Goal: Task Accomplishment & Management: Use online tool/utility

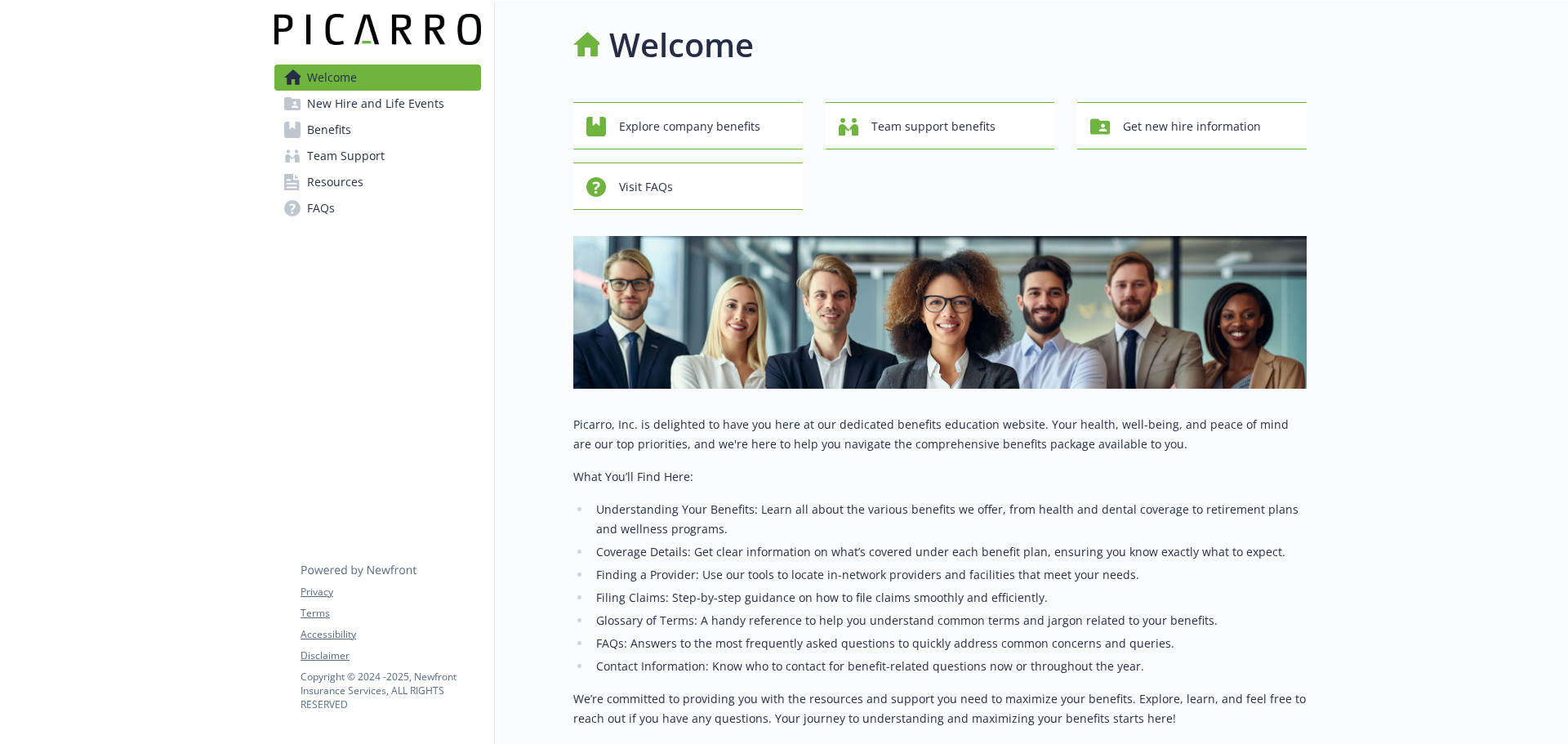
click at [390, 137] on link "Benefits" at bounding box center [378, 129] width 207 height 26
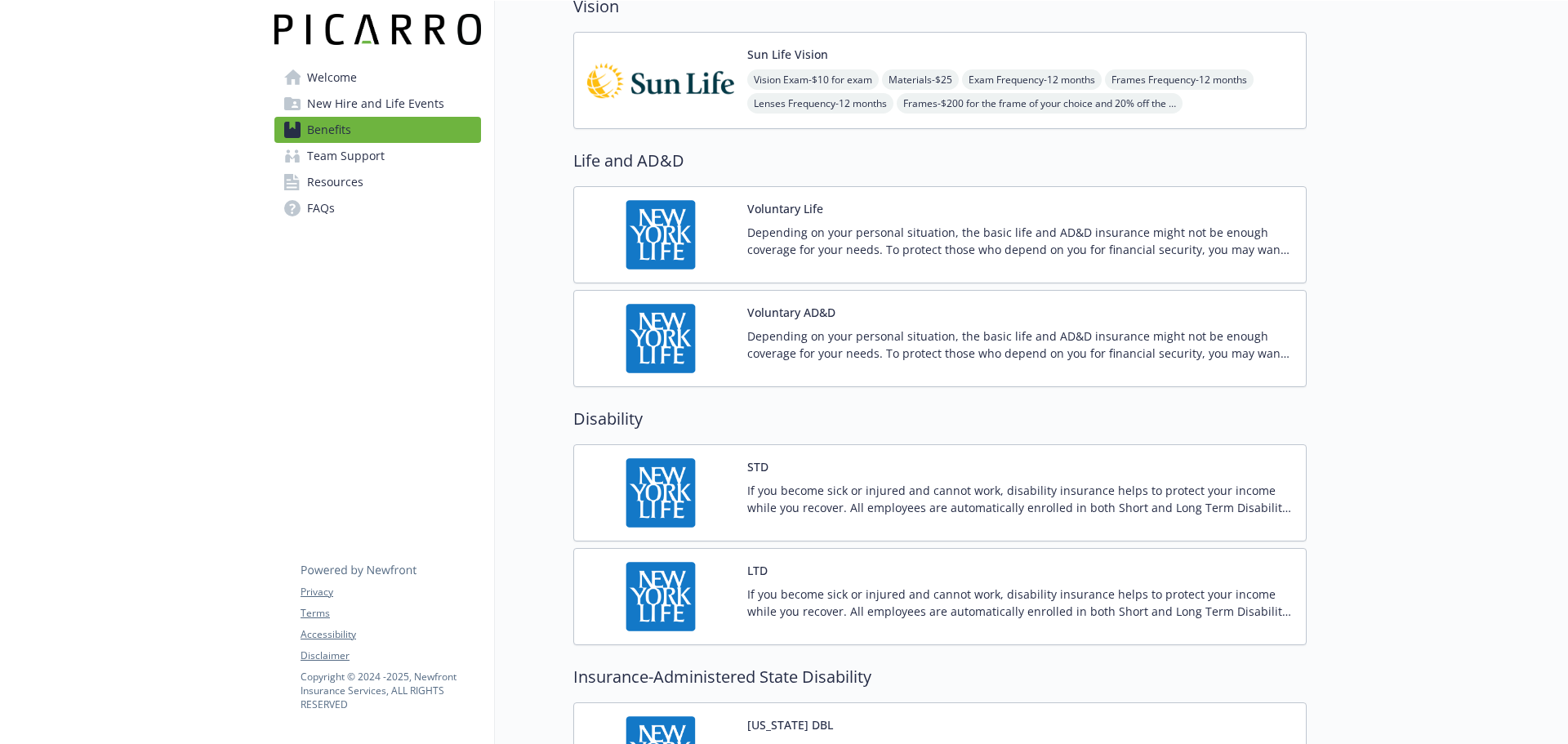
scroll to position [1144, 0]
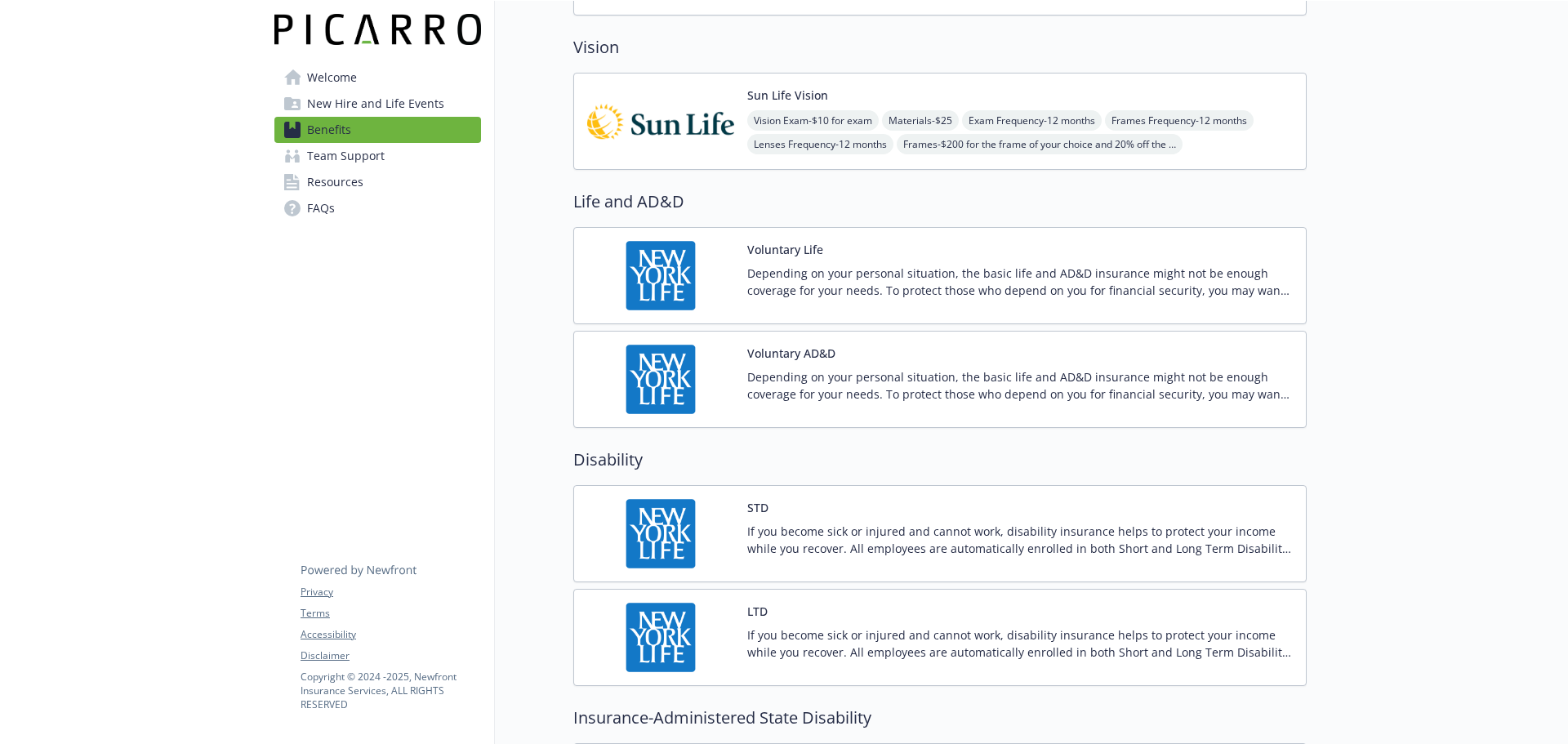
click at [944, 279] on p "Depending on your personal situation, the basic life and AD&D insurance might n…" at bounding box center [1020, 282] width 546 height 34
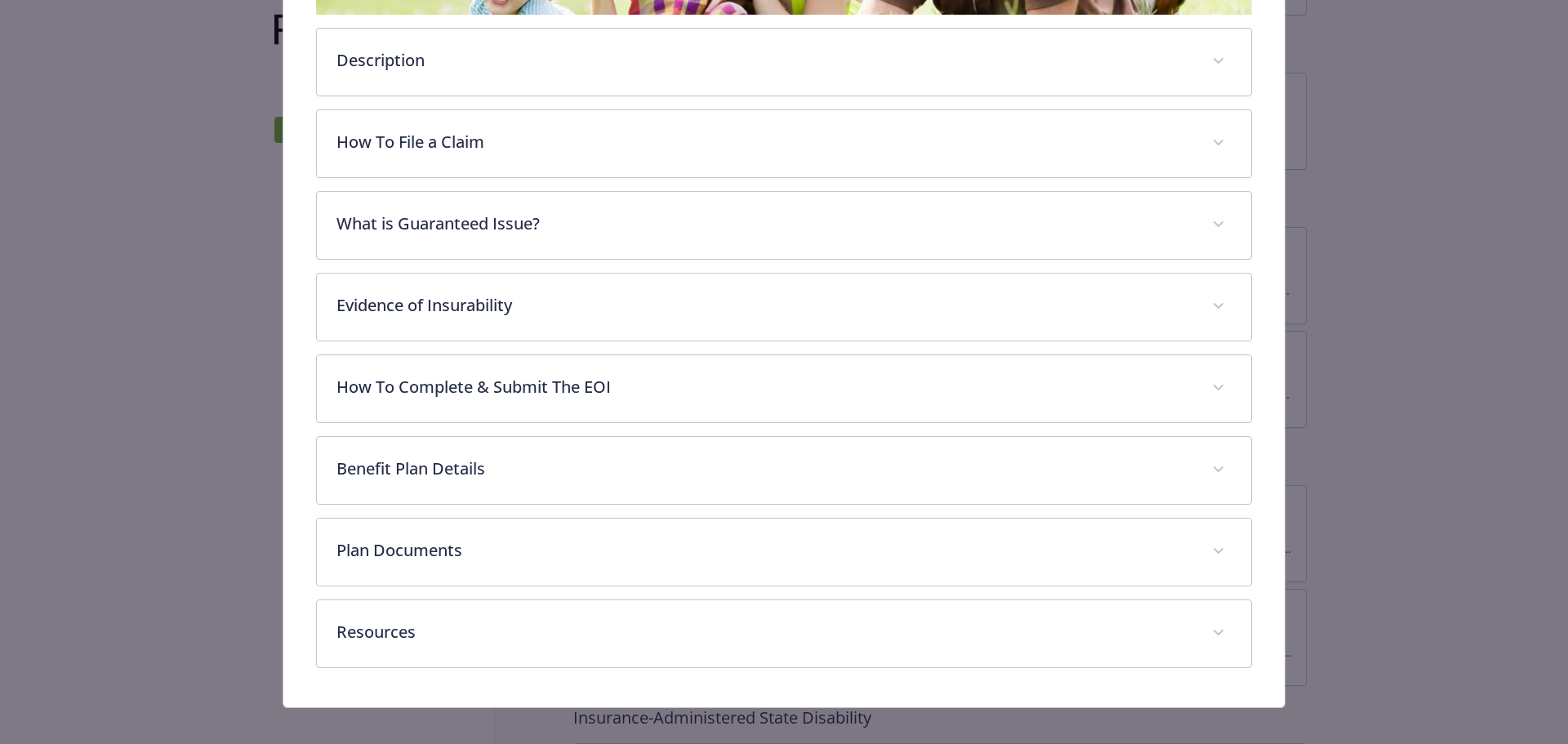
scroll to position [457, 0]
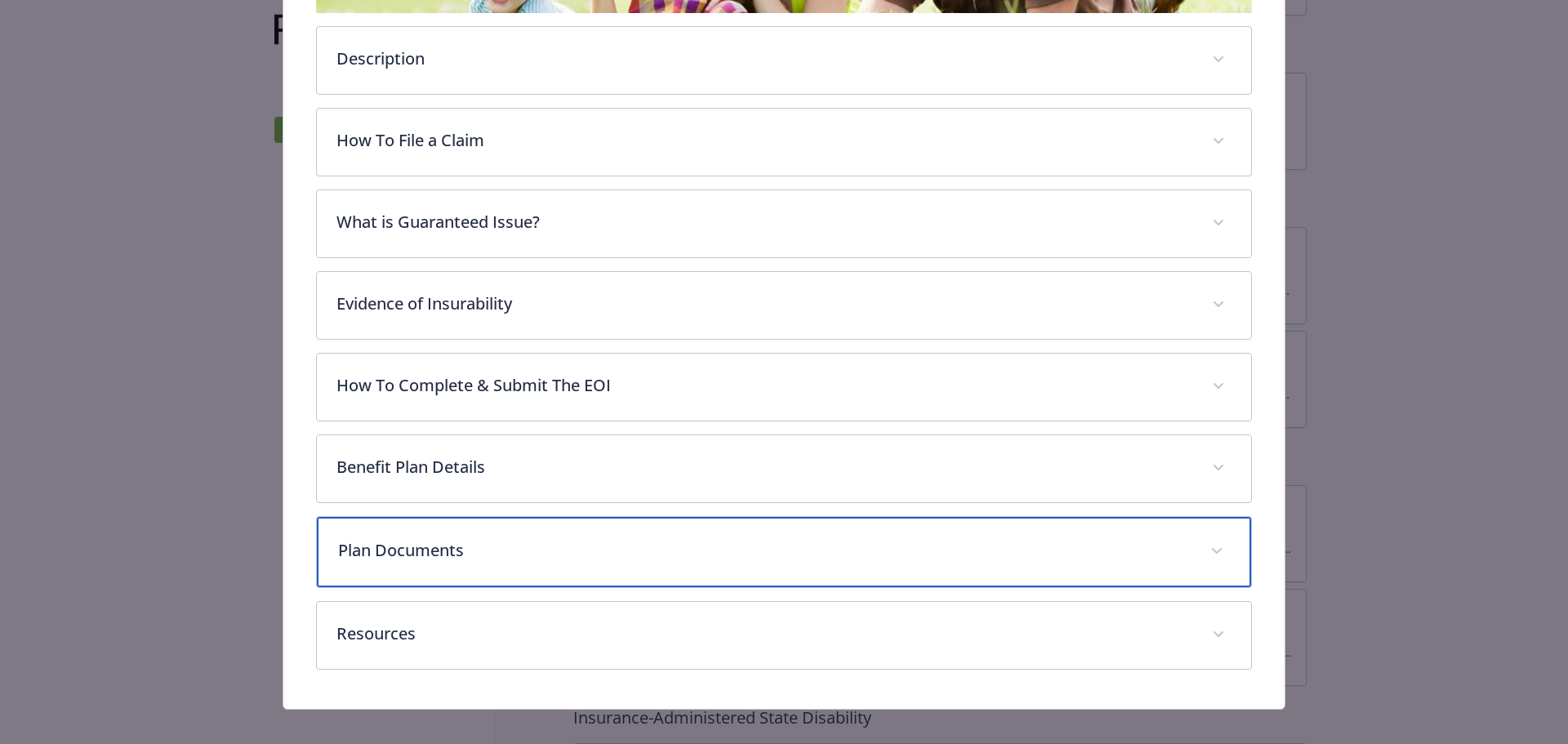
click at [559, 552] on p "Plan Documents" at bounding box center [765, 551] width 854 height 24
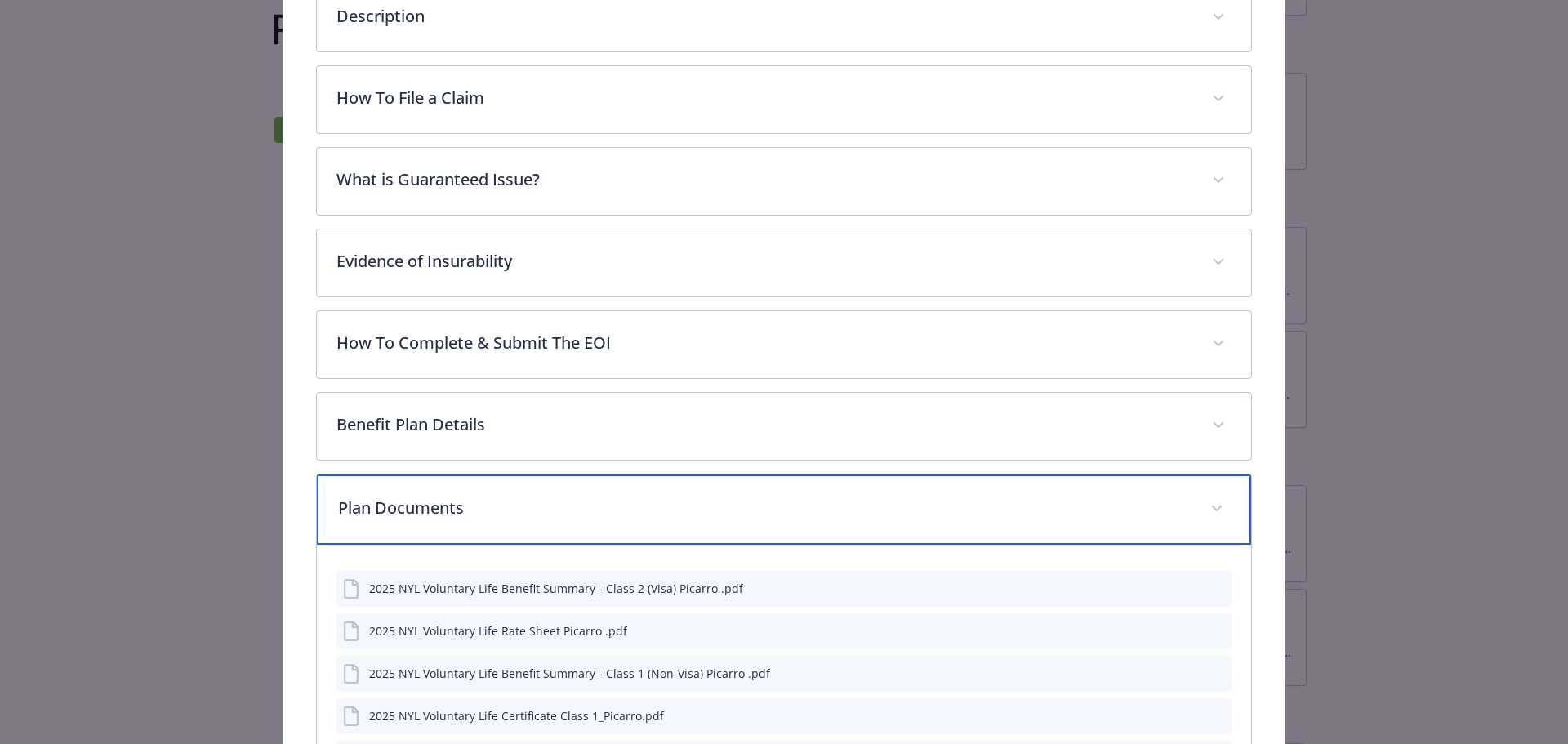
scroll to position [621, 0]
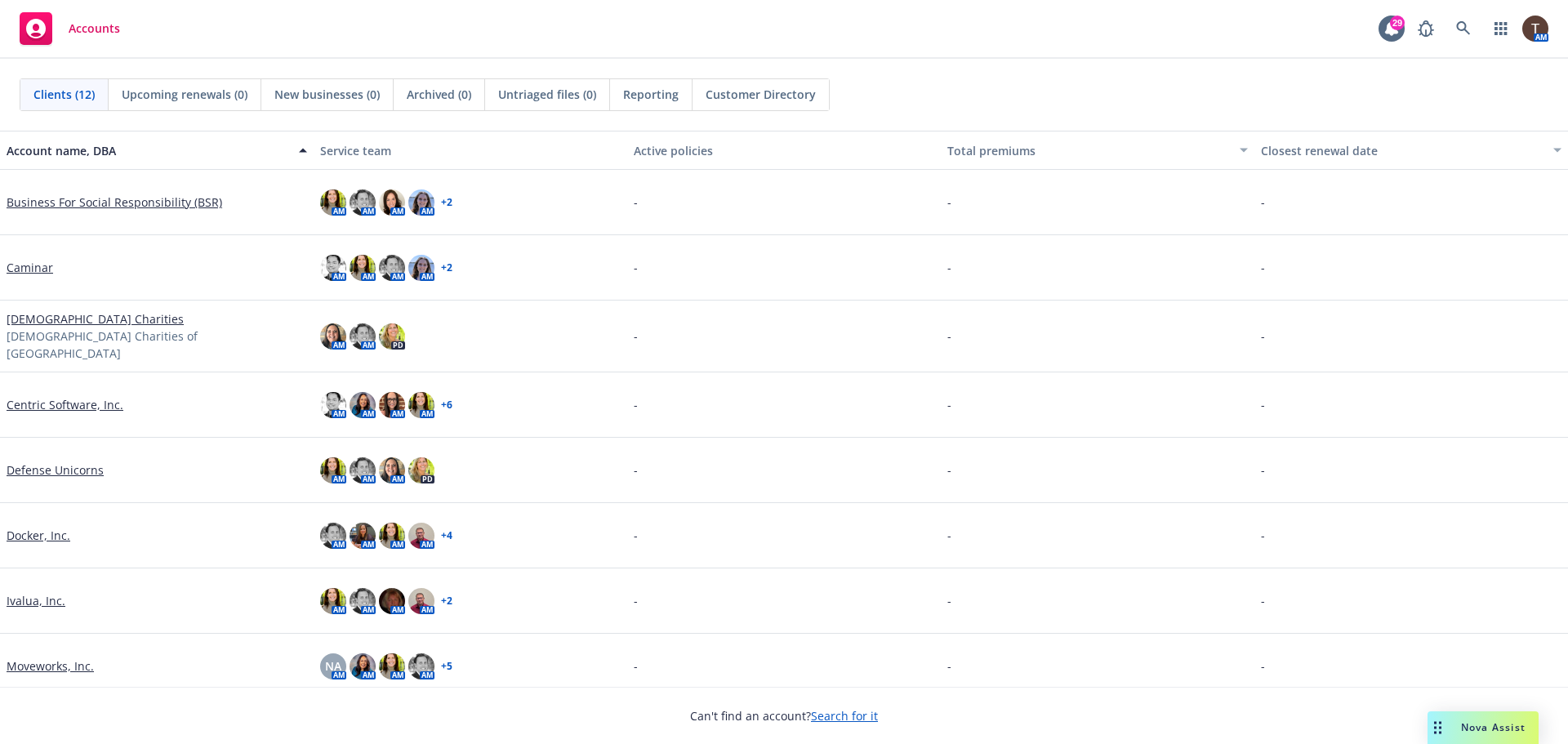
click at [29, 594] on link "Ivalua, Inc." at bounding box center [35, 600] width 59 height 17
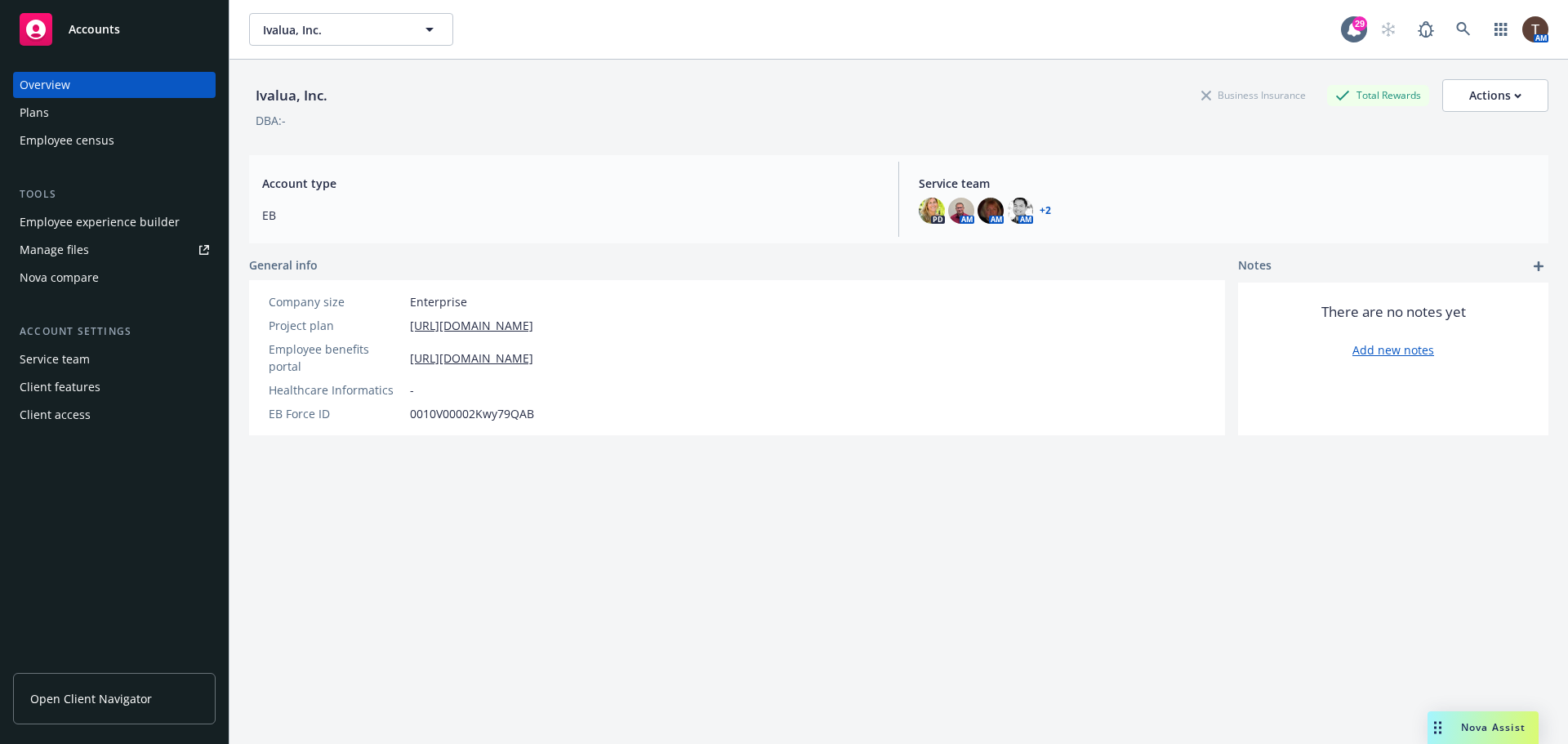
click at [129, 231] on div "Employee experience builder" at bounding box center [99, 221] width 160 height 26
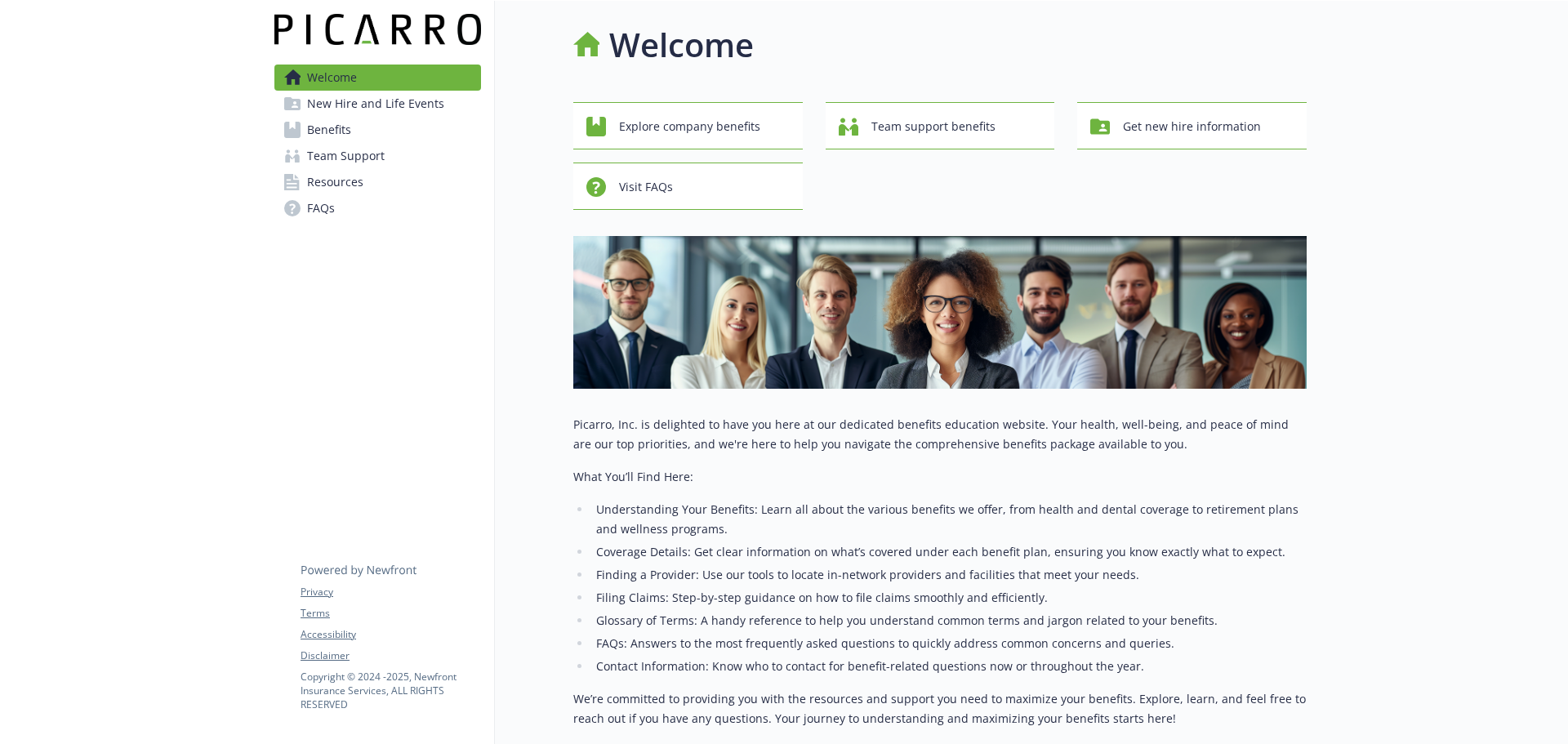
click at [333, 103] on span "New Hire and Life Events" at bounding box center [376, 103] width 137 height 26
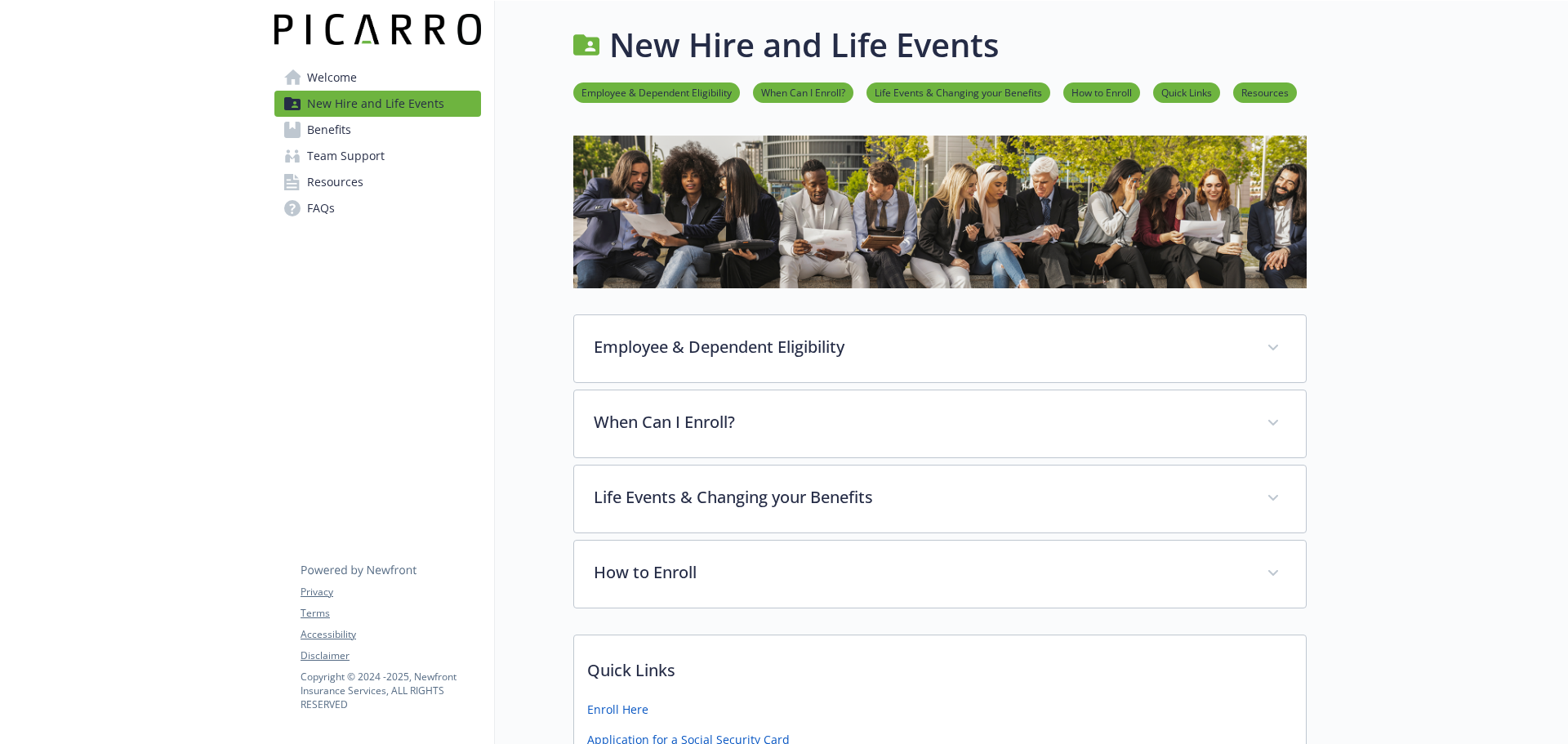
scroll to position [81, 0]
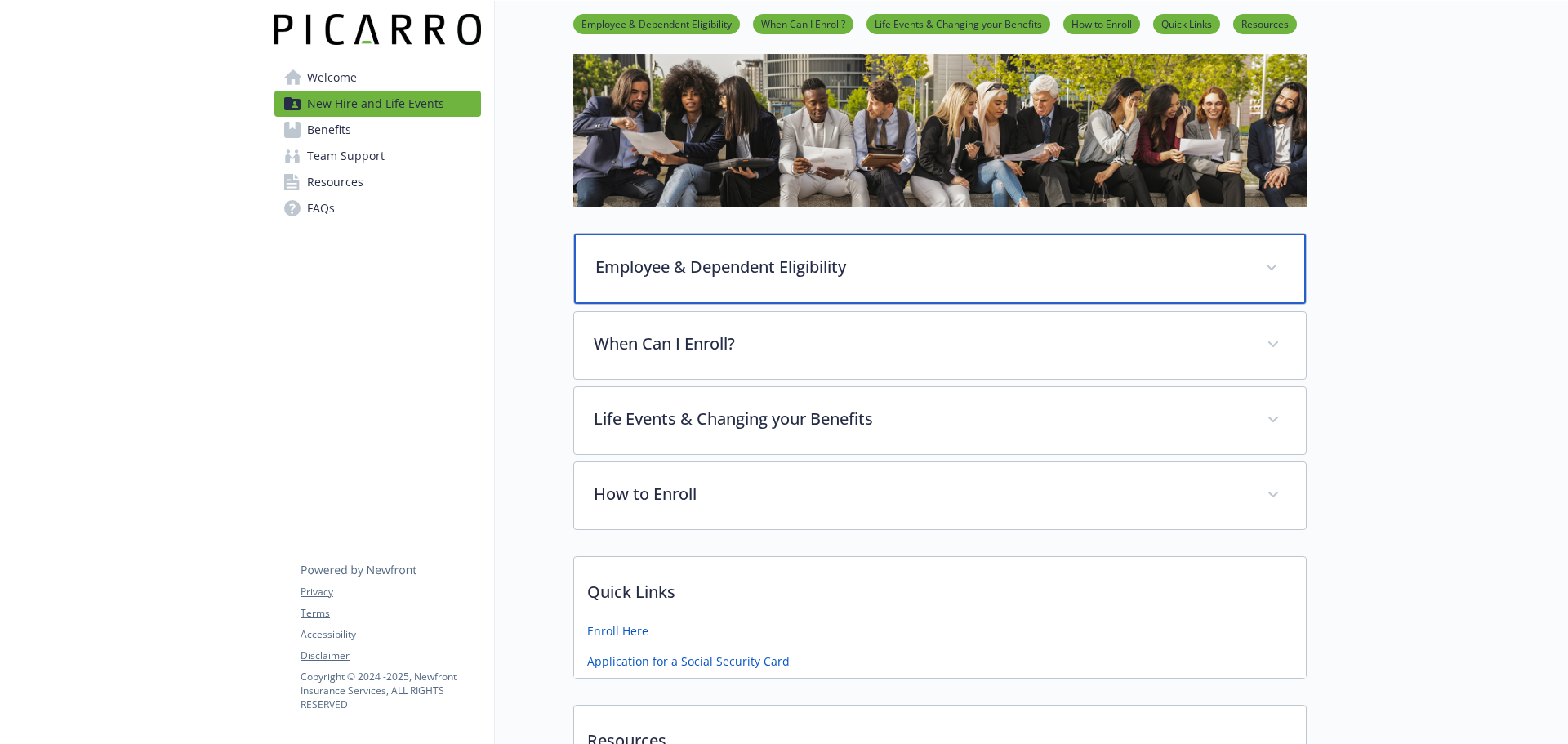
click at [817, 268] on p "Employee & Dependent Eligibility" at bounding box center [920, 267] width 650 height 24
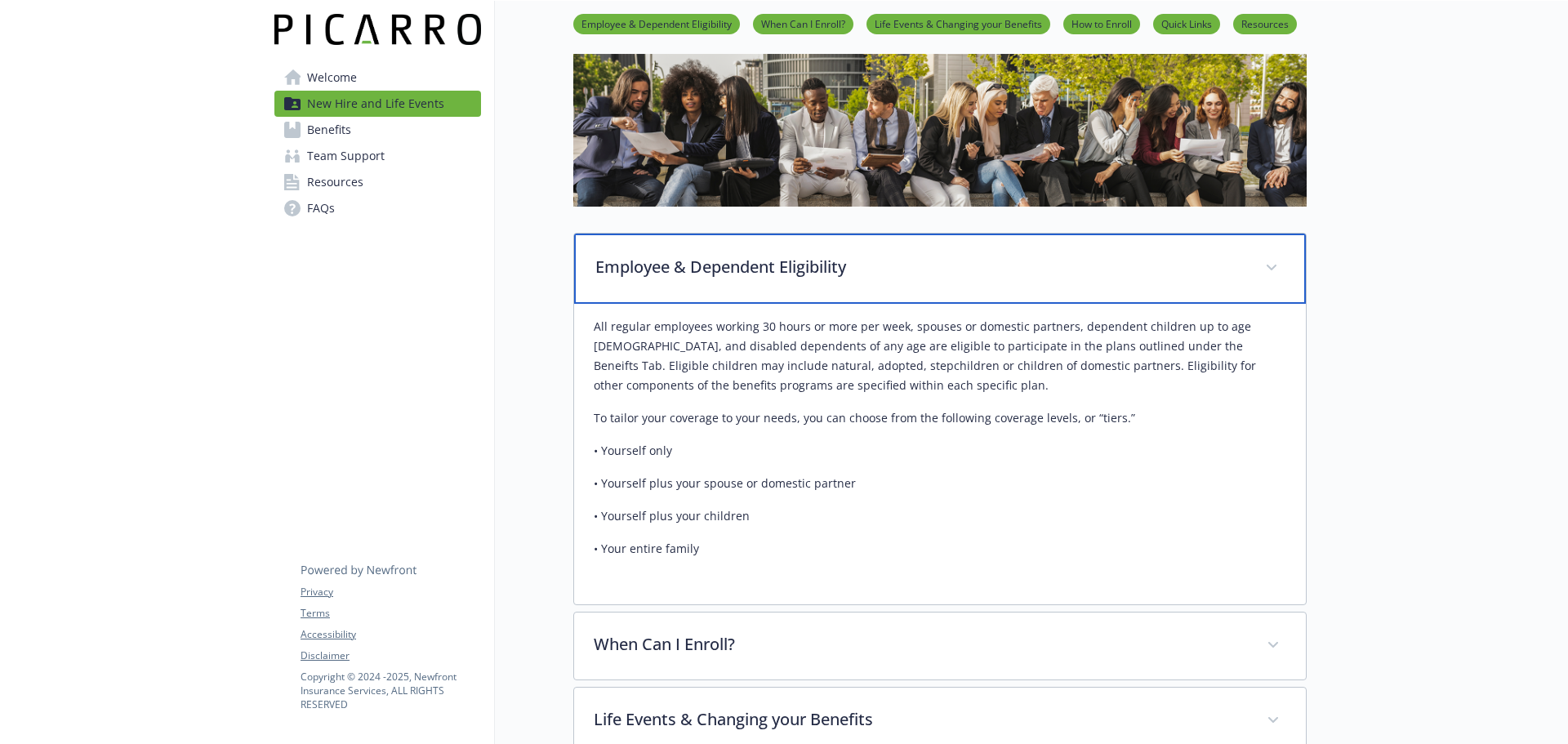
click at [817, 268] on p "Employee & Dependent Eligibility" at bounding box center [920, 267] width 650 height 24
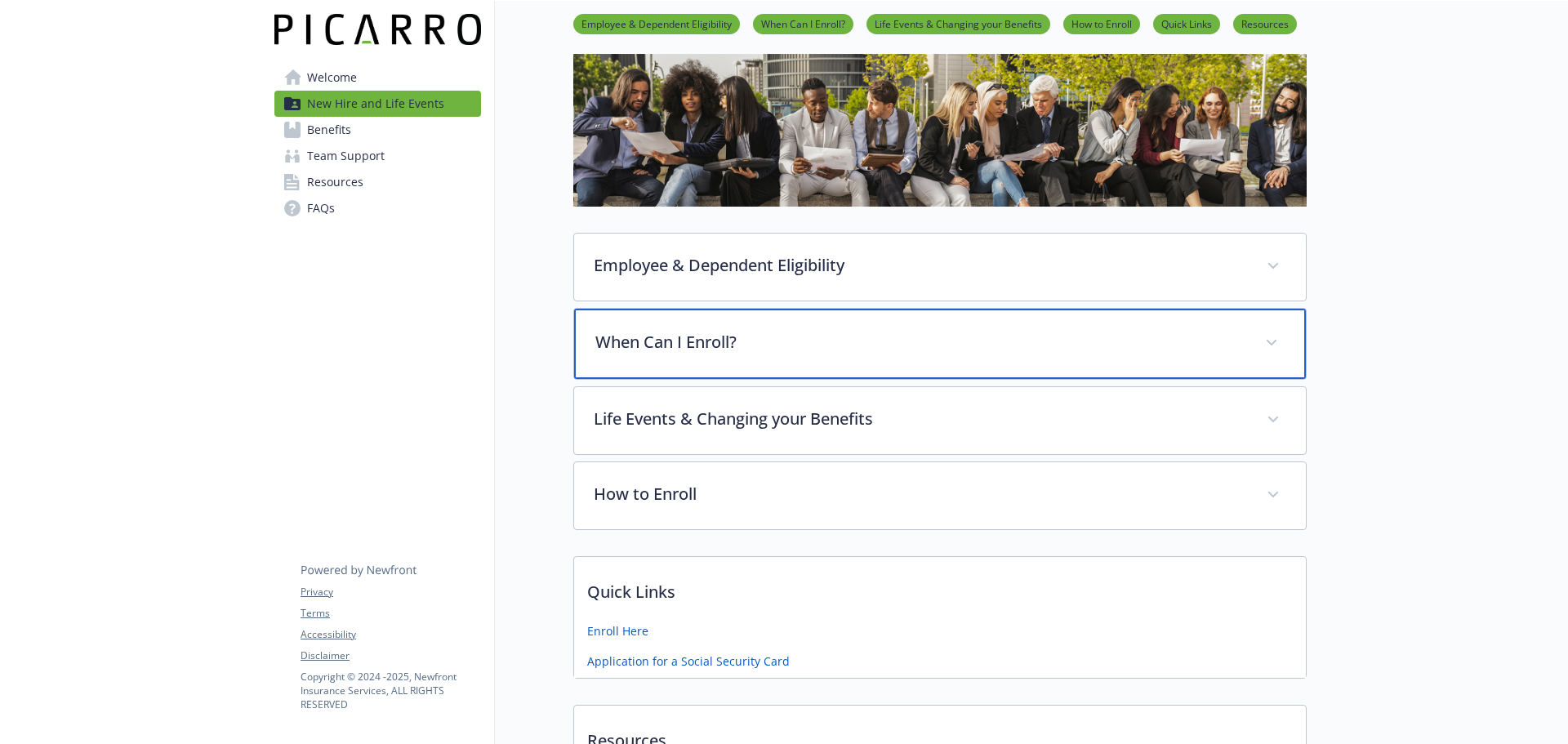
click at [812, 364] on div "When Can I Enroll?" at bounding box center [940, 344] width 732 height 71
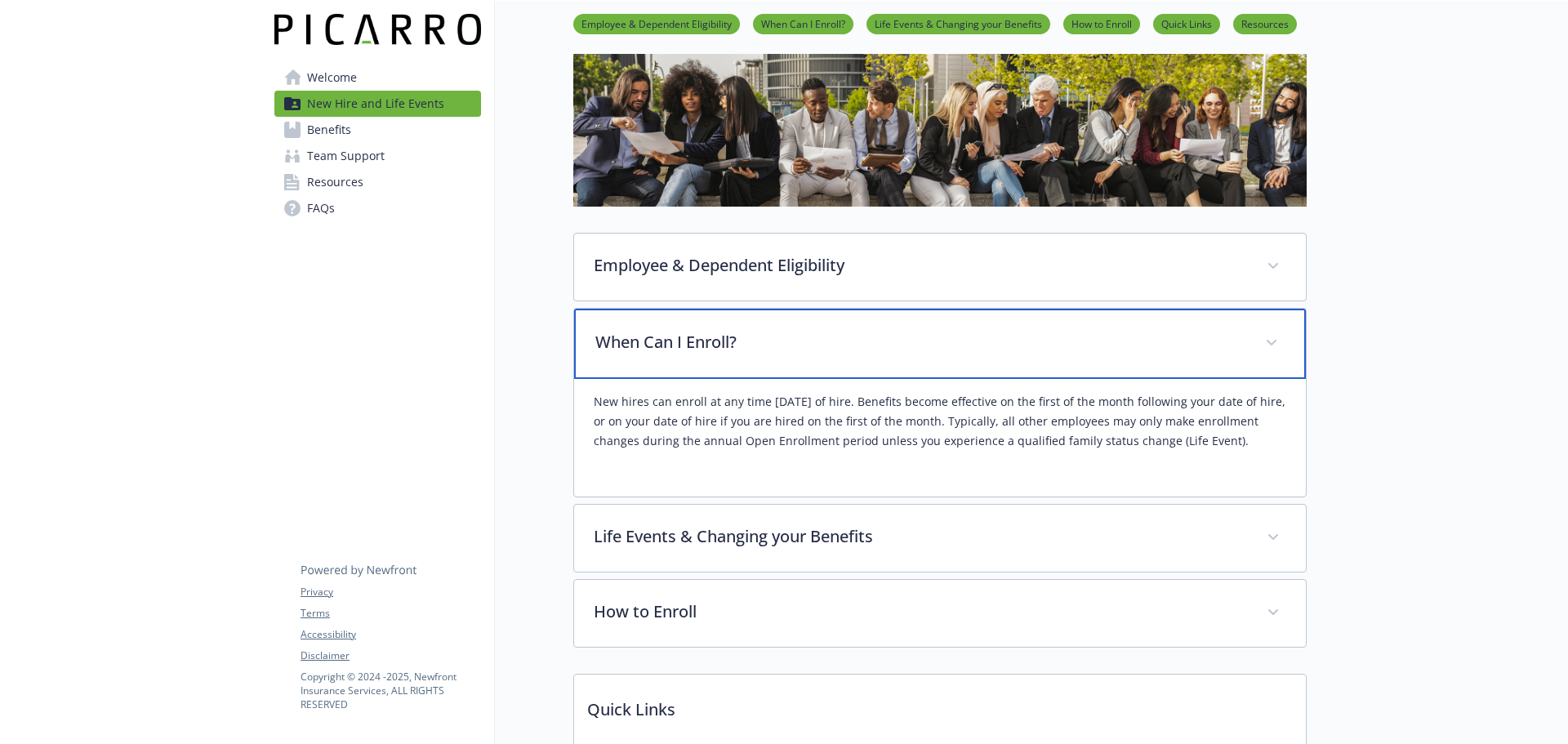
click at [812, 364] on div "When Can I Enroll?" at bounding box center [940, 344] width 732 height 71
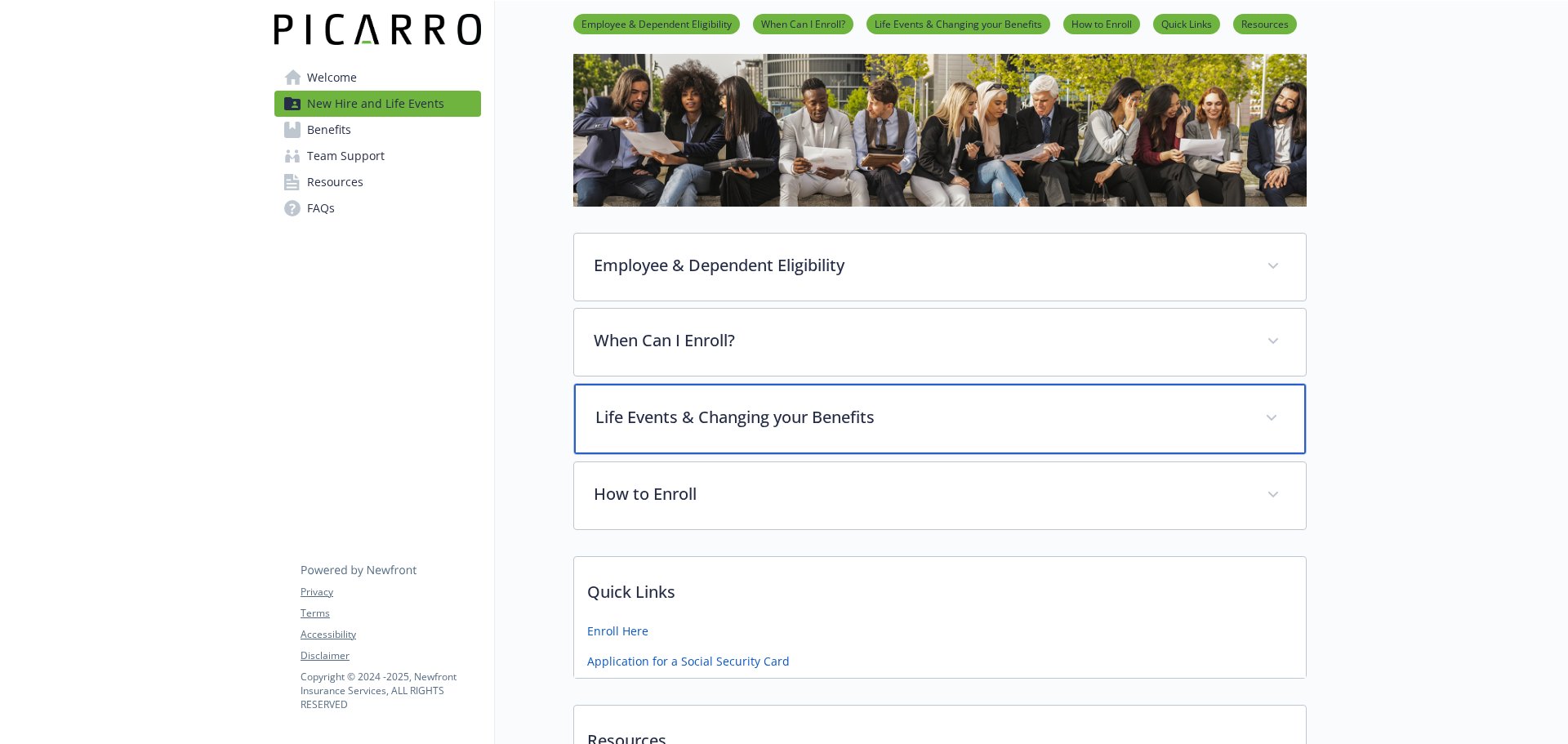
click at [808, 436] on div "Life Events & Changing your Benefits" at bounding box center [940, 419] width 732 height 71
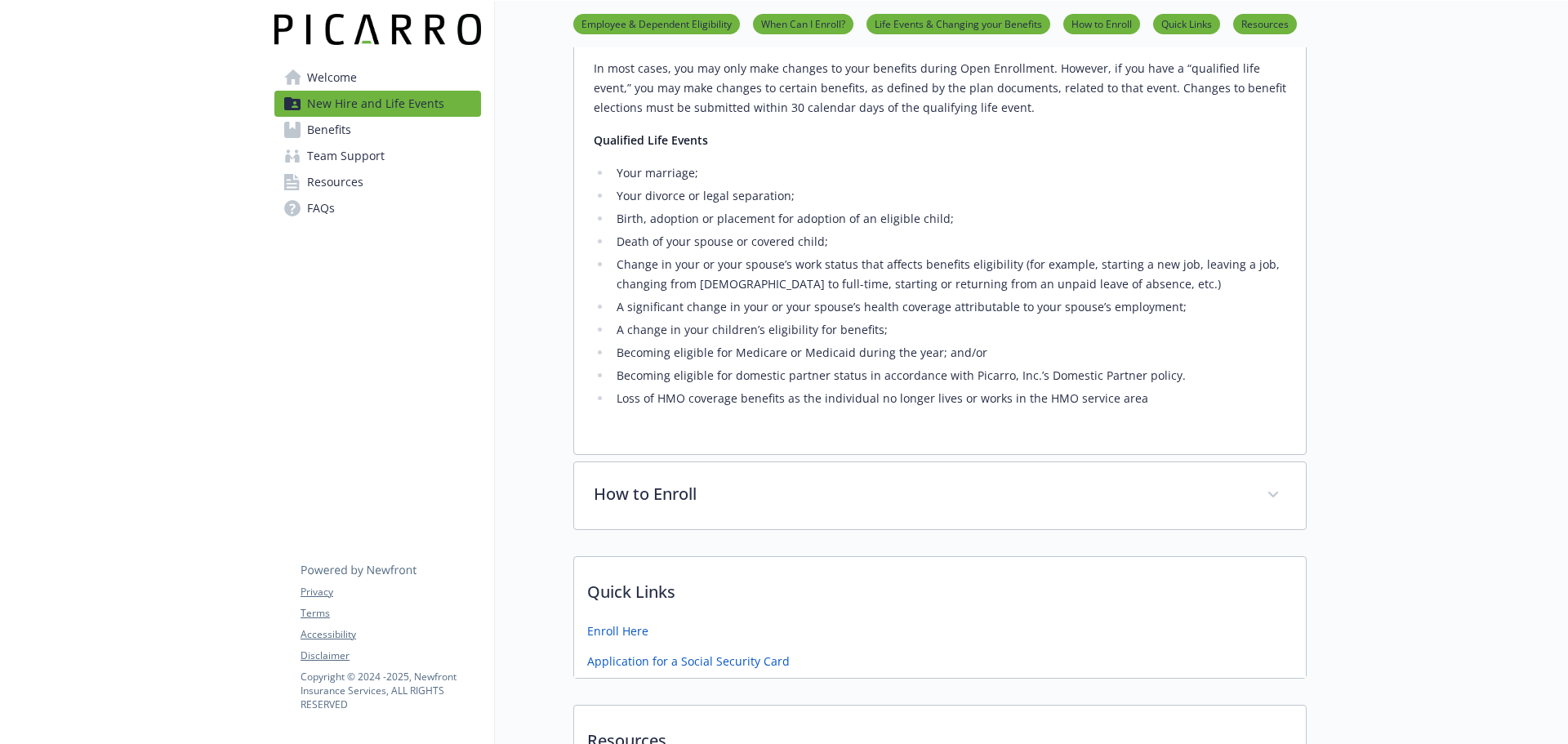
scroll to position [572, 0]
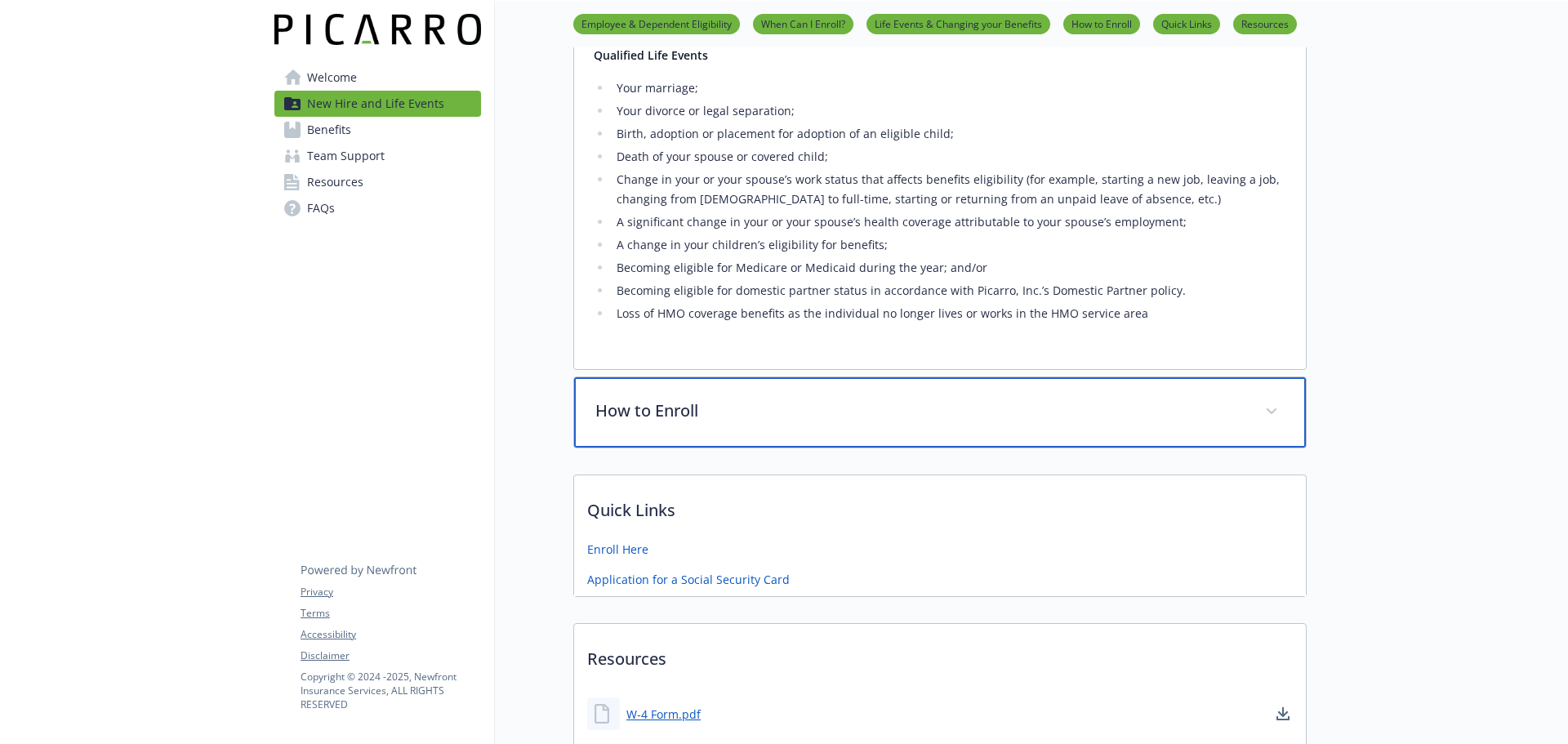
click at [807, 417] on p "How to Enroll" at bounding box center [920, 410] width 650 height 24
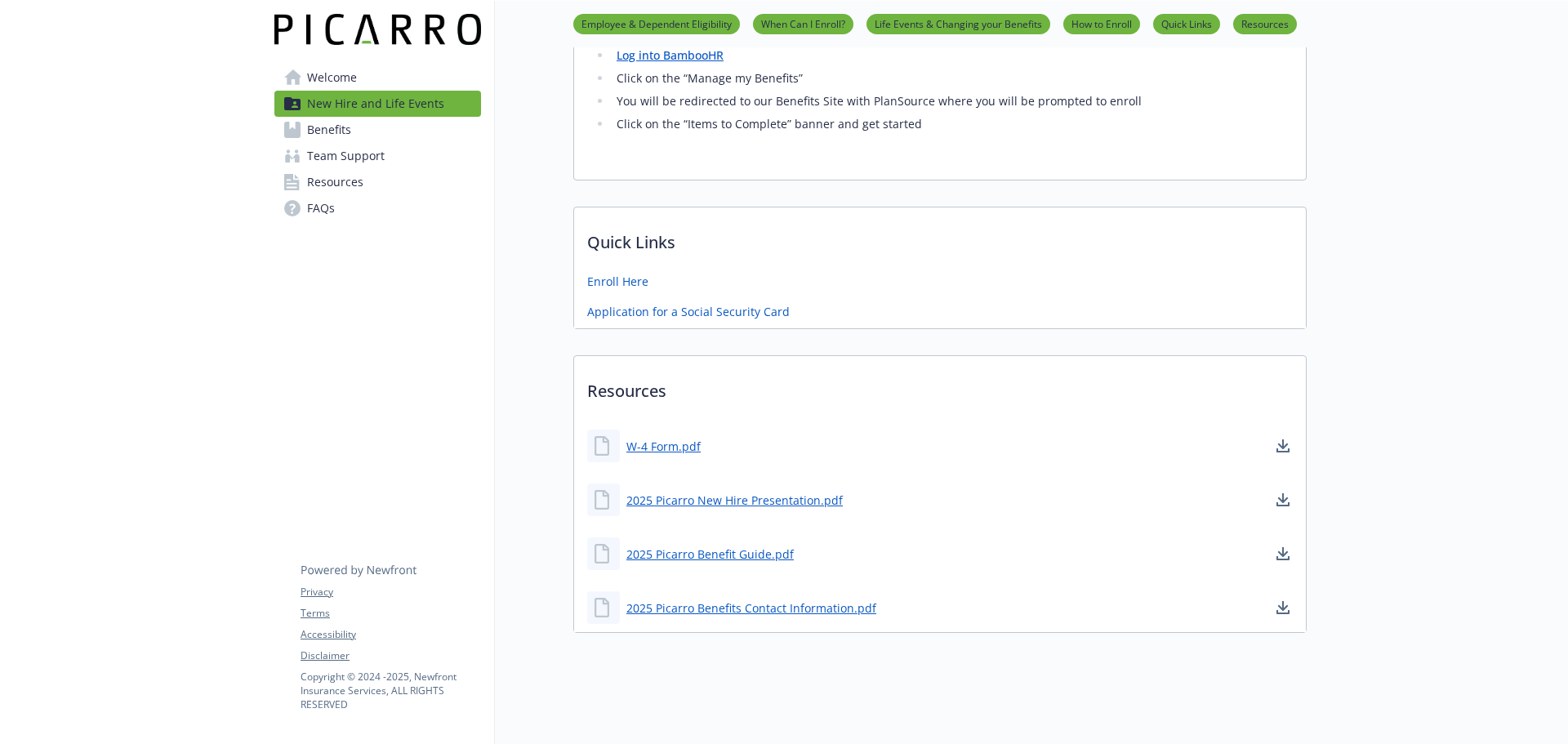
scroll to position [1071, 0]
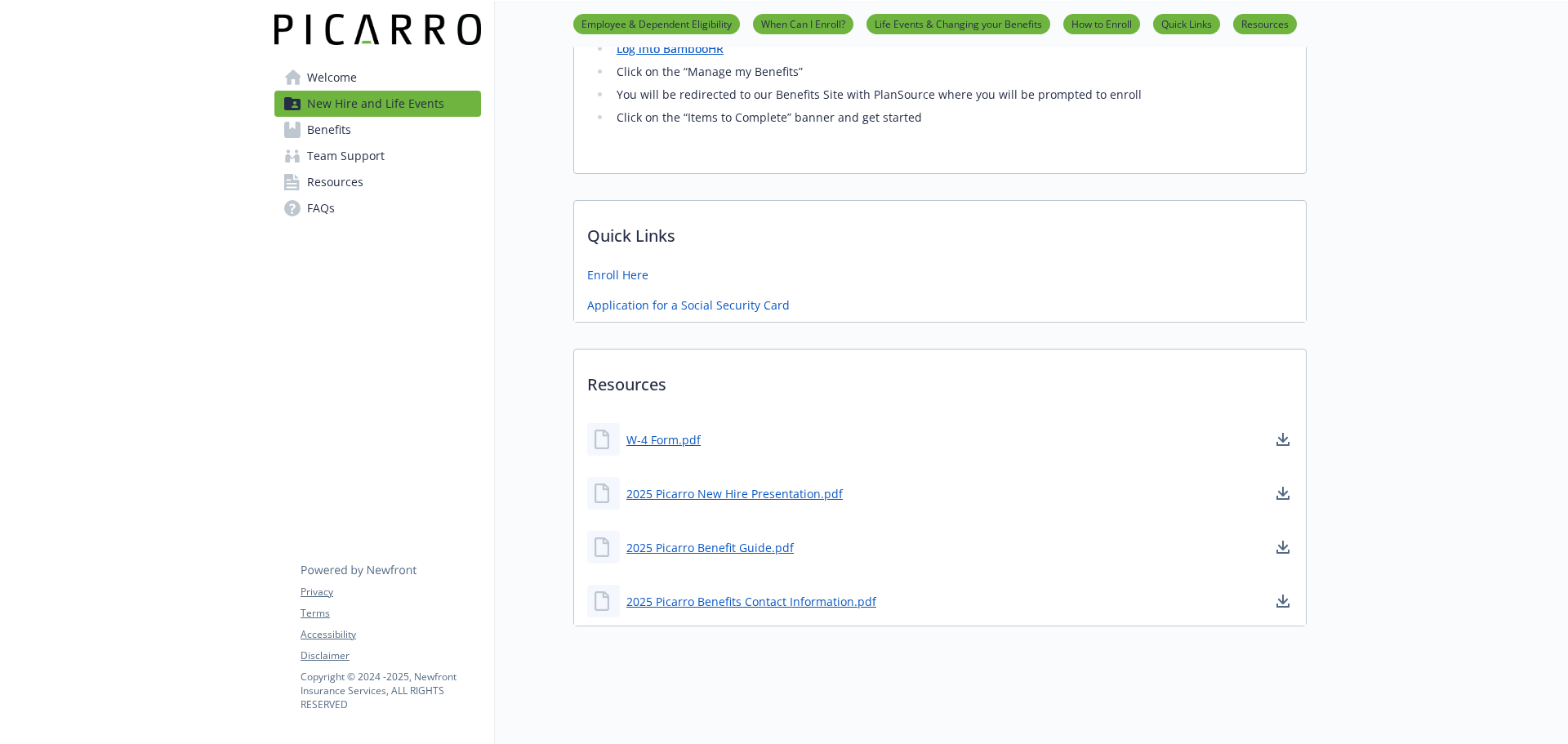
click at [403, 155] on link "Team Support" at bounding box center [378, 155] width 207 height 26
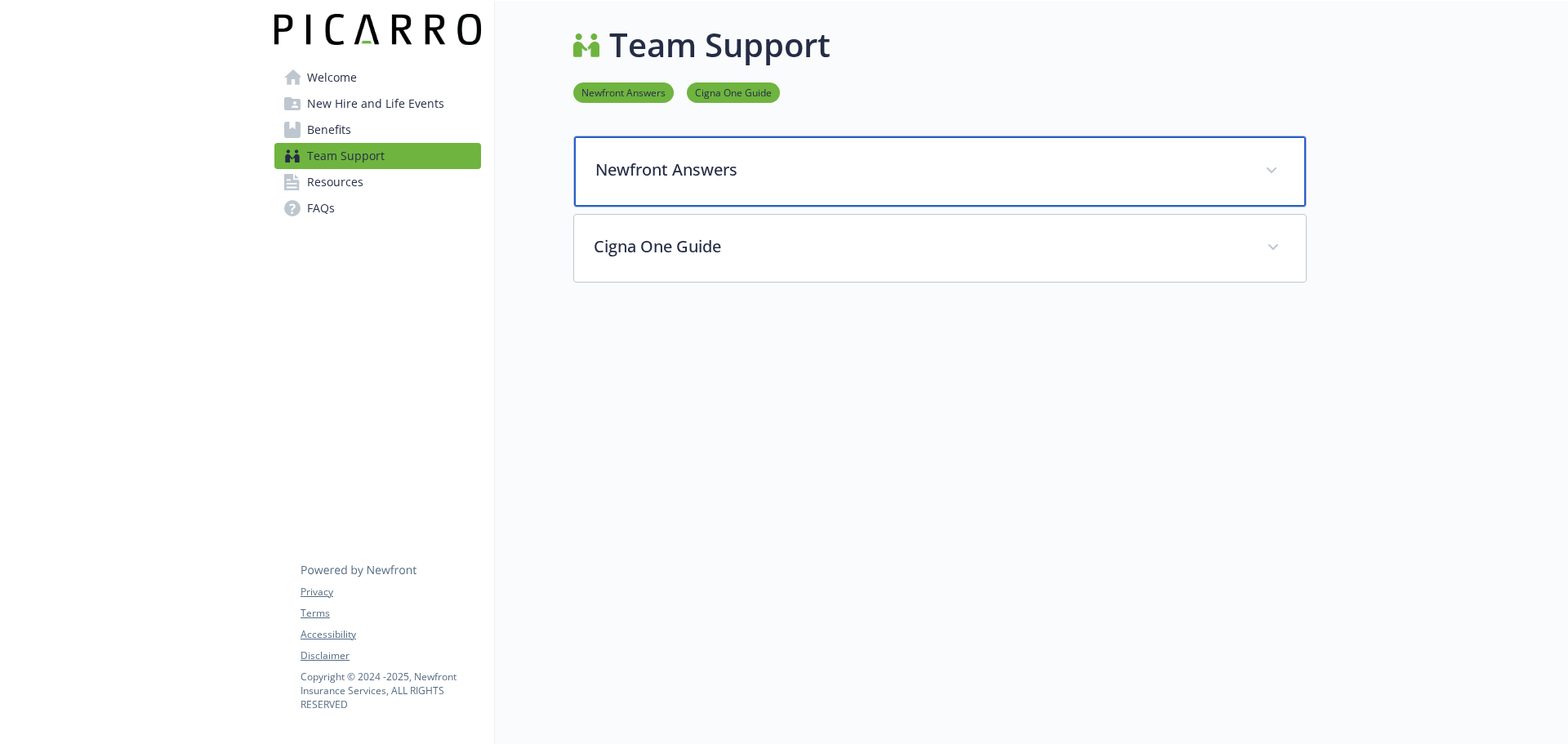
click at [706, 176] on p "Newfront Answers" at bounding box center [920, 169] width 650 height 24
click at [734, 179] on p "Newfront Answers" at bounding box center [920, 169] width 650 height 24
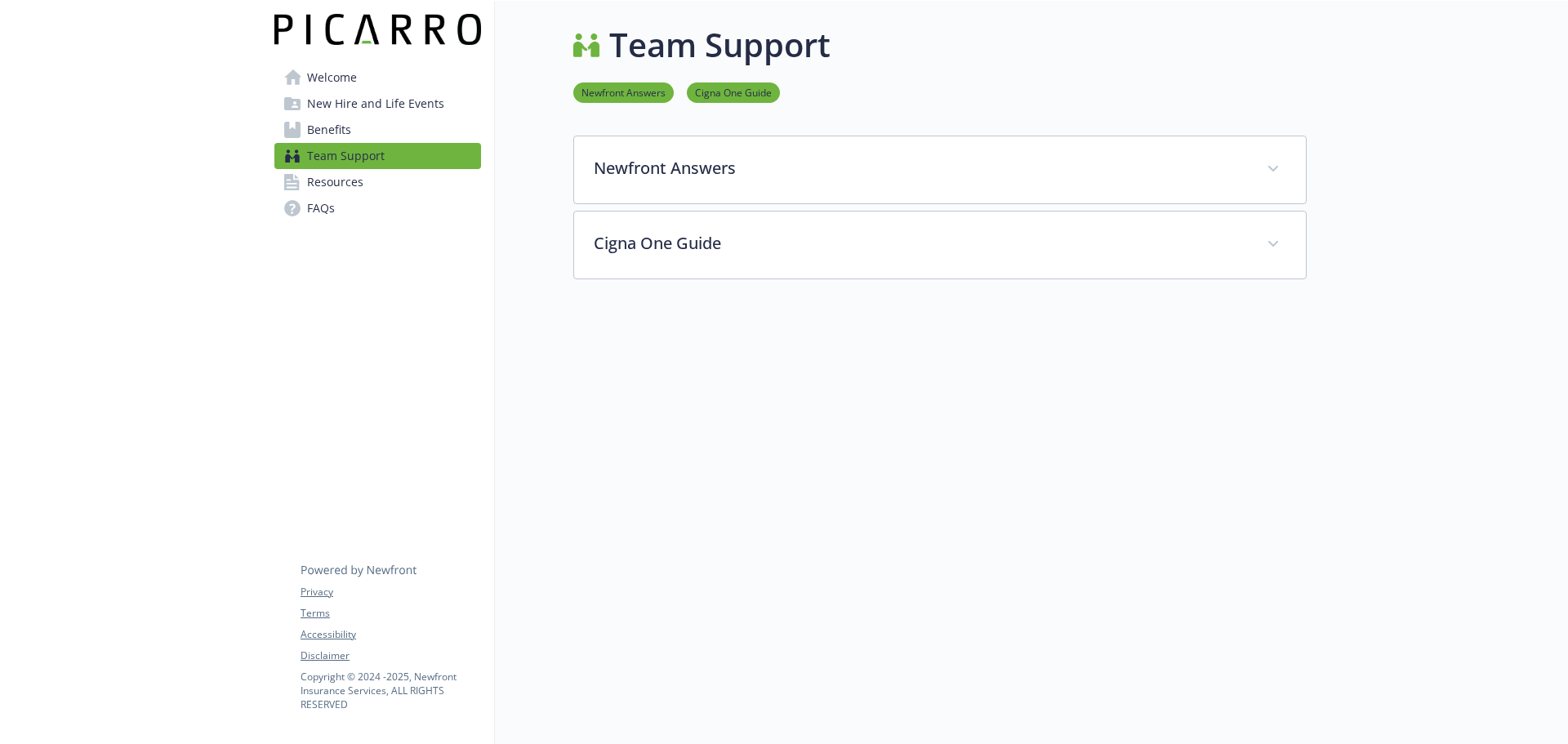
click at [341, 186] on span "Resources" at bounding box center [335, 182] width 56 height 26
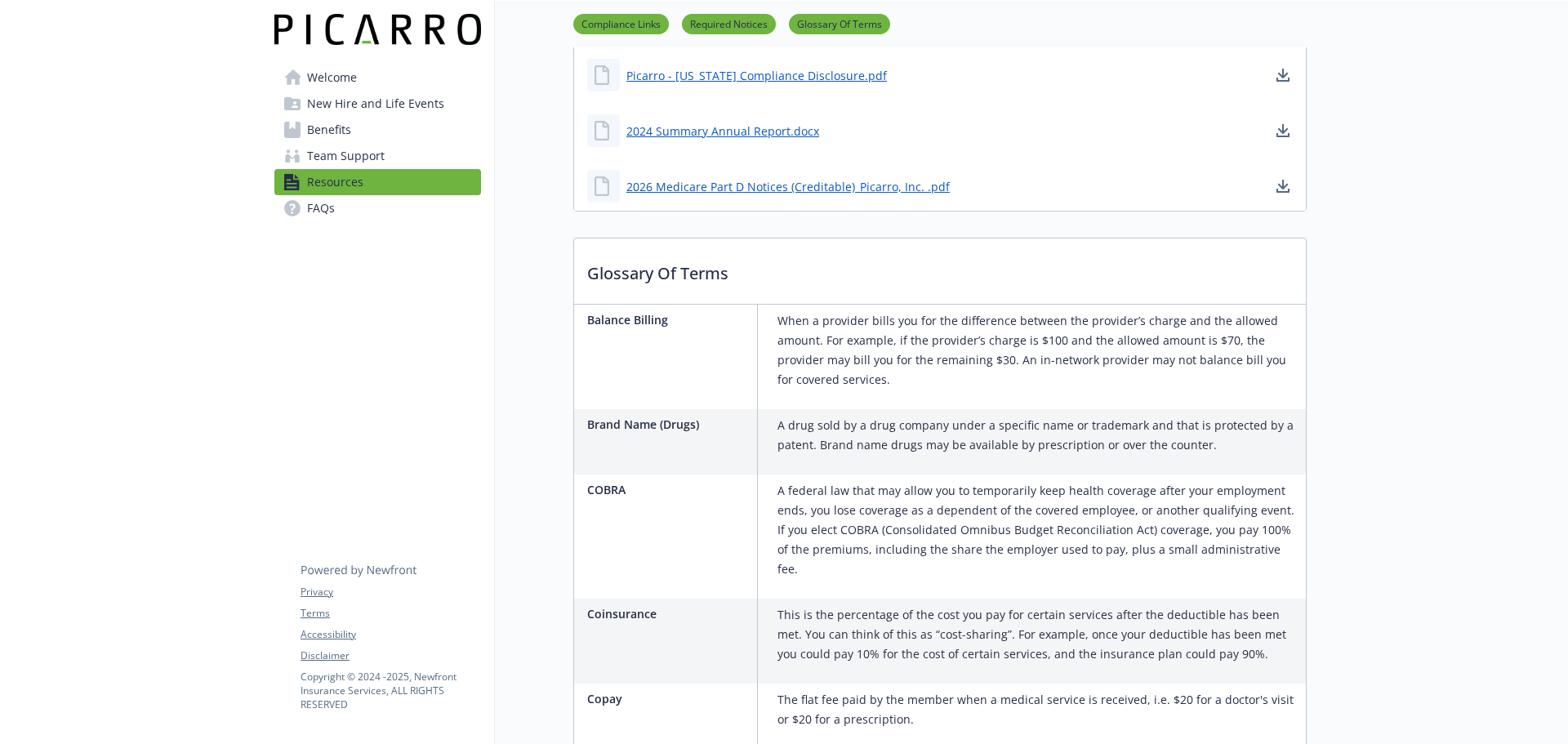
scroll to position [1471, 0]
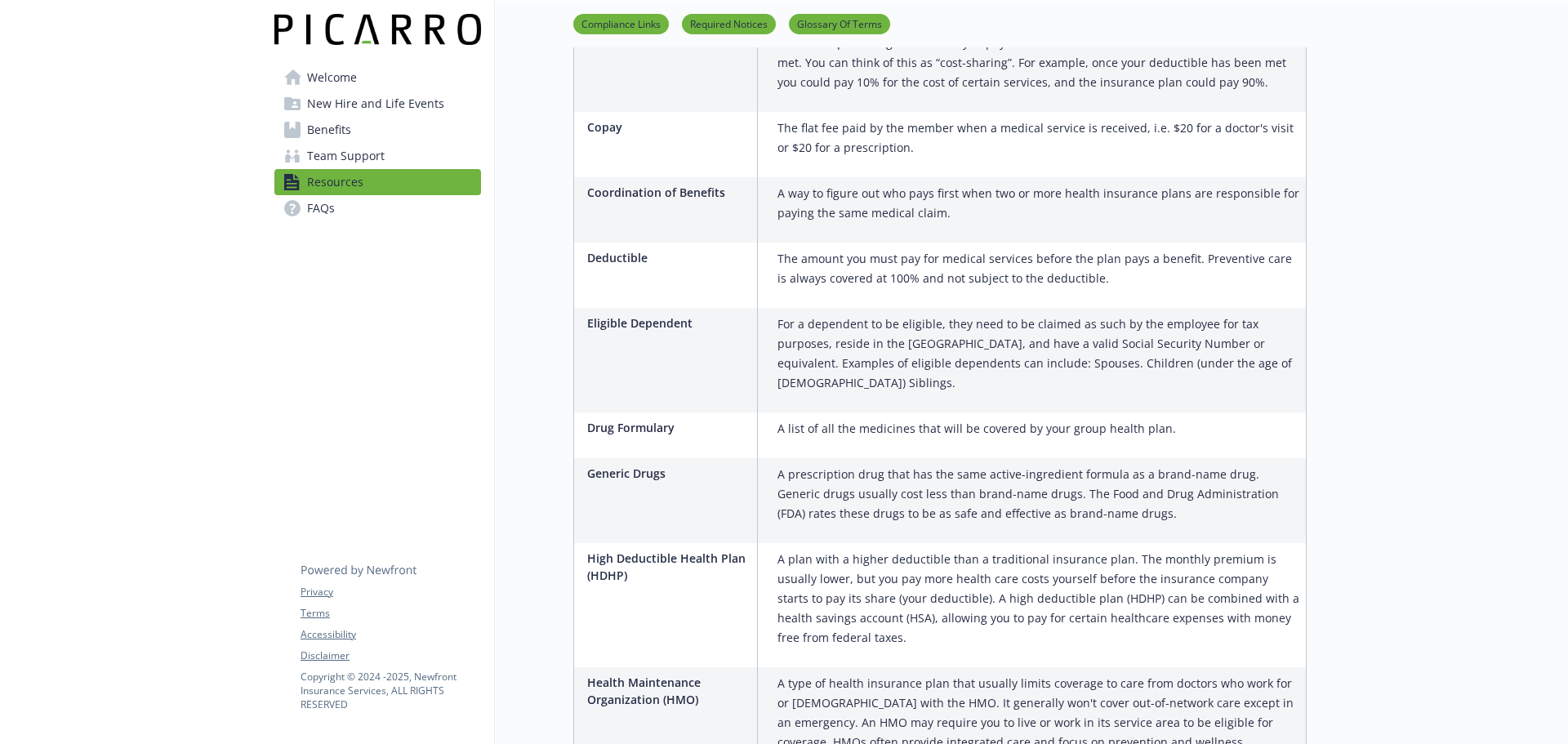
click at [310, 206] on span "FAQs" at bounding box center [321, 208] width 28 height 26
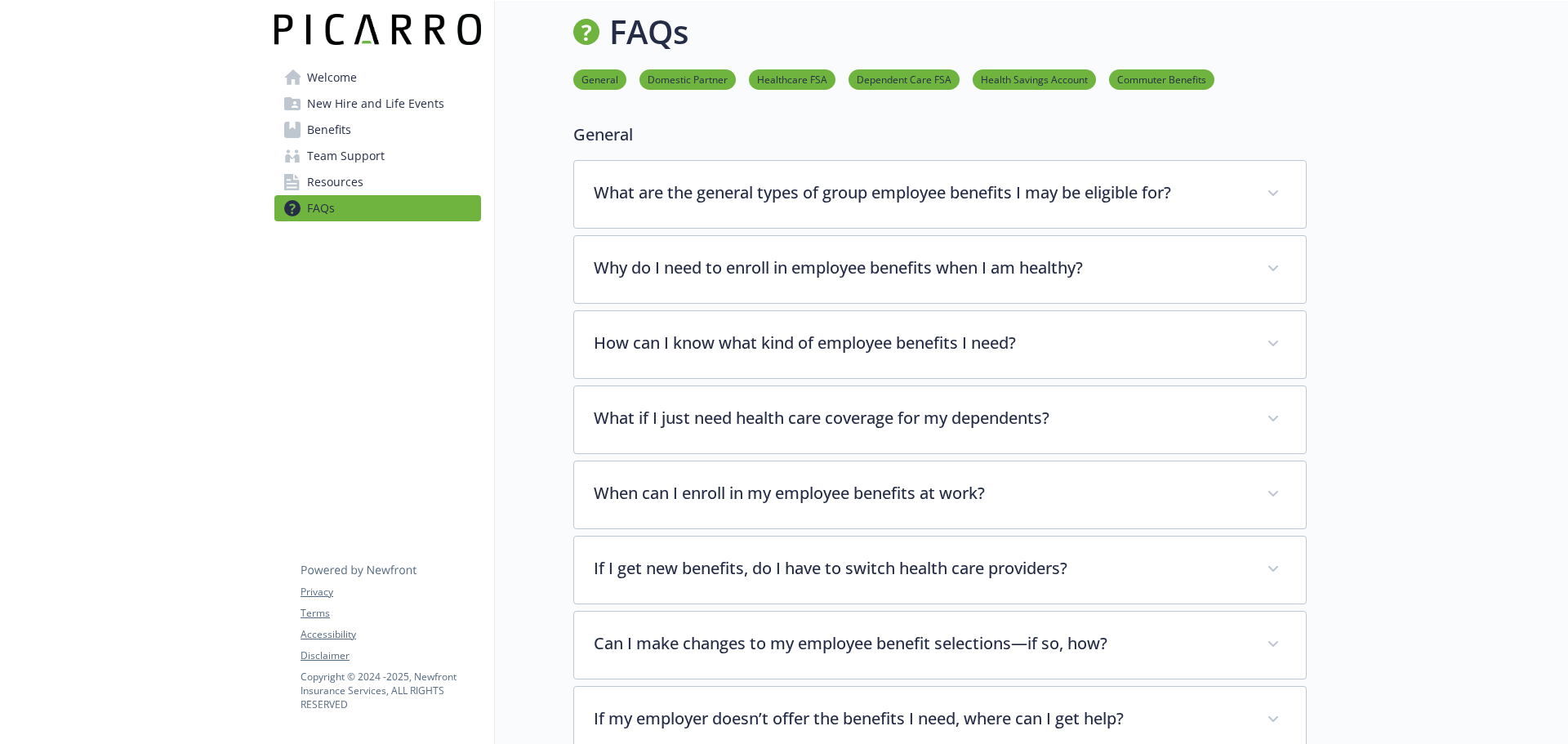
scroll to position [1471, 0]
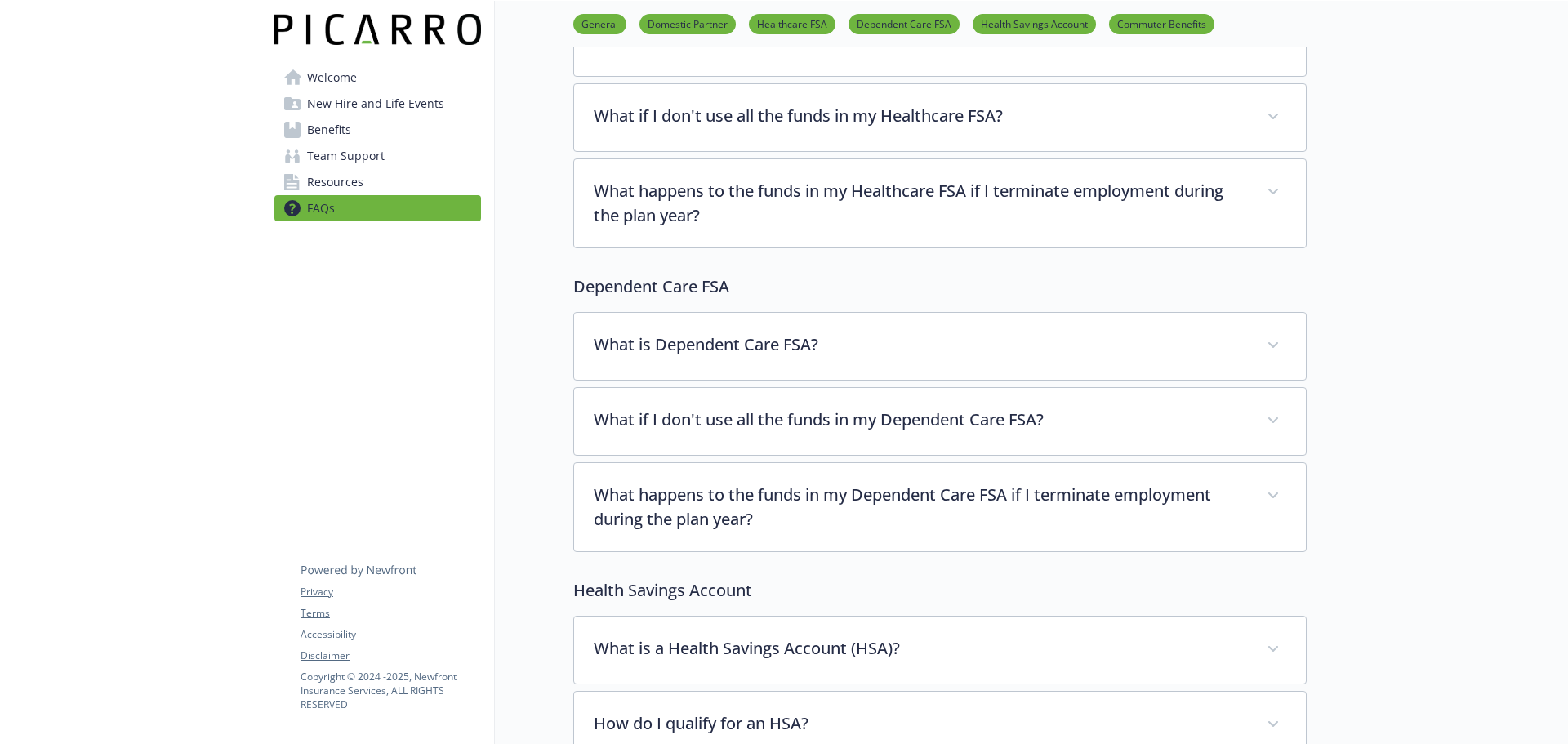
click at [359, 108] on span "New Hire and Life Events" at bounding box center [376, 103] width 137 height 26
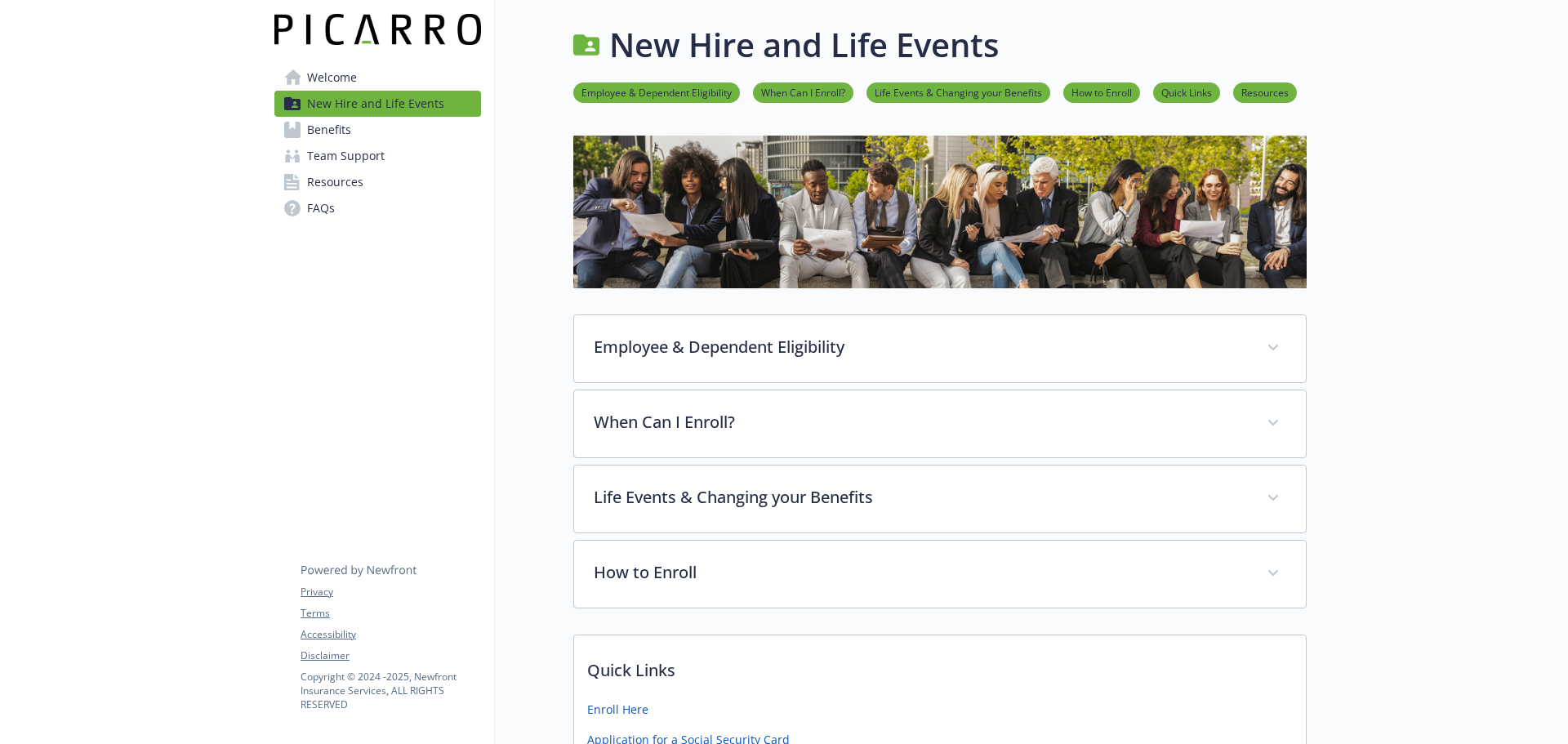
click at [360, 132] on link "Benefits" at bounding box center [378, 129] width 207 height 26
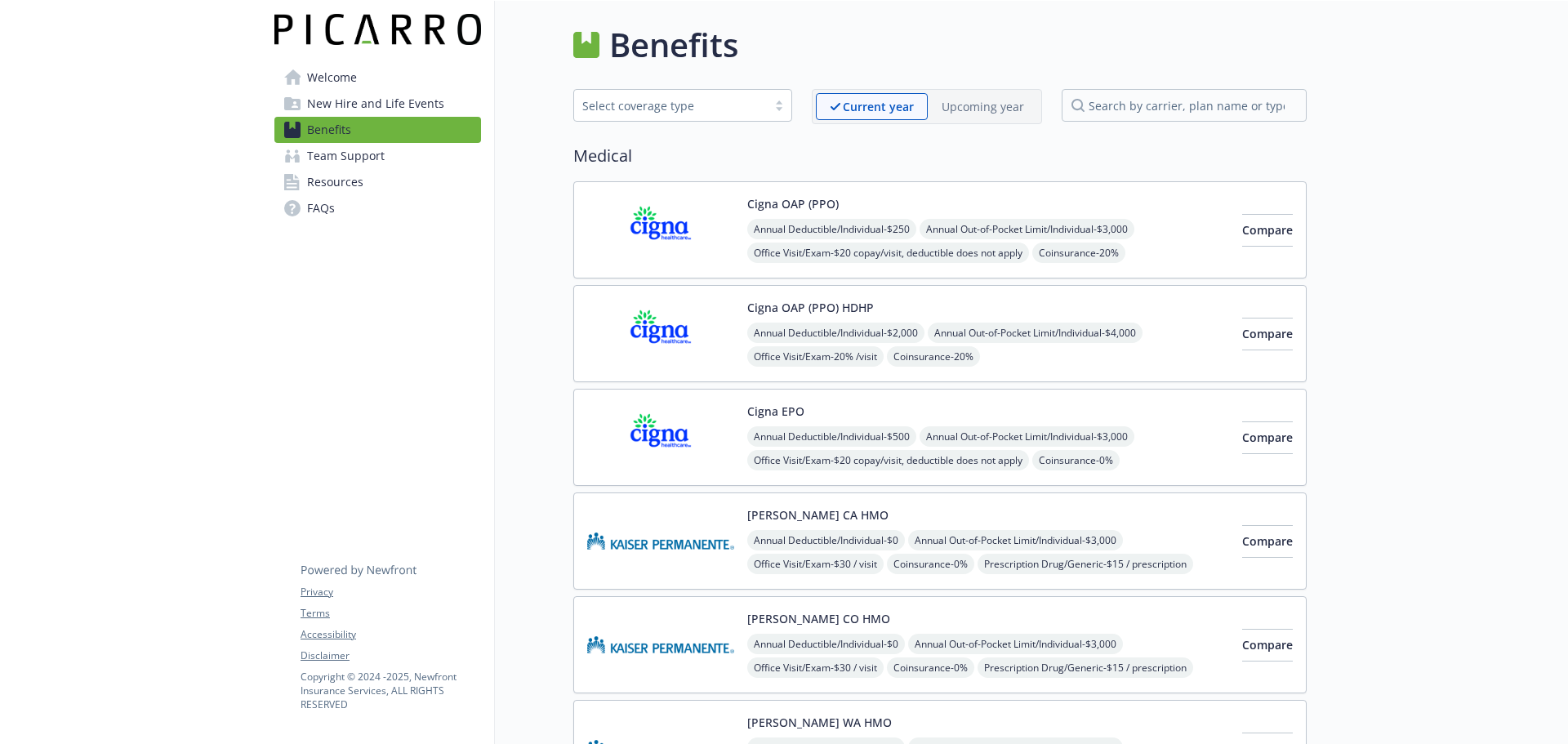
click at [788, 249] on span "Office Visit/Exam - $20 copay/visit, deductible does not apply" at bounding box center [888, 252] width 282 height 21
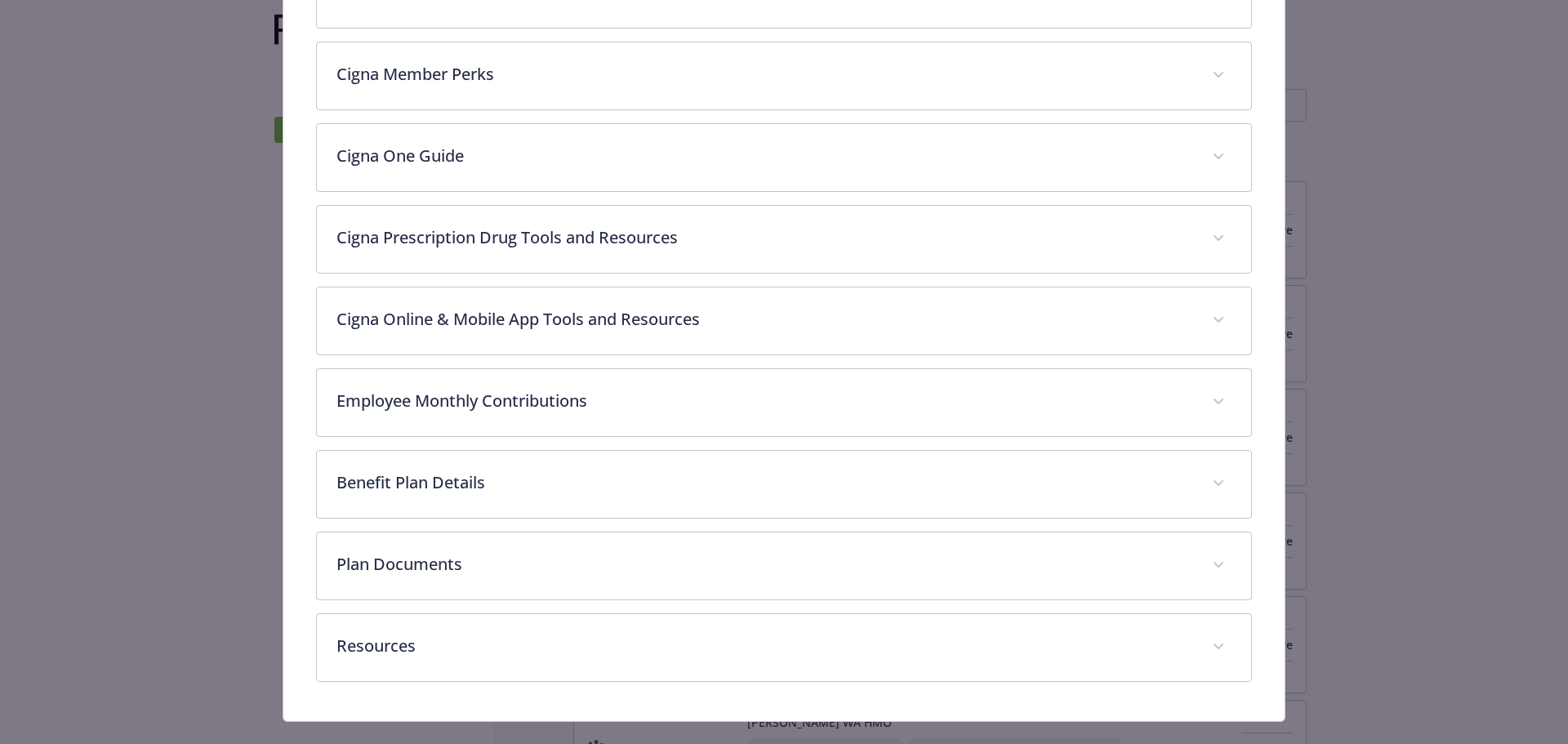
scroll to position [702, 0]
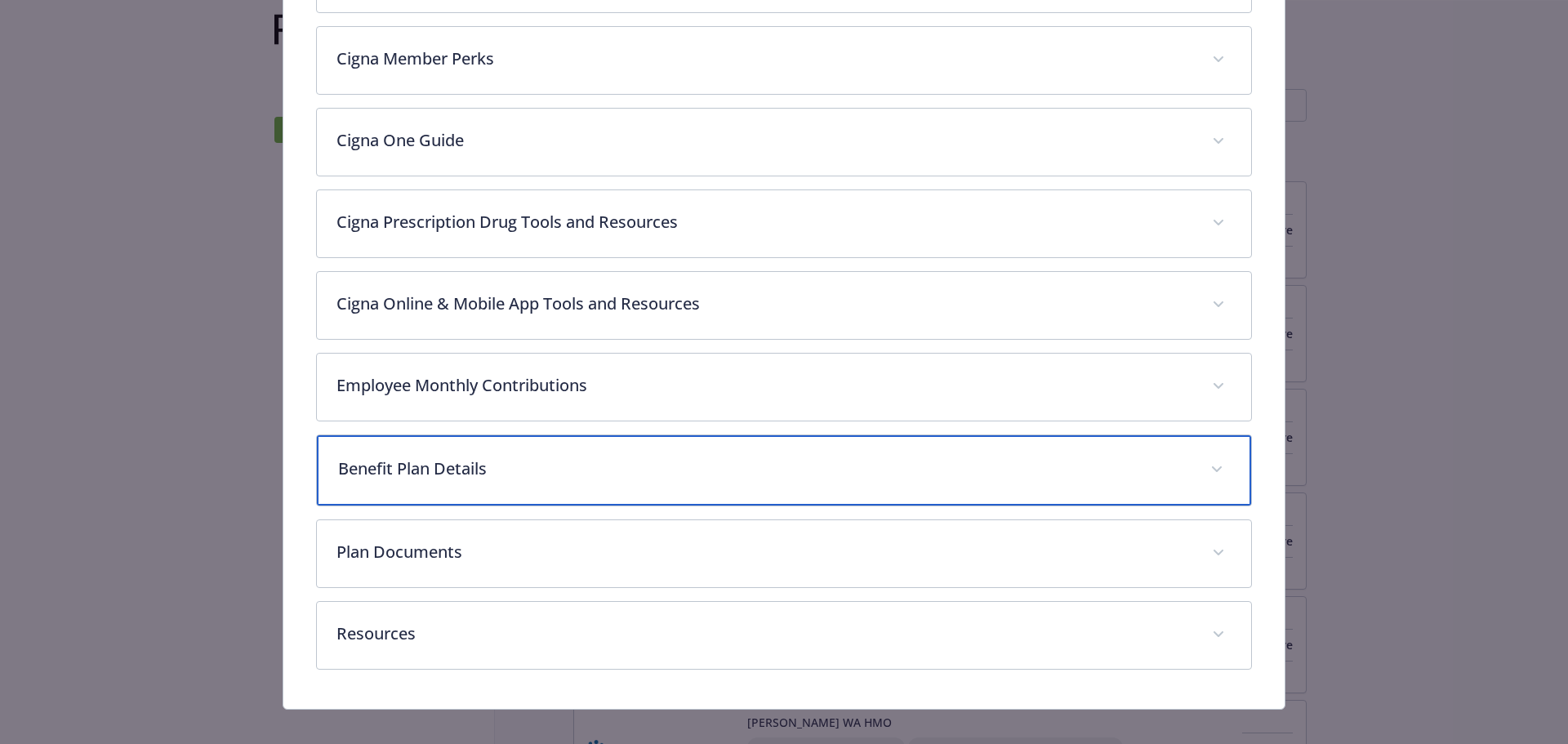
click at [579, 436] on div "Benefit Plan Details" at bounding box center [784, 471] width 935 height 71
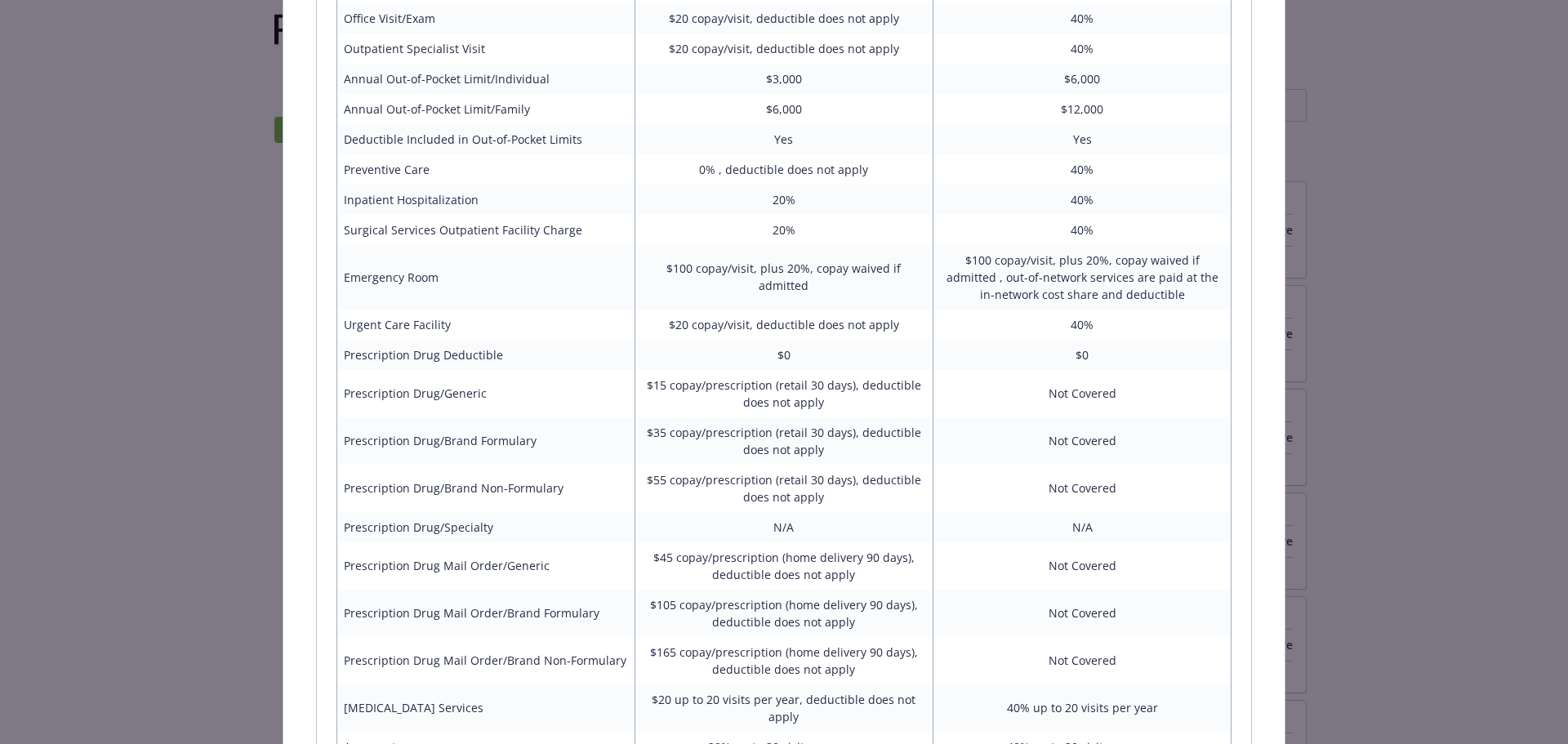
scroll to position [785, 0]
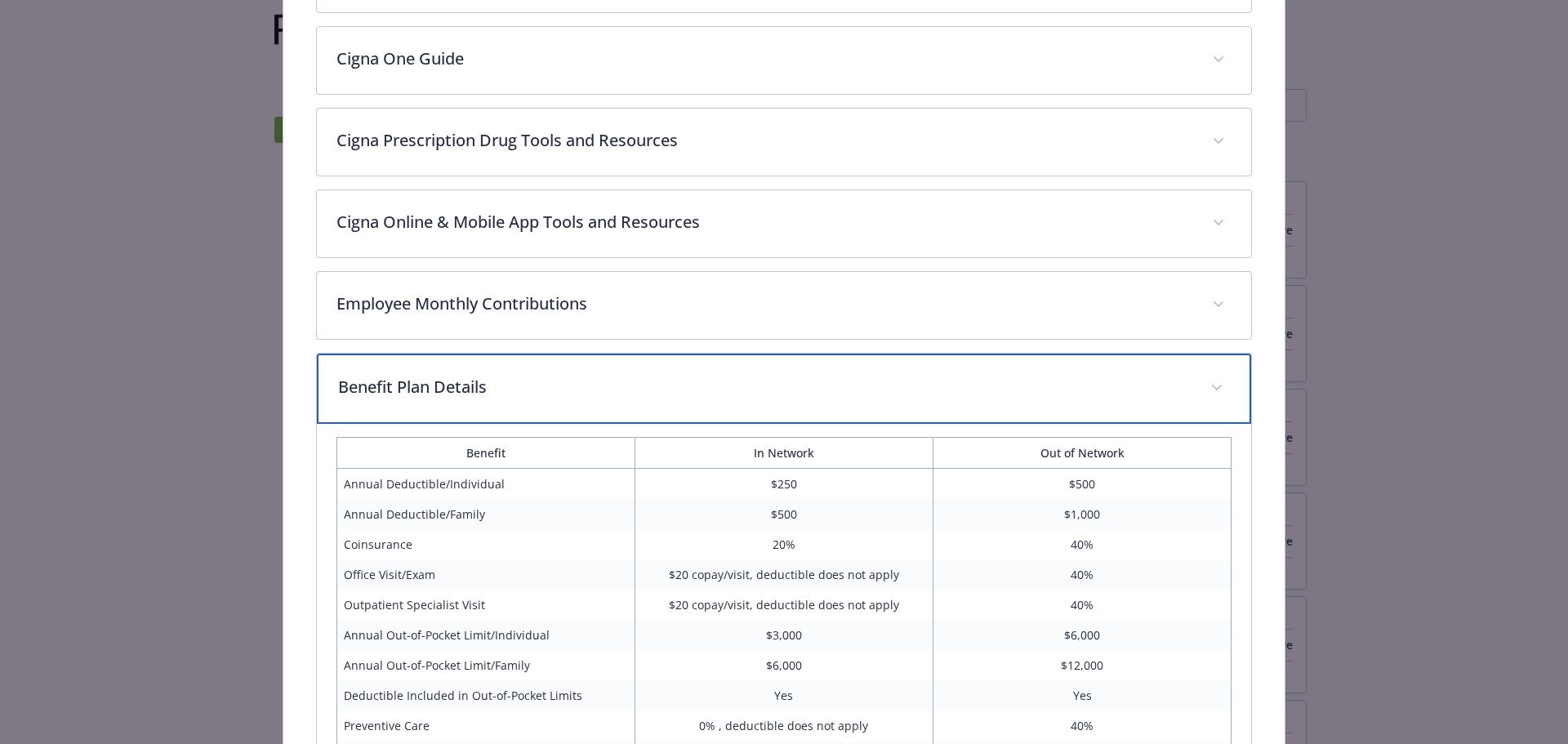
click at [562, 370] on div "Benefit Plan Details" at bounding box center [784, 389] width 935 height 71
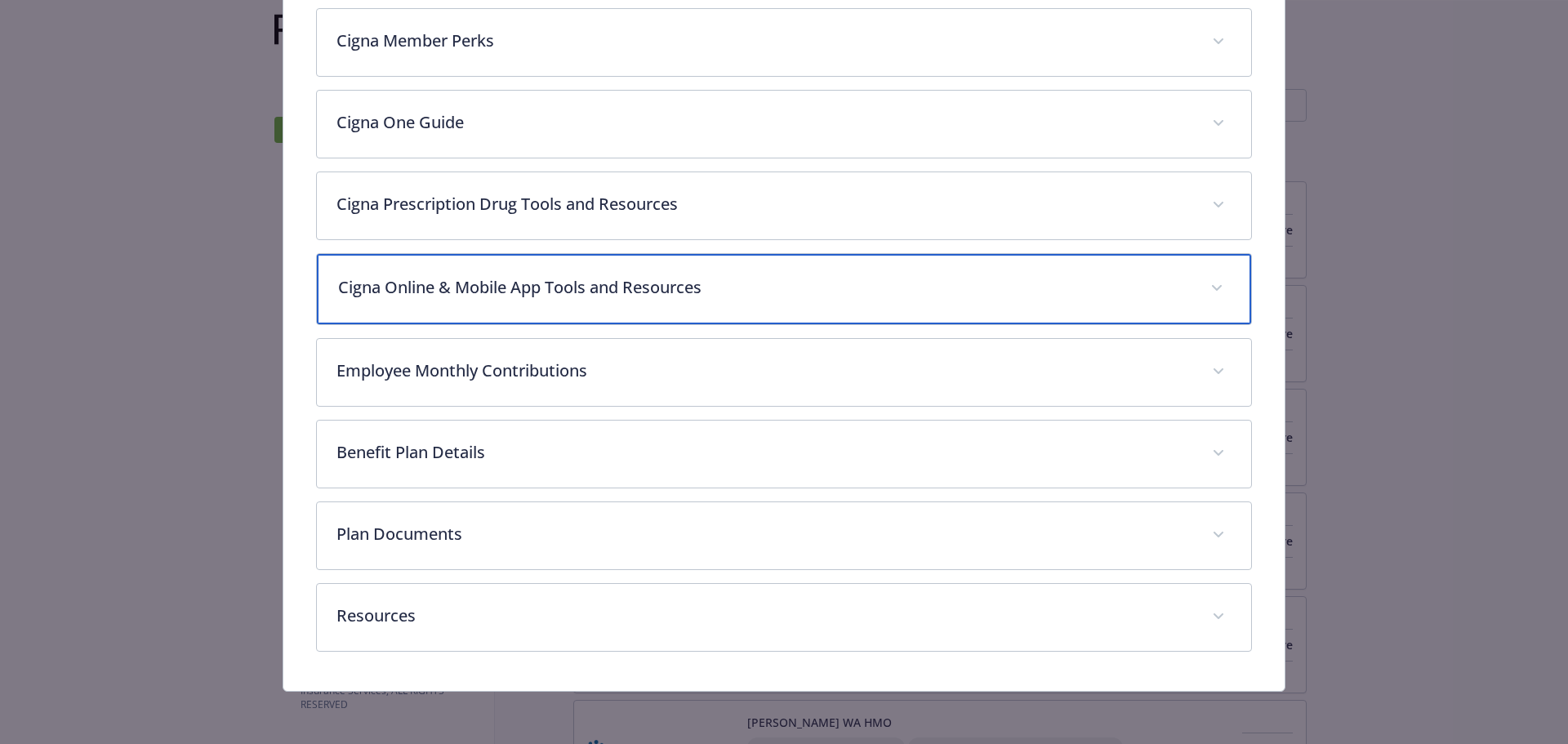
scroll to position [719, 0]
click at [565, 316] on div "Cigna Online & Mobile App Tools and Resources" at bounding box center [784, 291] width 935 height 71
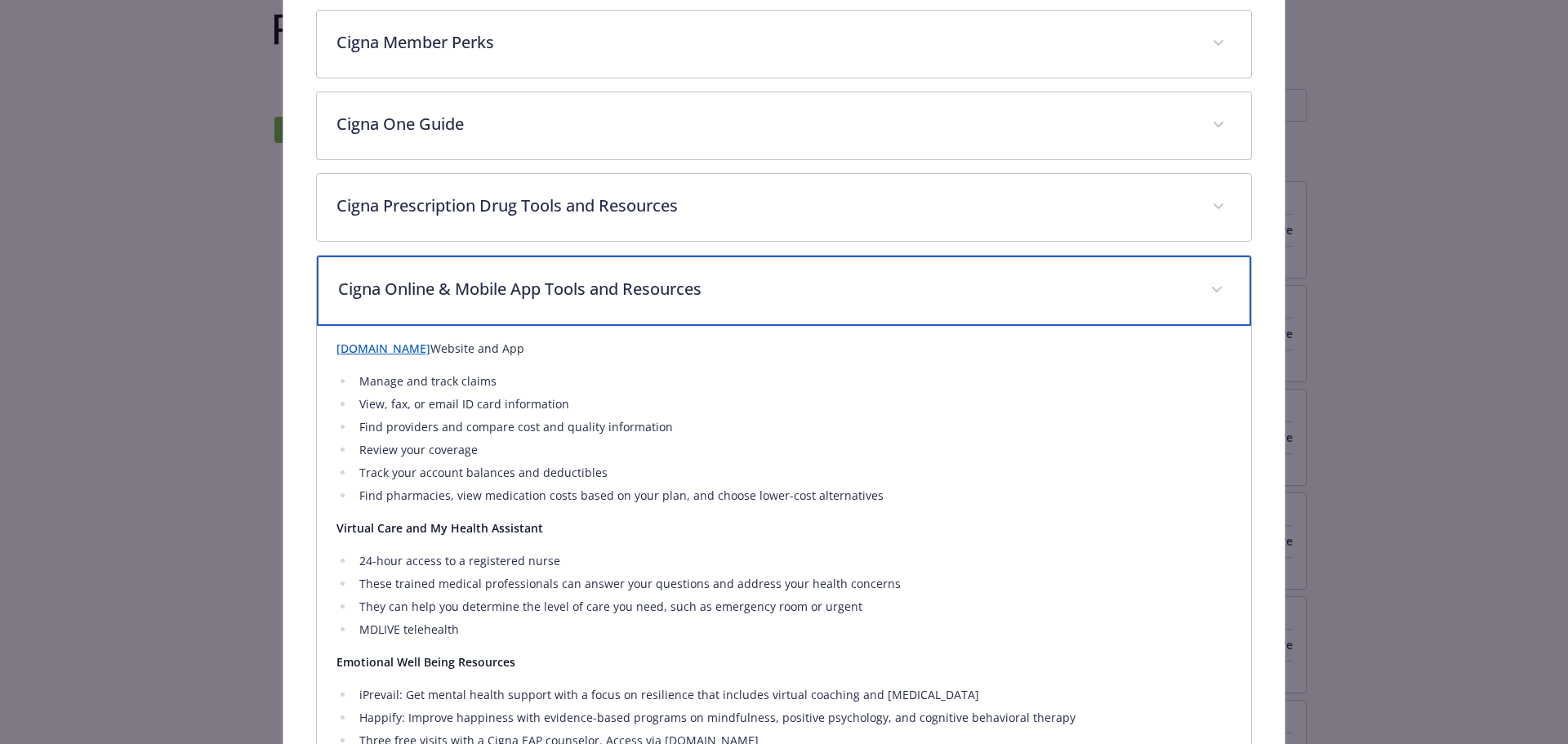
click at [565, 316] on div "Cigna Online & Mobile App Tools and Resources" at bounding box center [784, 291] width 935 height 71
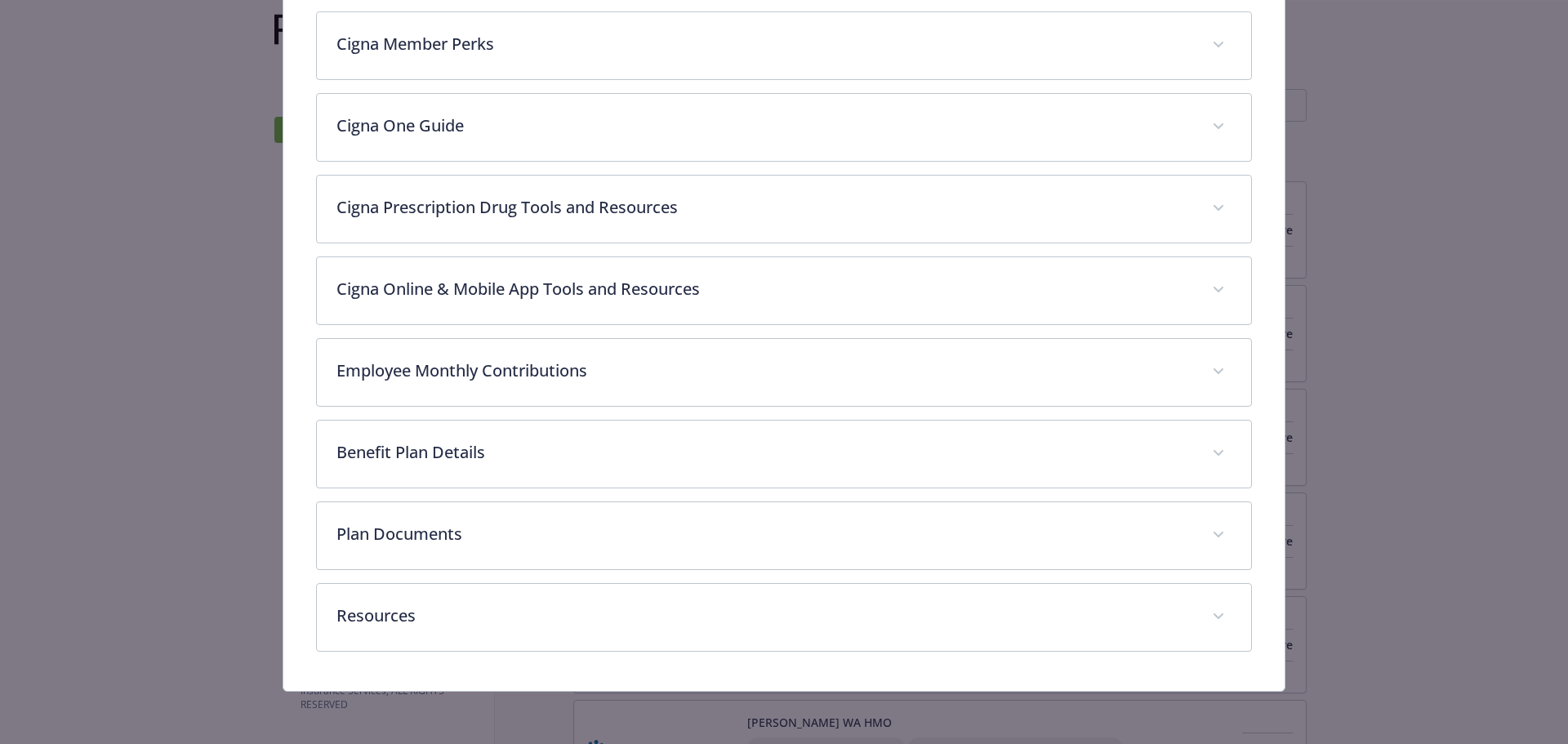
click at [617, 335] on div "Description The Cigna PPO is a type of health insurance plan that typically fea…" at bounding box center [784, 105] width 937 height 1094
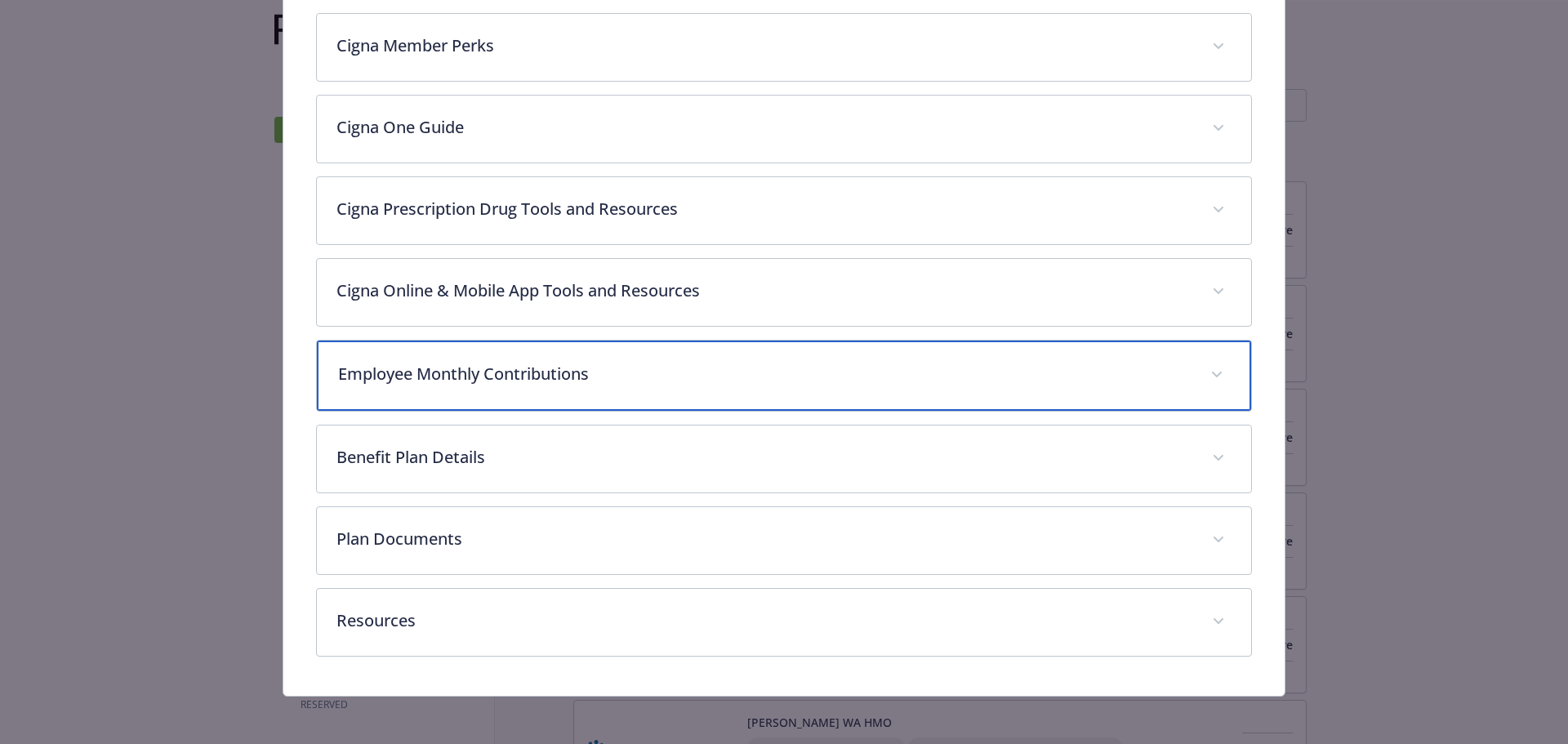
click at [620, 348] on div "Employee Monthly Contributions" at bounding box center [784, 376] width 935 height 71
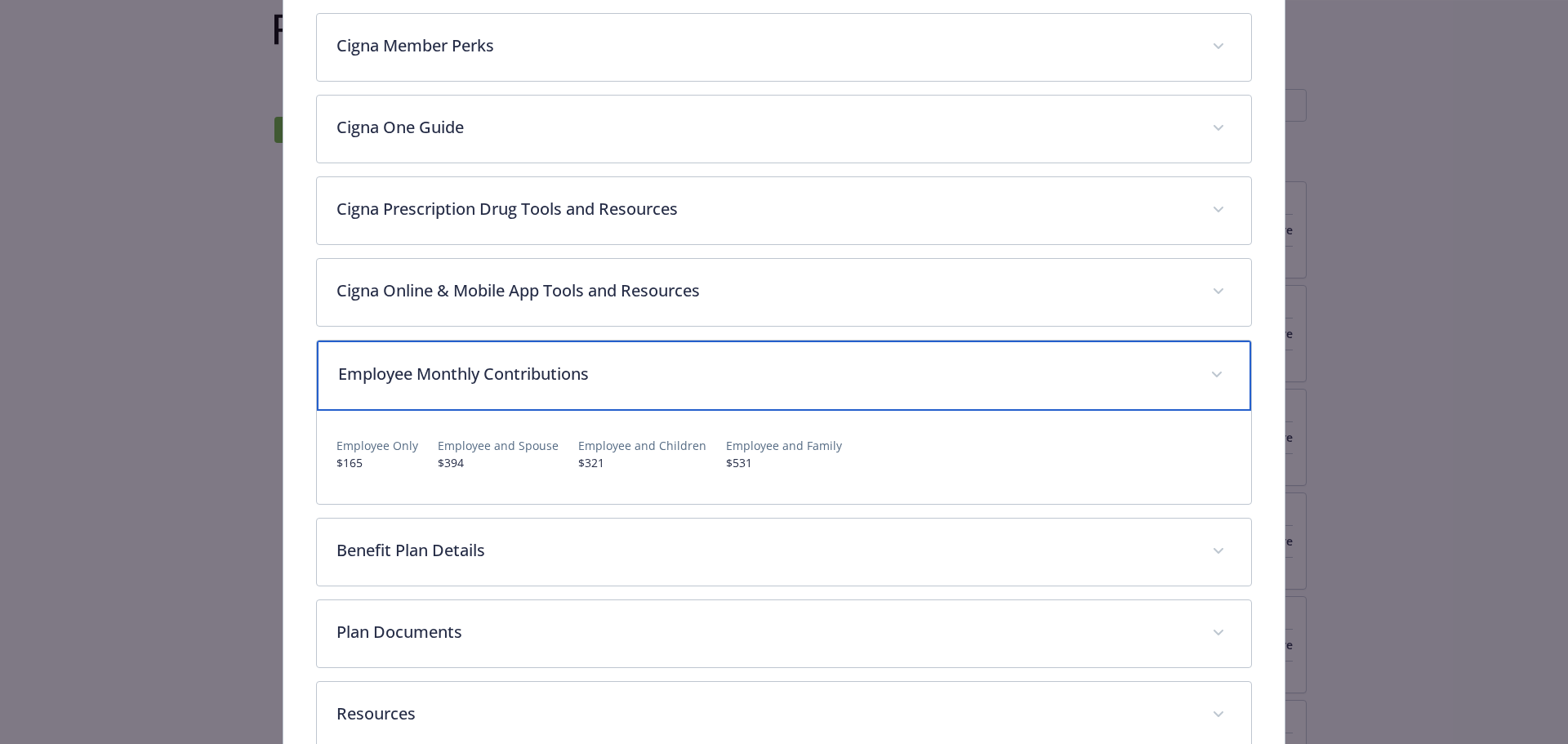
click at [610, 362] on p "Employee Monthly Contributions" at bounding box center [765, 373] width 854 height 24
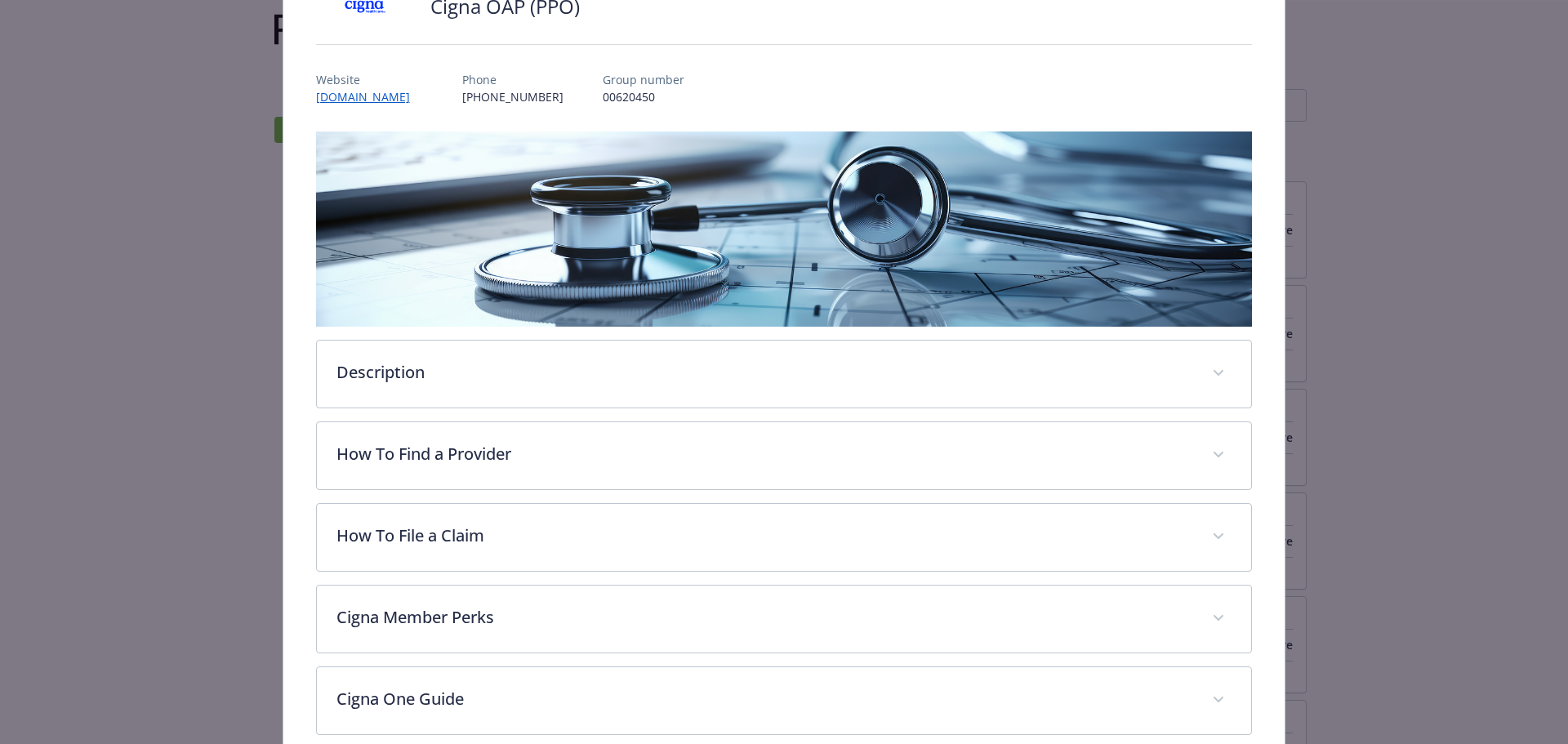
scroll to position [0, 0]
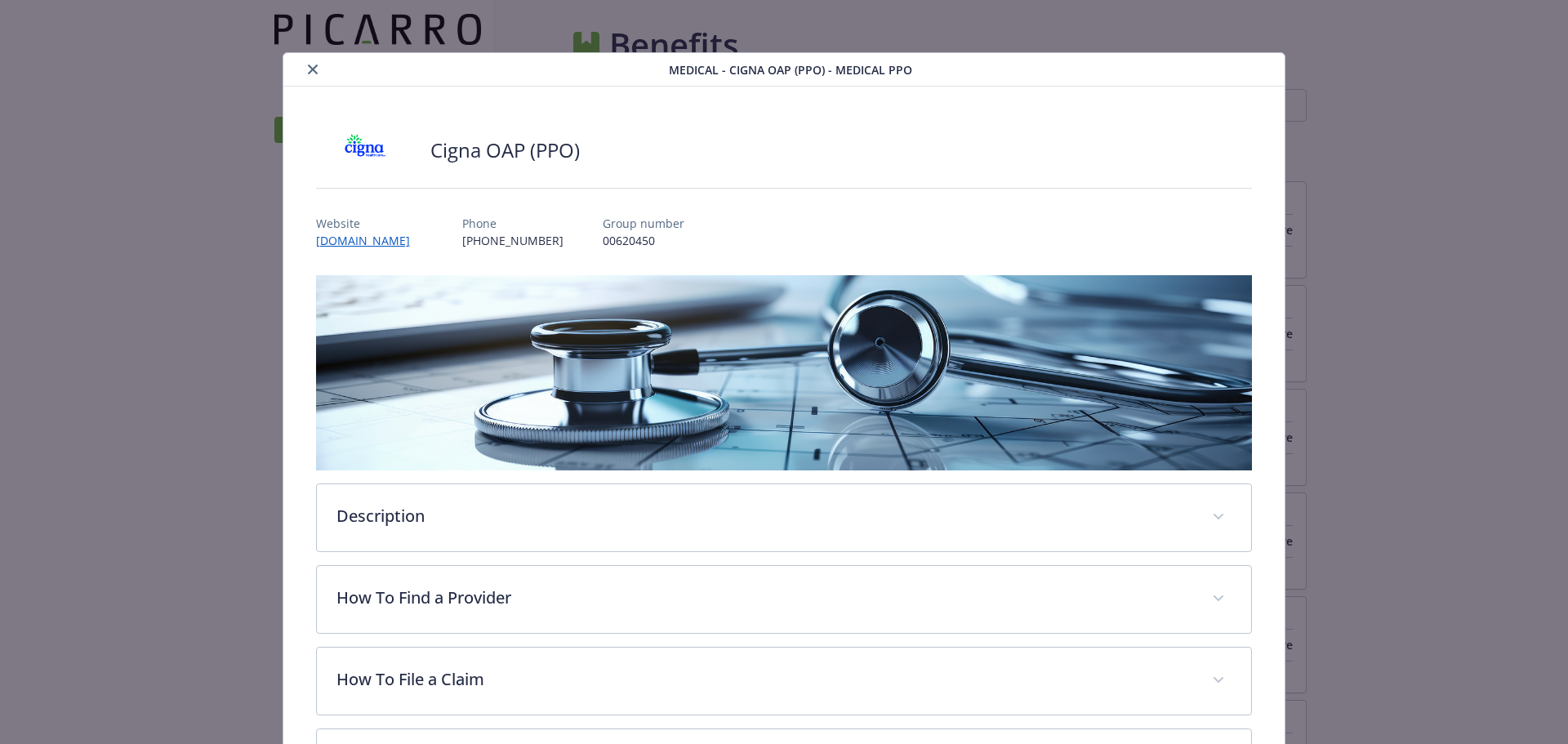
click at [311, 64] on button "close" at bounding box center [313, 70] width 20 height 20
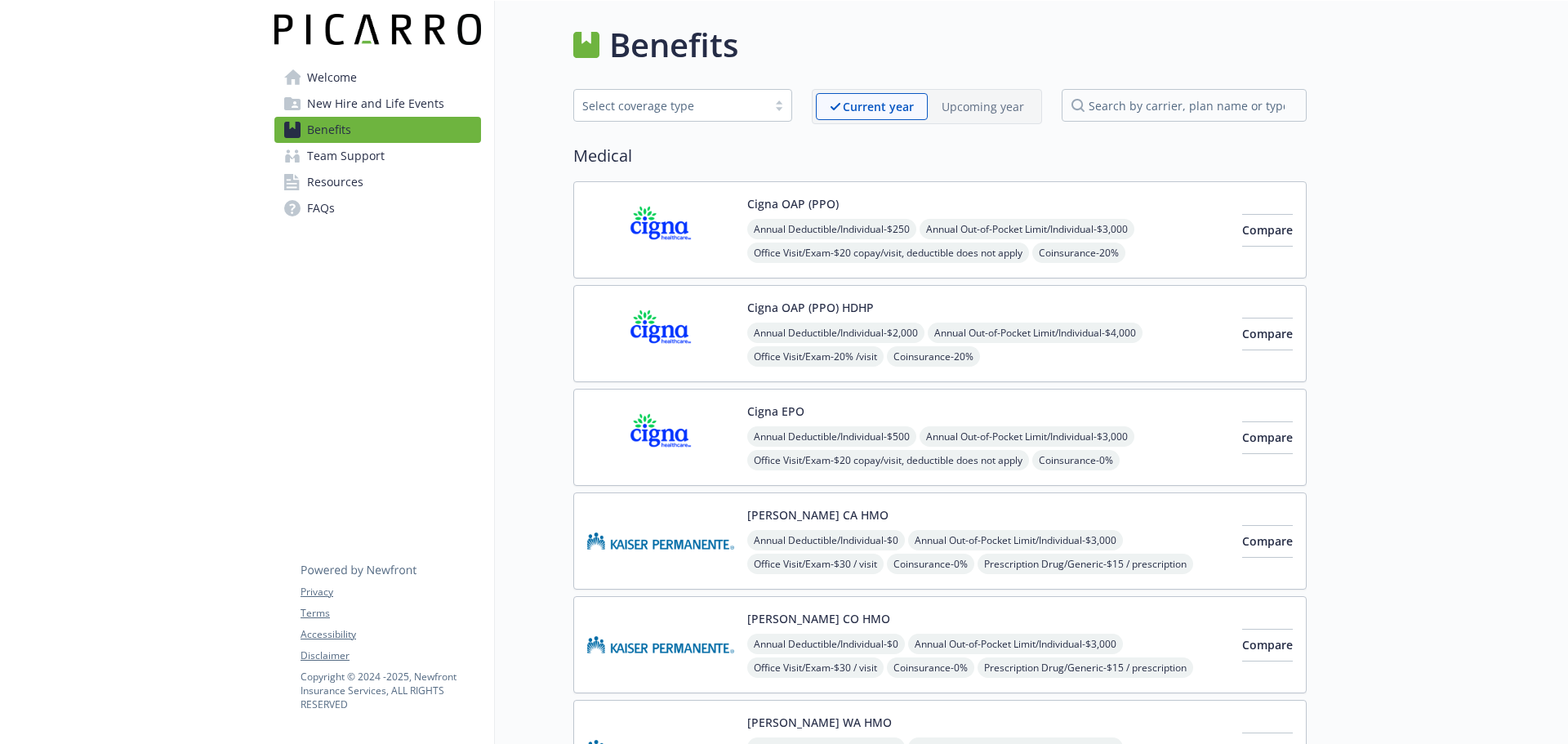
click at [351, 109] on span "New Hire and Life Events" at bounding box center [376, 103] width 137 height 26
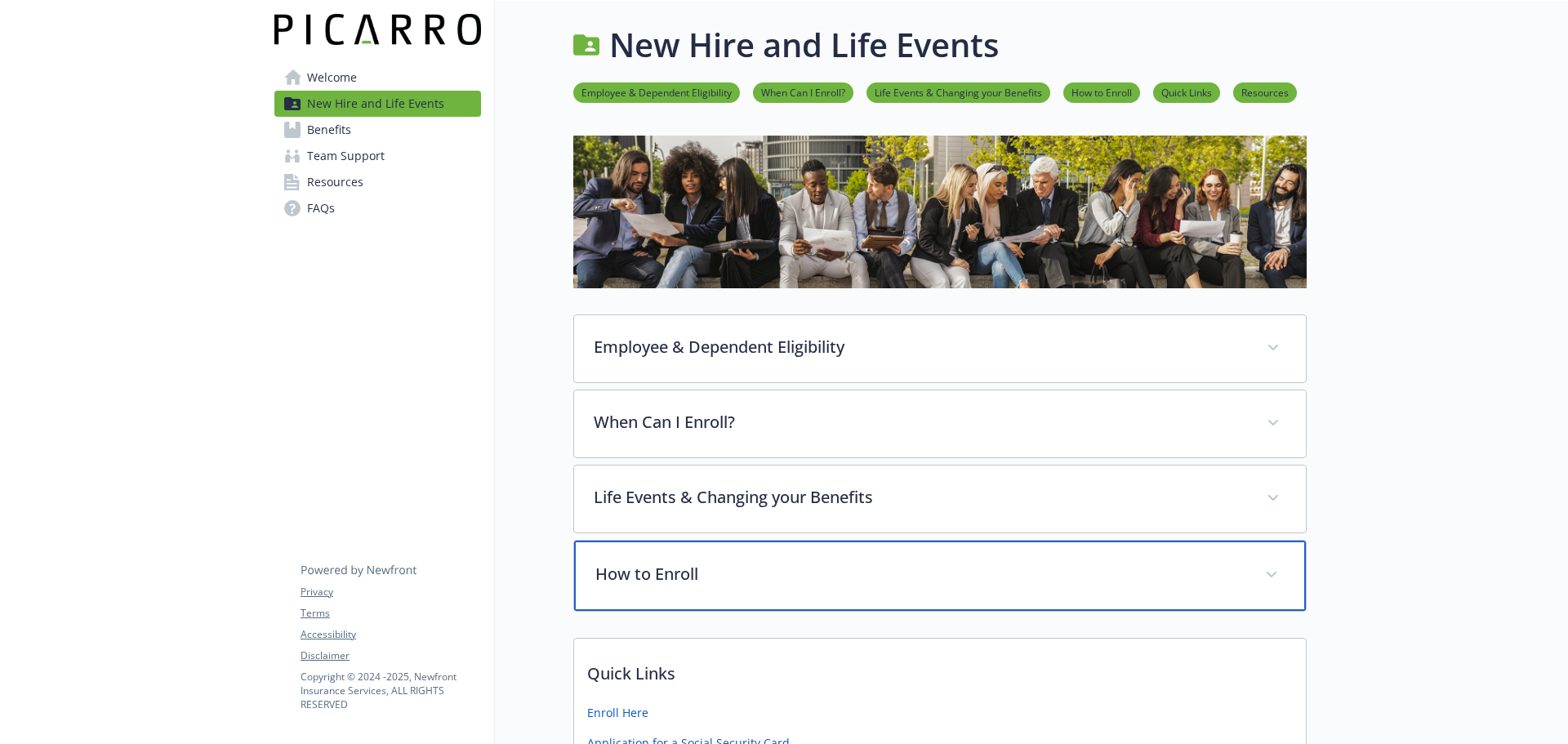
click at [1145, 561] on div "How to Enroll" at bounding box center [940, 576] width 732 height 71
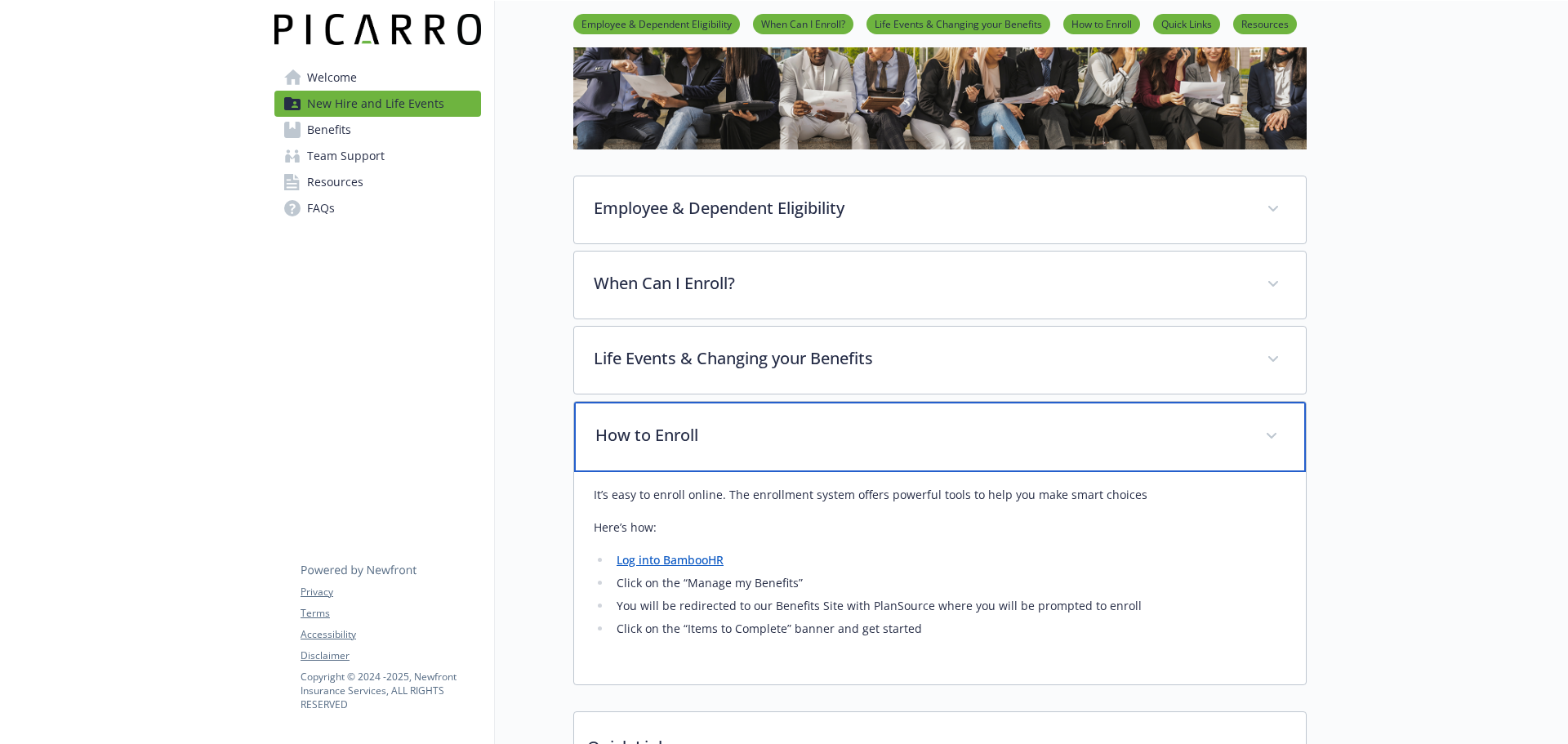
scroll to position [164, 0]
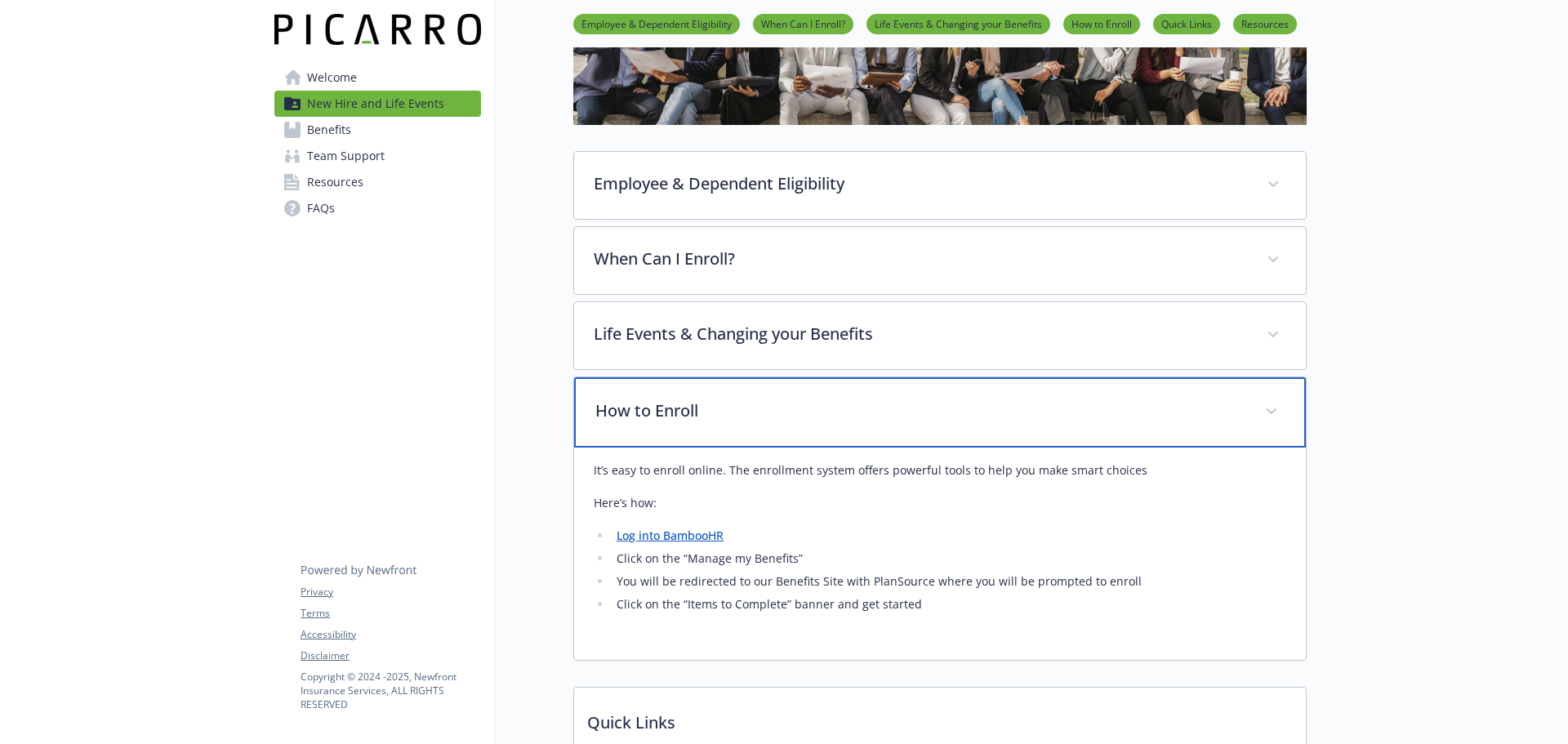
click at [1111, 426] on div "How to Enroll" at bounding box center [940, 413] width 732 height 71
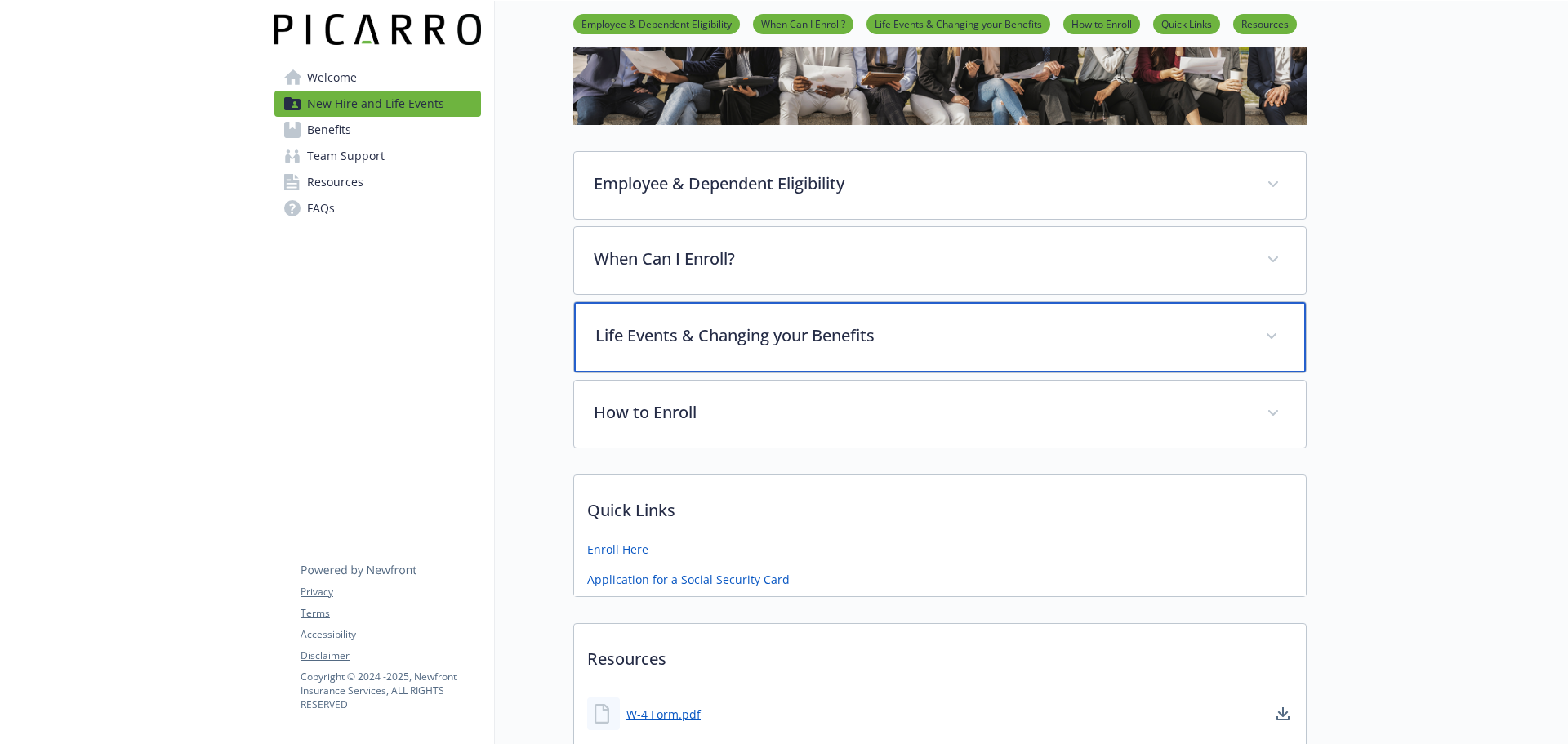
click at [1092, 353] on div "Life Events & Changing your Benefits" at bounding box center [940, 337] width 732 height 71
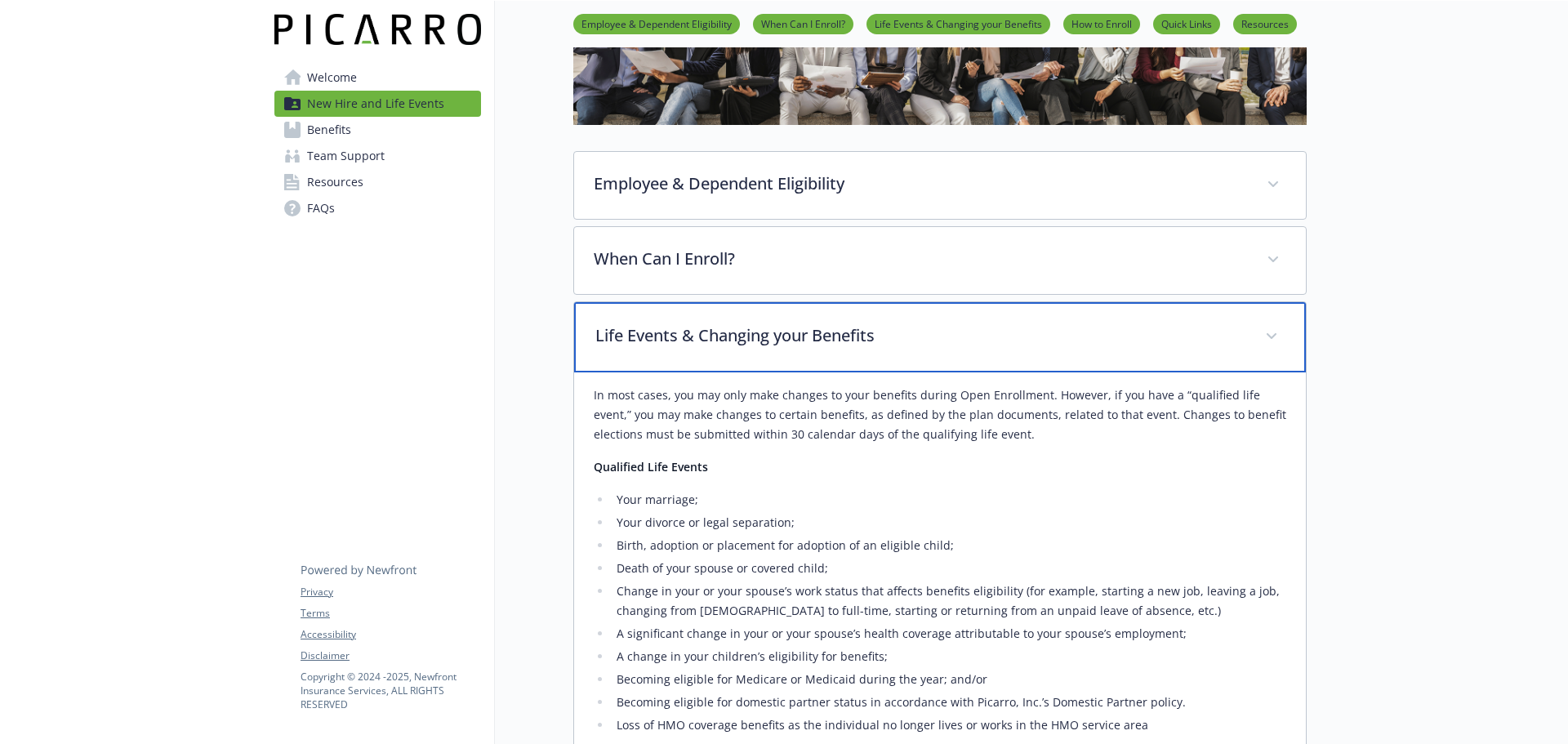
click at [1117, 348] on p "Life Events & Changing your Benefits" at bounding box center [920, 335] width 650 height 24
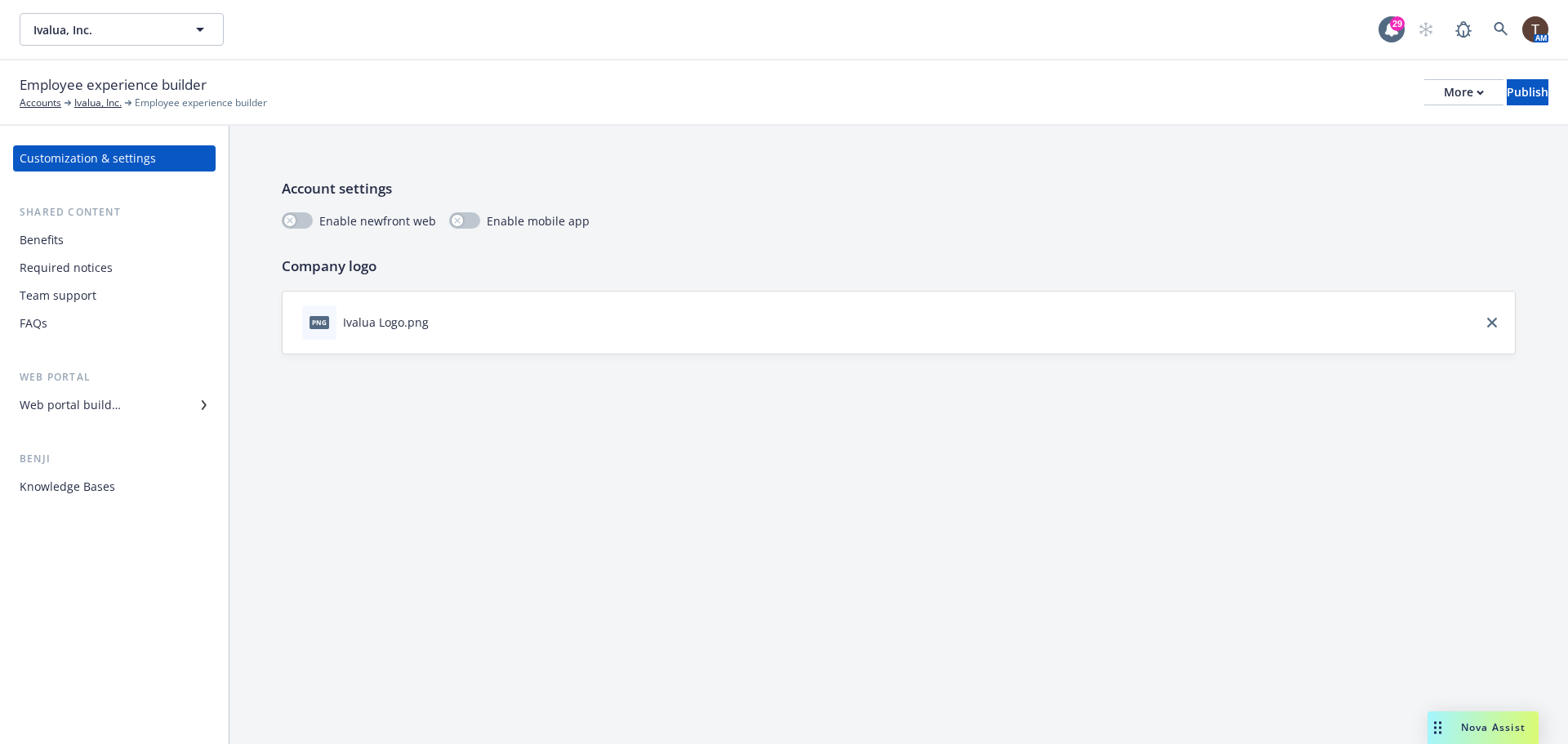
click at [144, 400] on div "Web portal builder" at bounding box center [115, 405] width 190 height 26
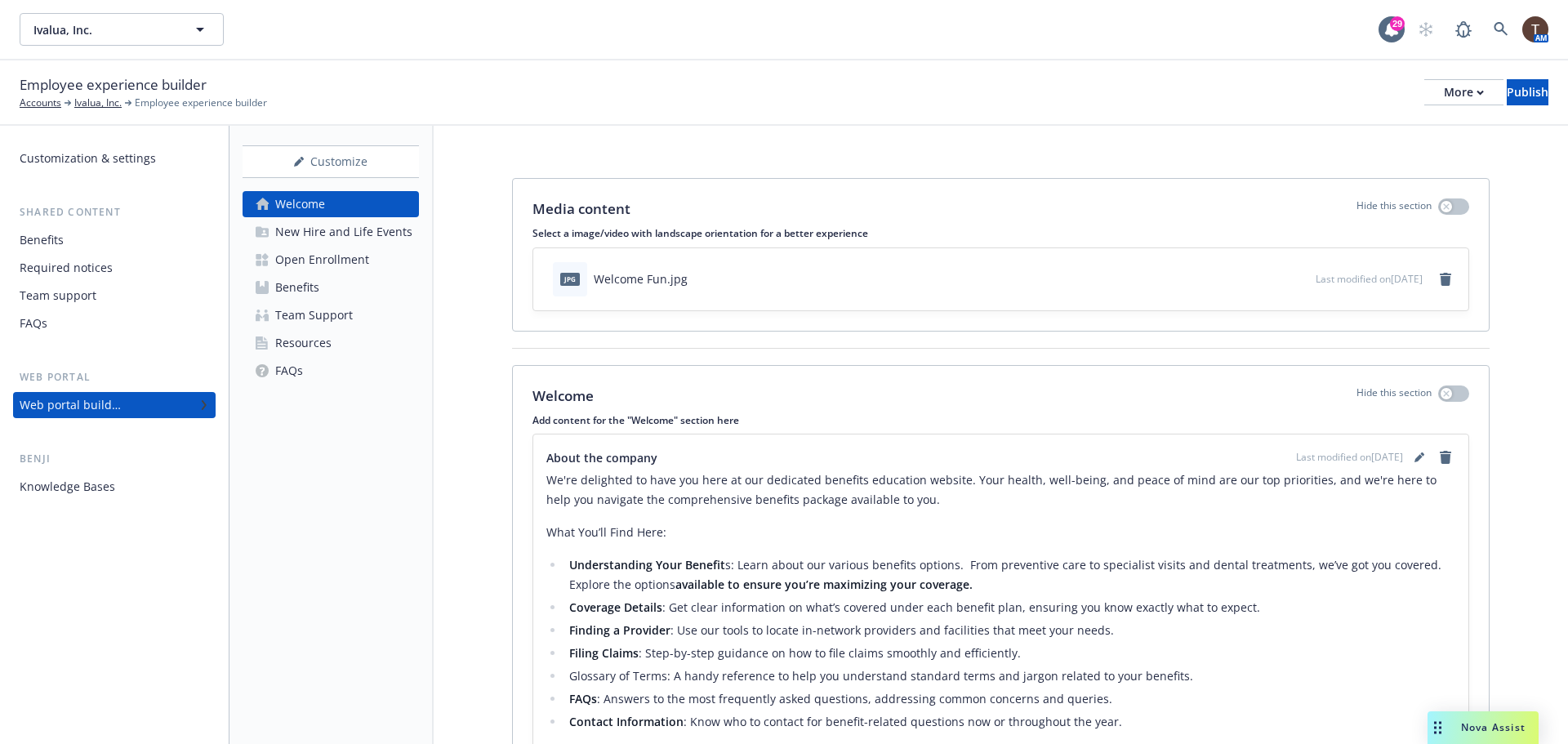
click at [303, 289] on div "Benefits" at bounding box center [297, 287] width 44 height 26
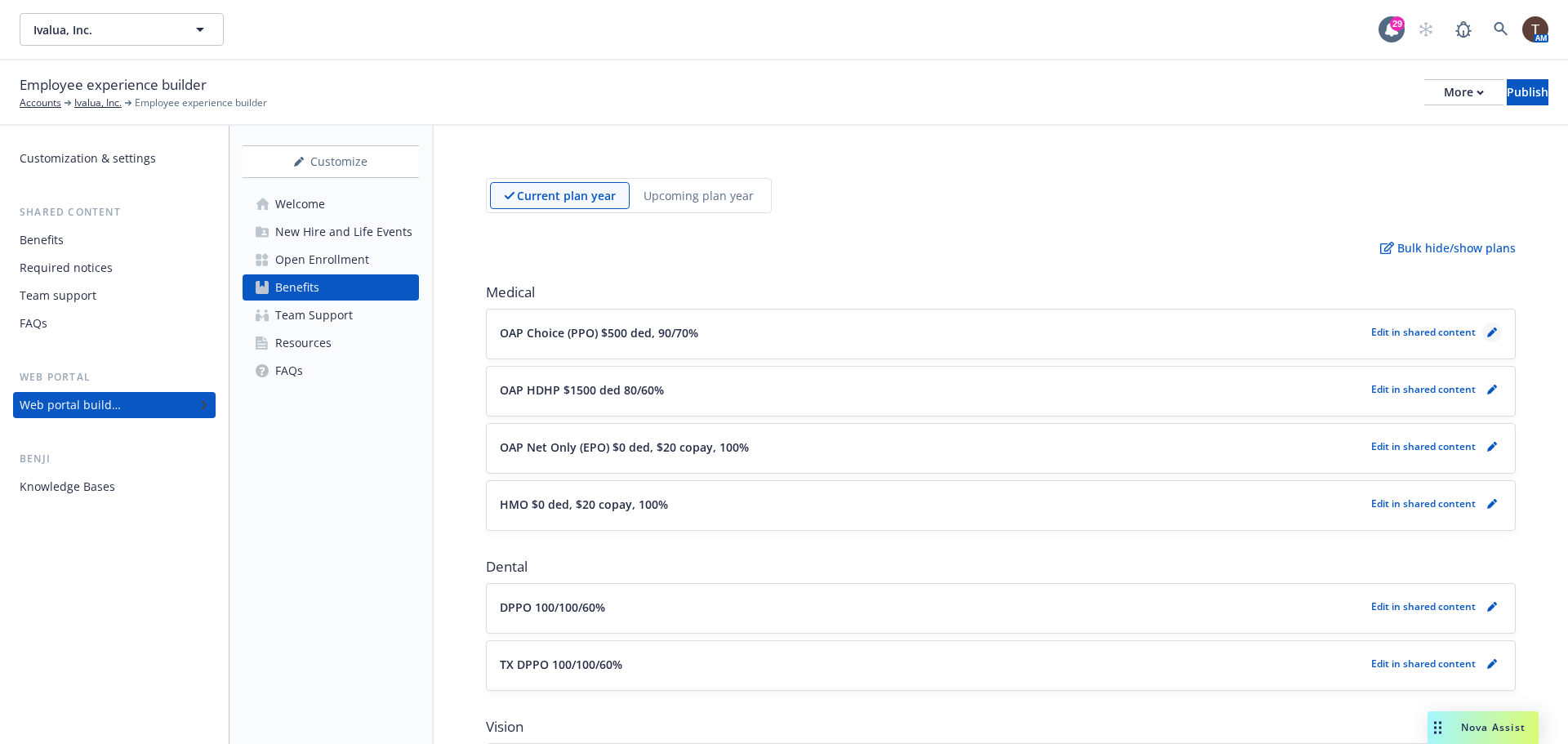
click at [1488, 331] on icon "pencil" at bounding box center [1492, 332] width 10 height 10
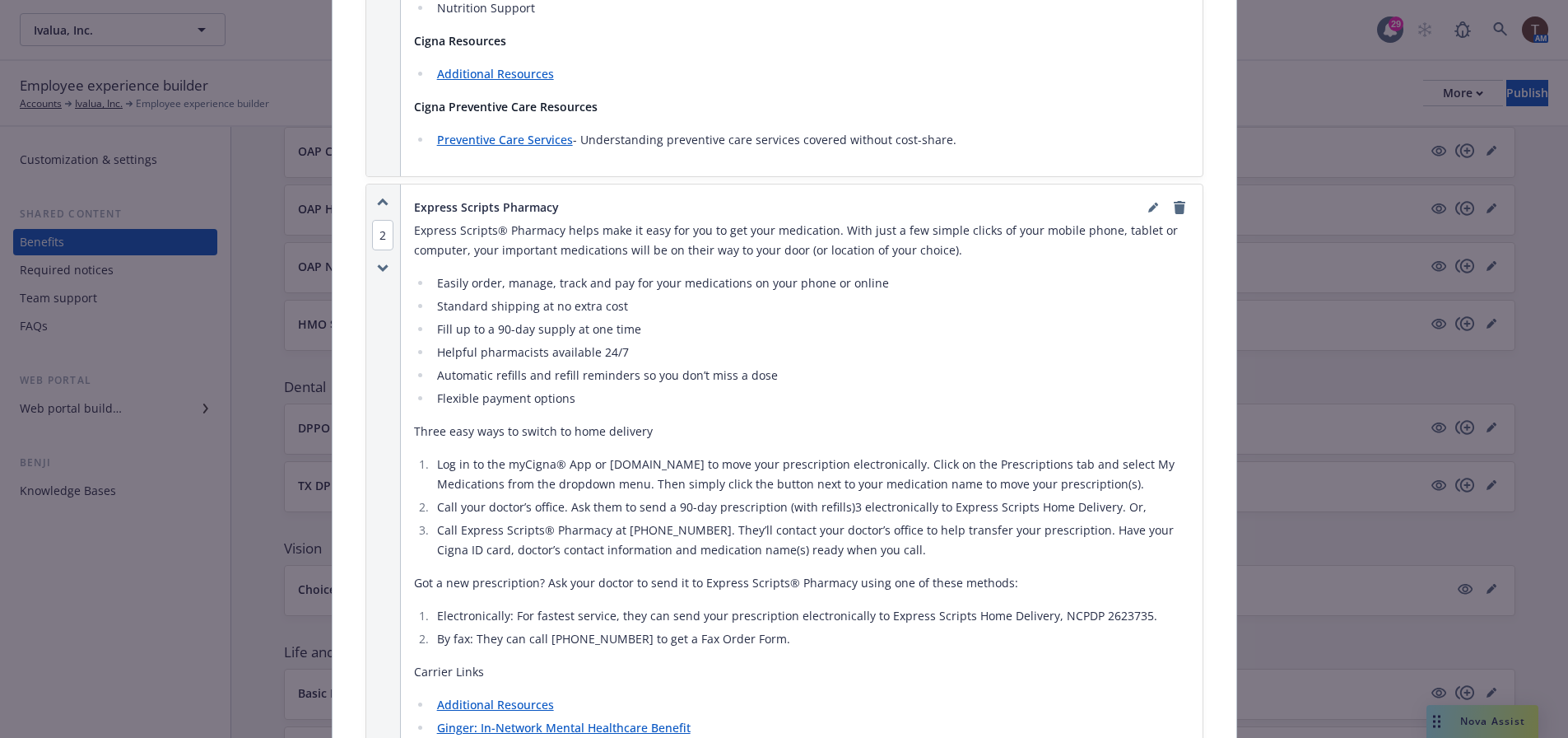
scroll to position [3261, 0]
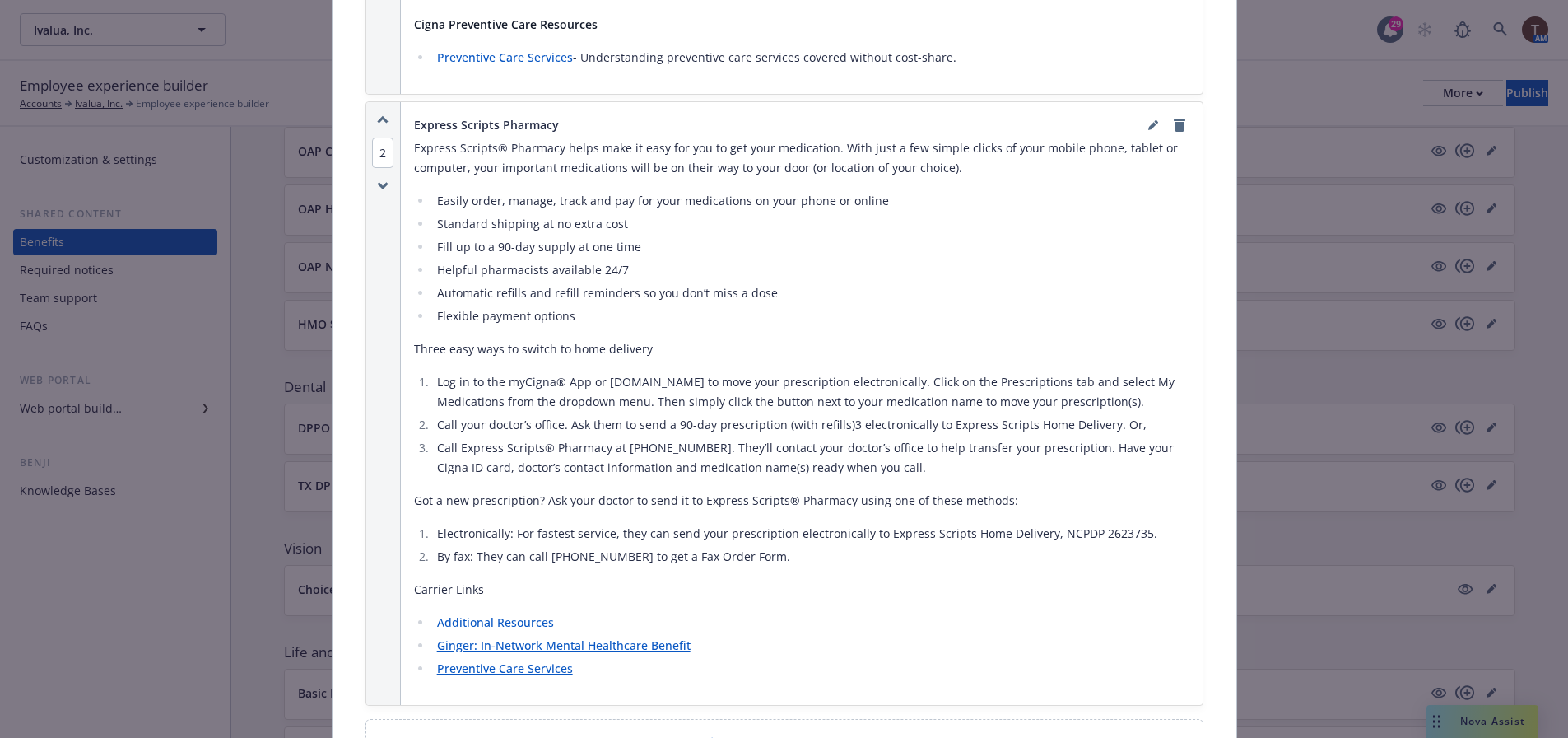
click at [450, 579] on p "Carrier Links" at bounding box center [801, 589] width 775 height 20
click at [455, 579] on p "Carrier Links" at bounding box center [801, 589] width 775 height 20
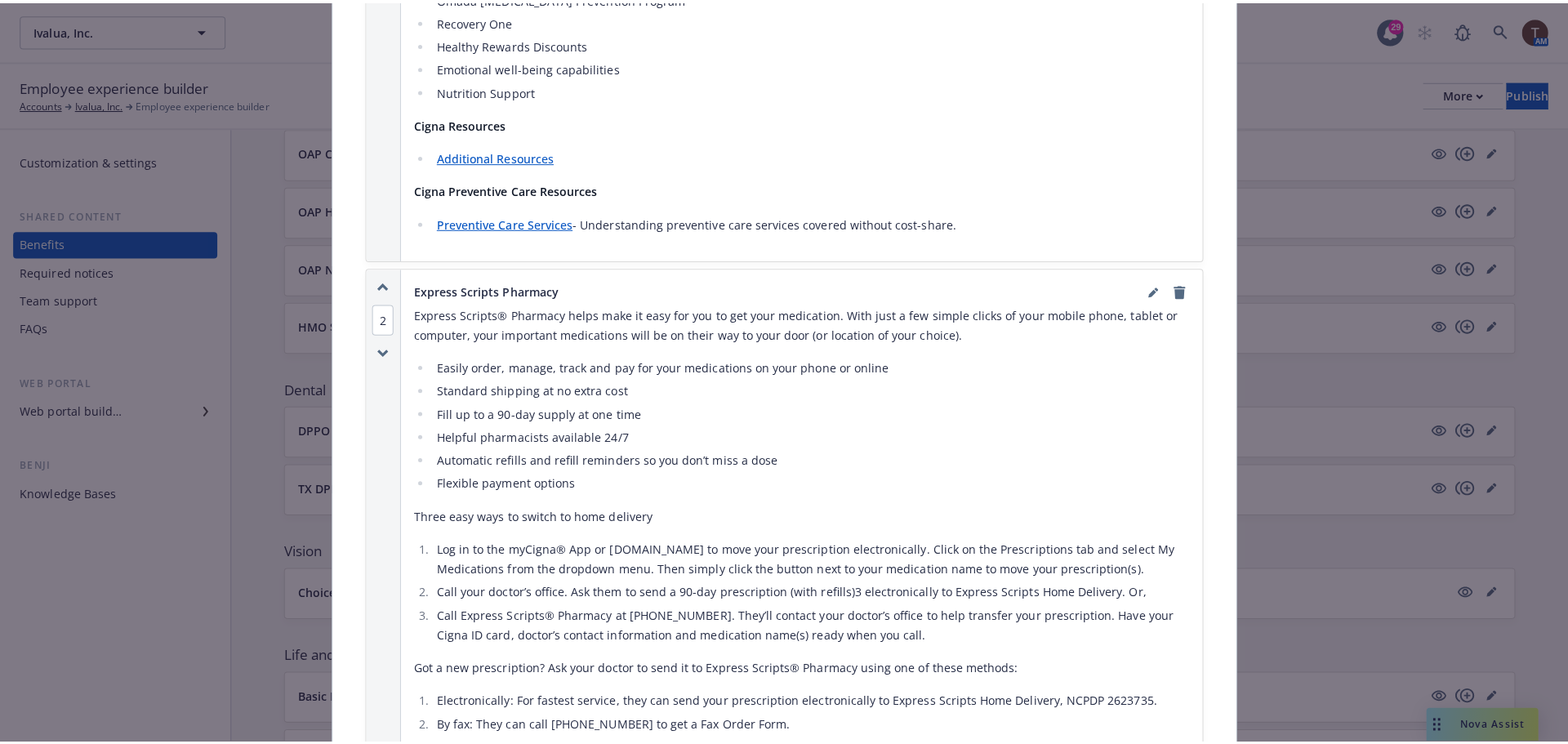
scroll to position [2990, 0]
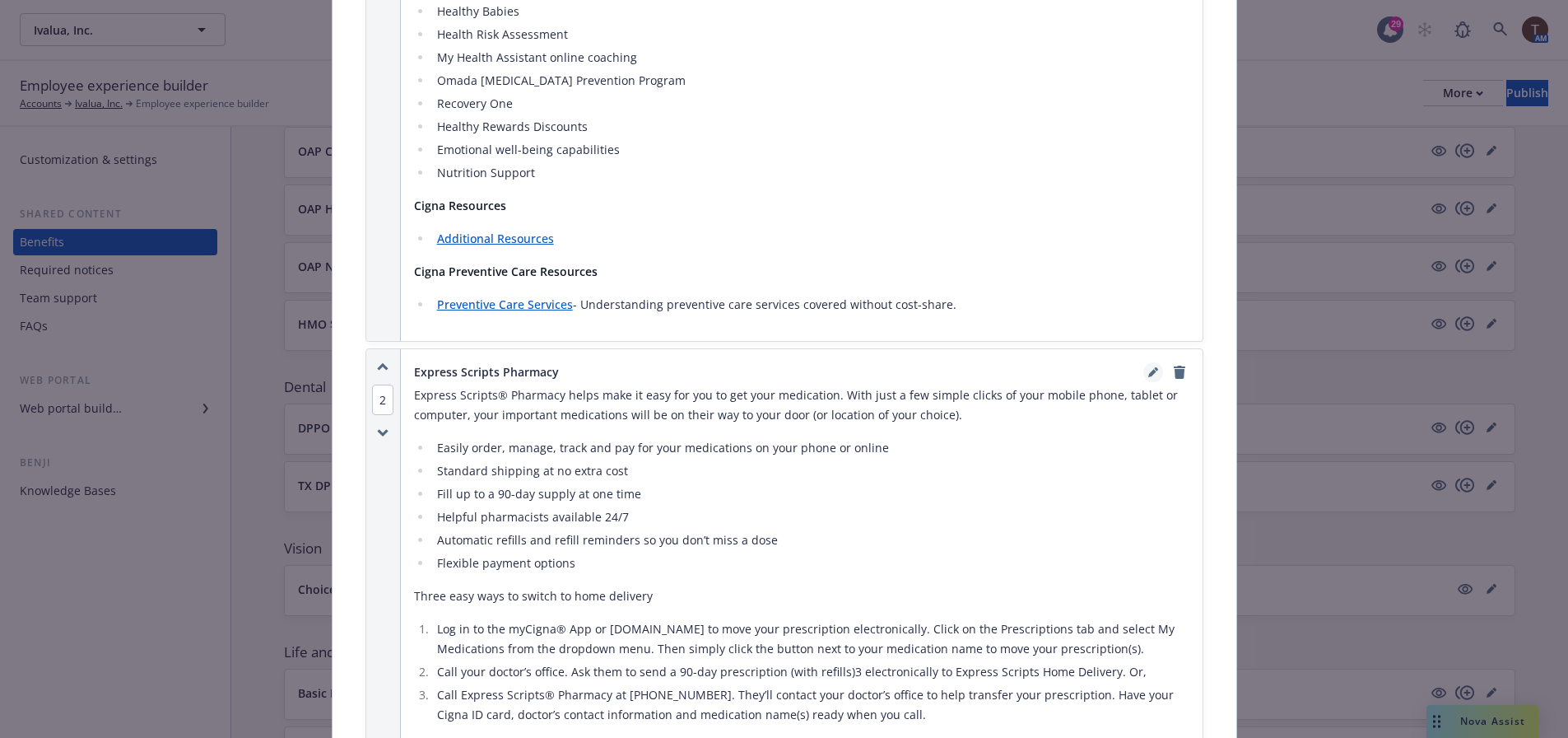
click at [1148, 367] on icon "editPencil" at bounding box center [1153, 372] width 10 height 10
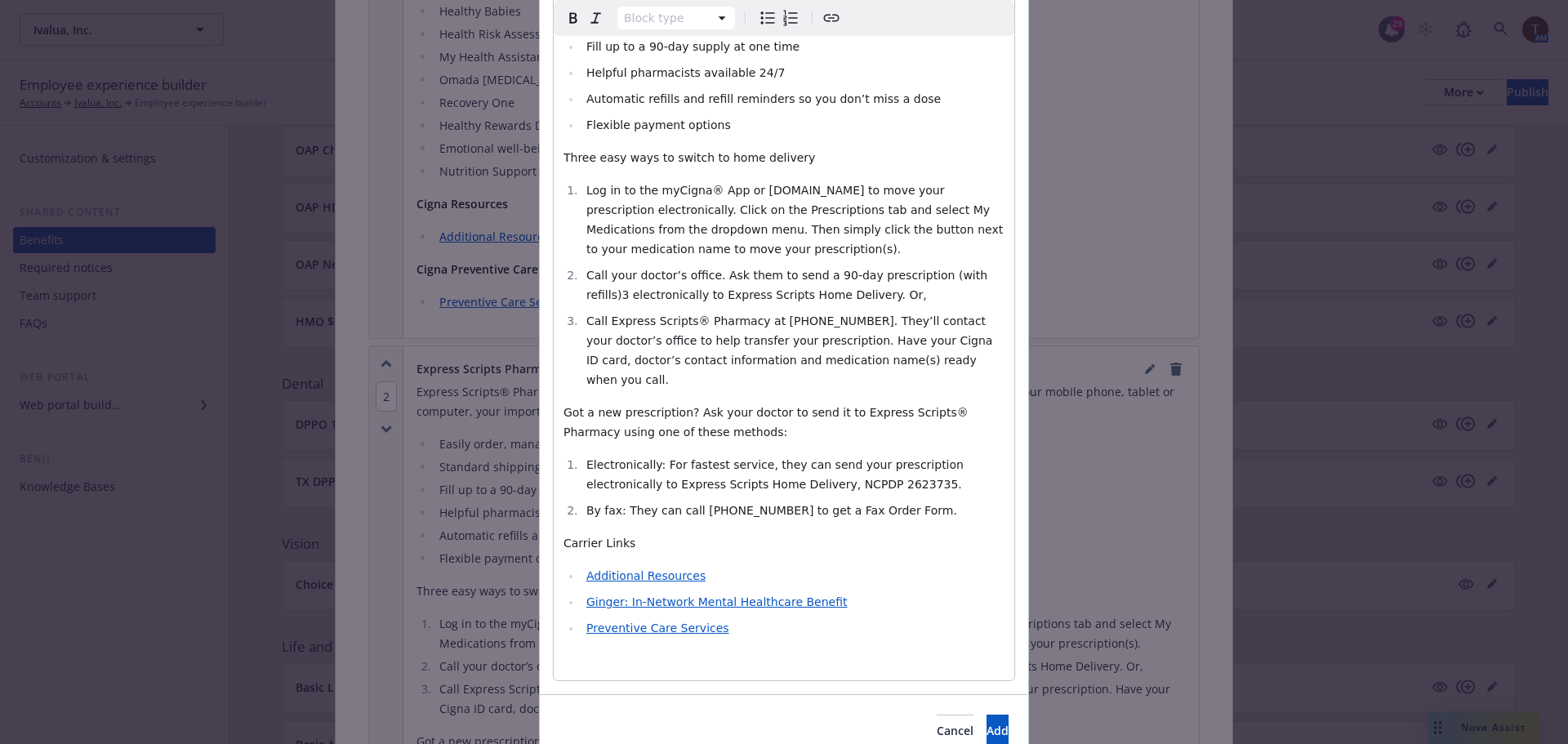
scroll to position [411, 0]
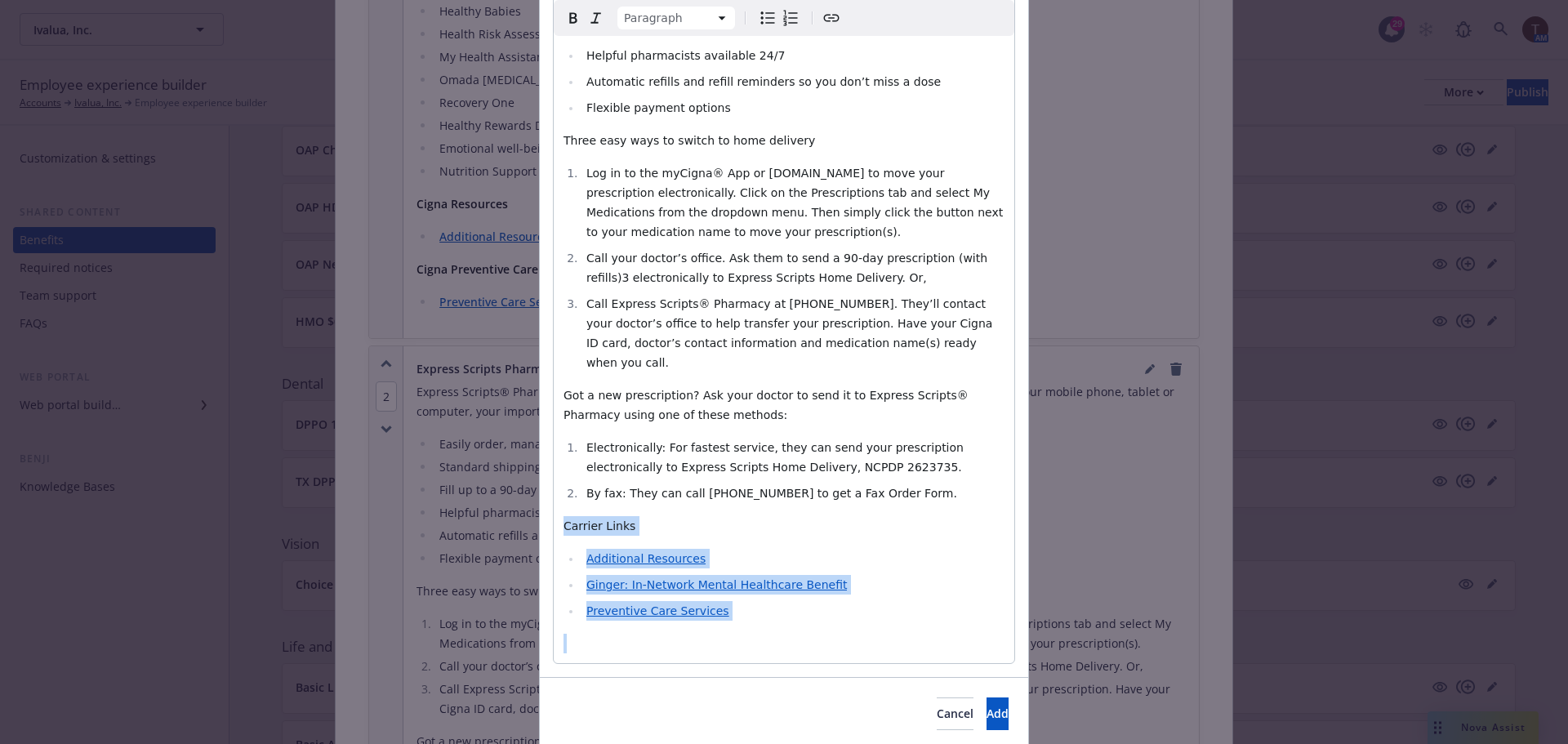
drag, startPoint x: 558, startPoint y: 466, endPoint x: 843, endPoint y: 572, distance: 304.1
click at [843, 572] on div "Express Scripts® Pharmacy helps make it easy for you to get your medication. Wi…" at bounding box center [784, 255] width 461 height 817
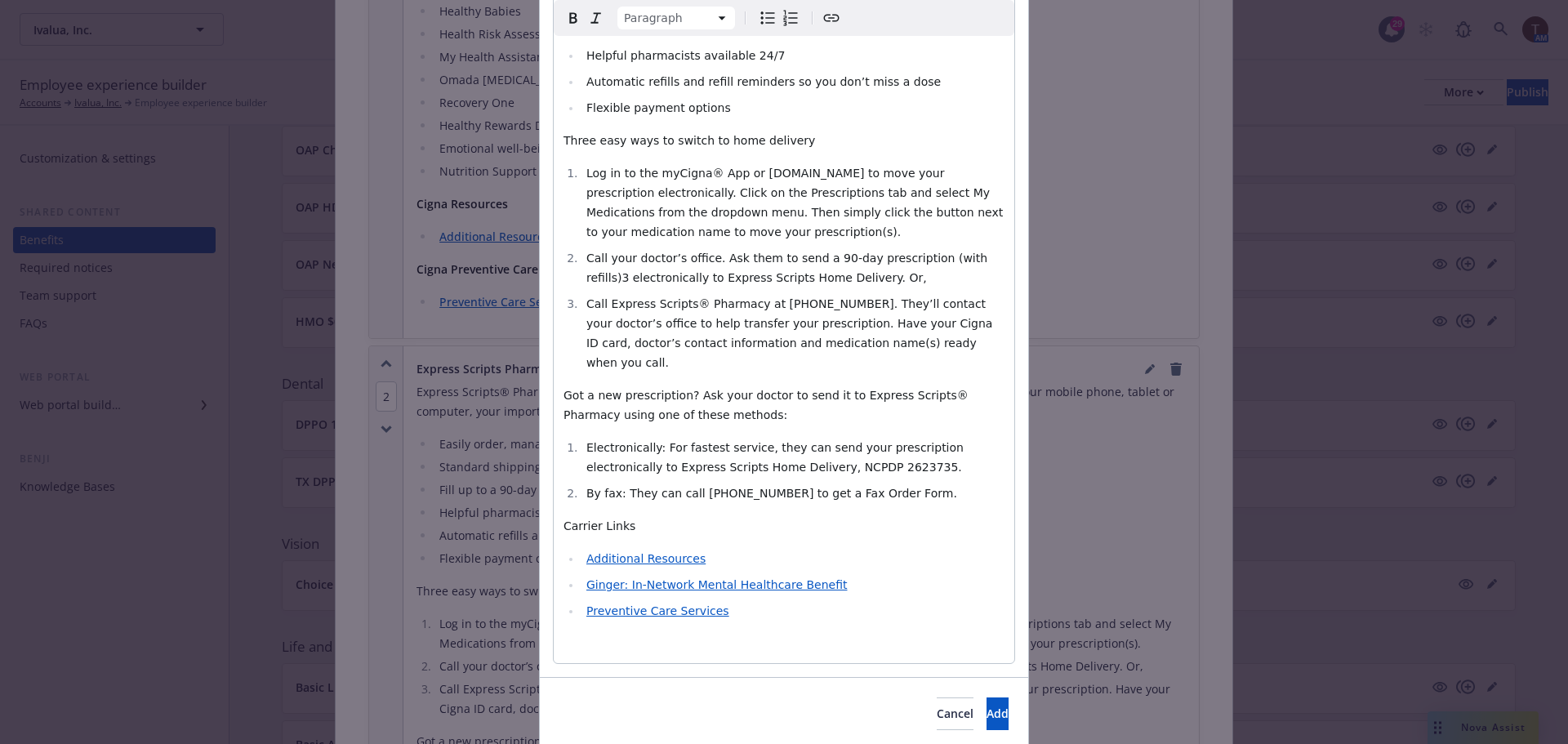
scroll to position [293, 0]
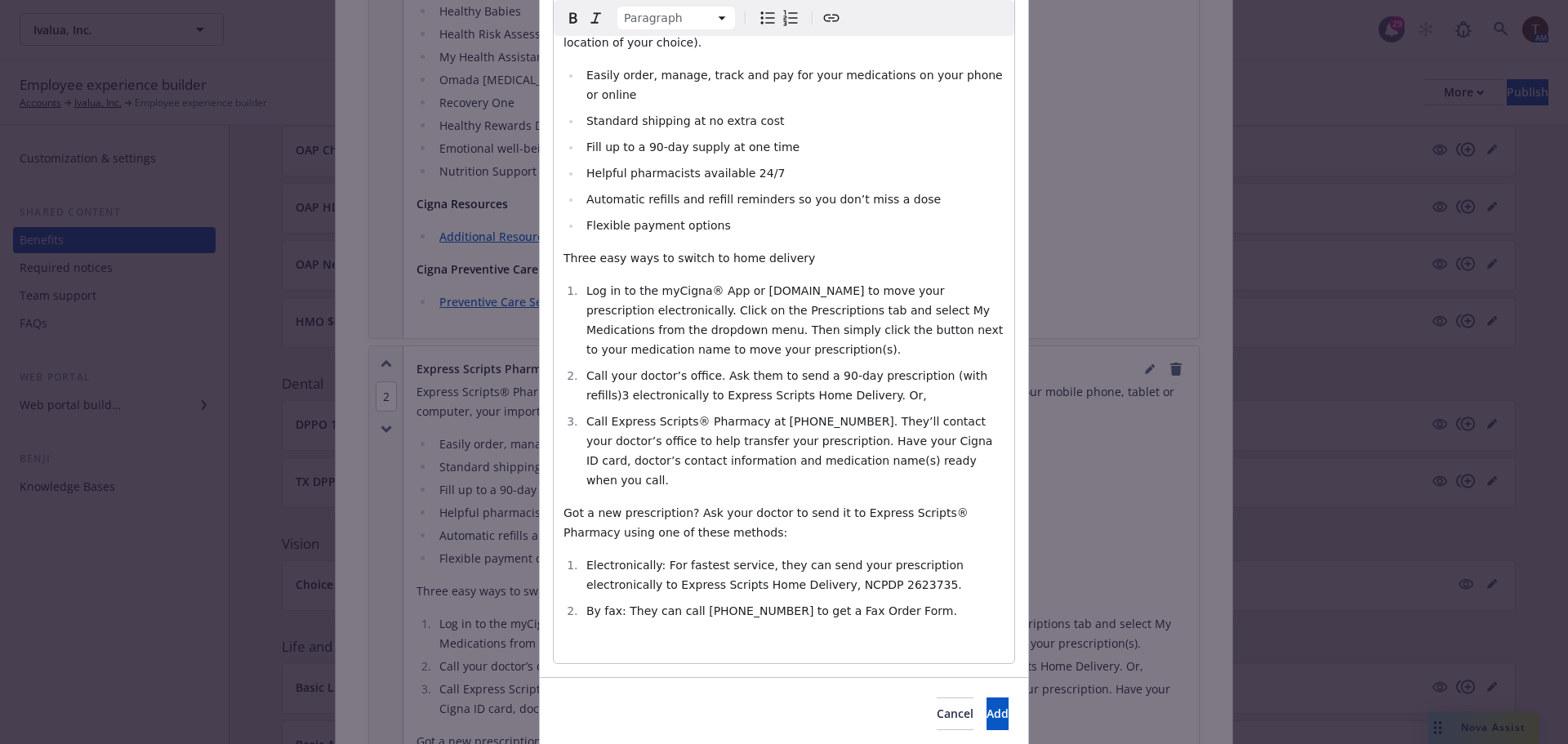
select select
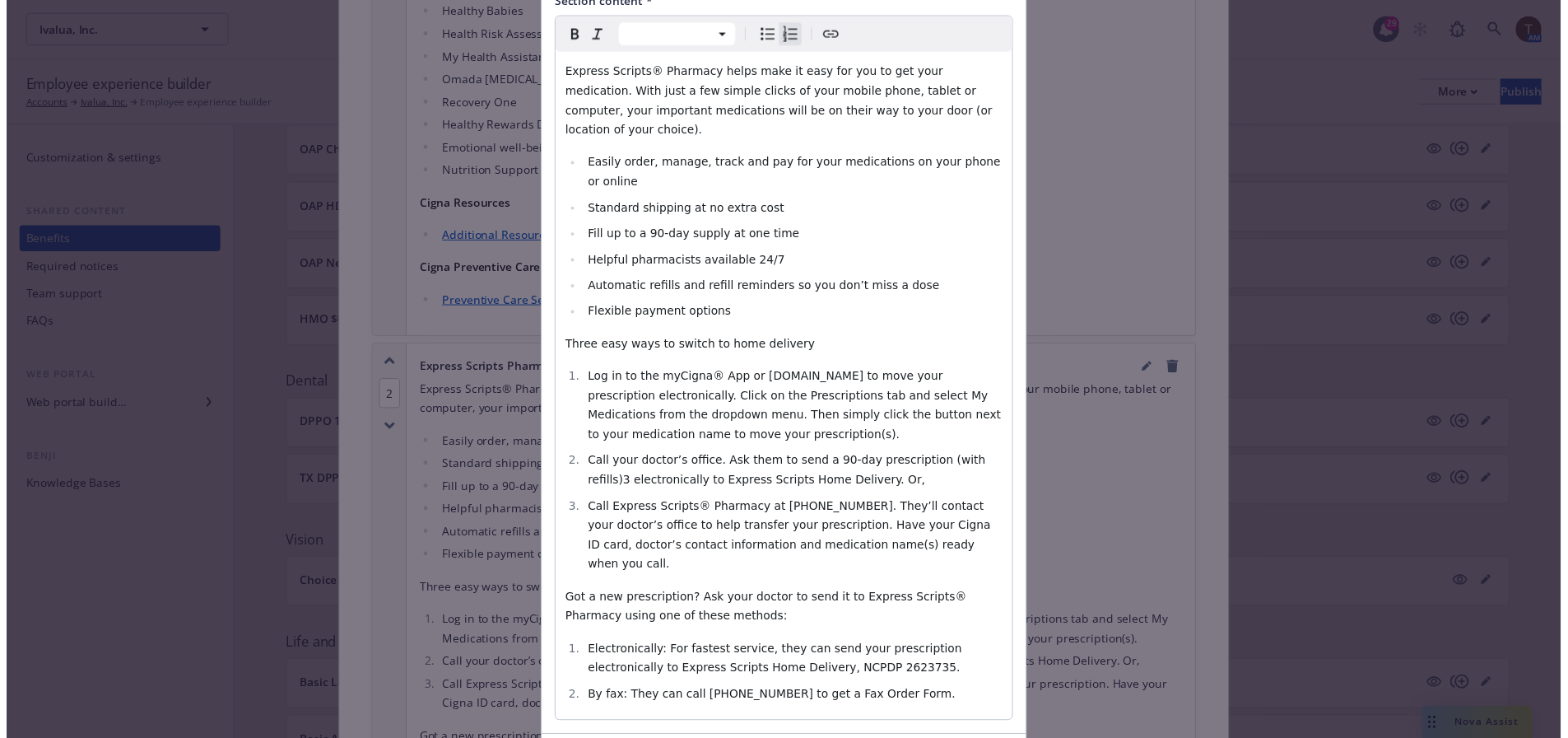
scroll to position [270, 0]
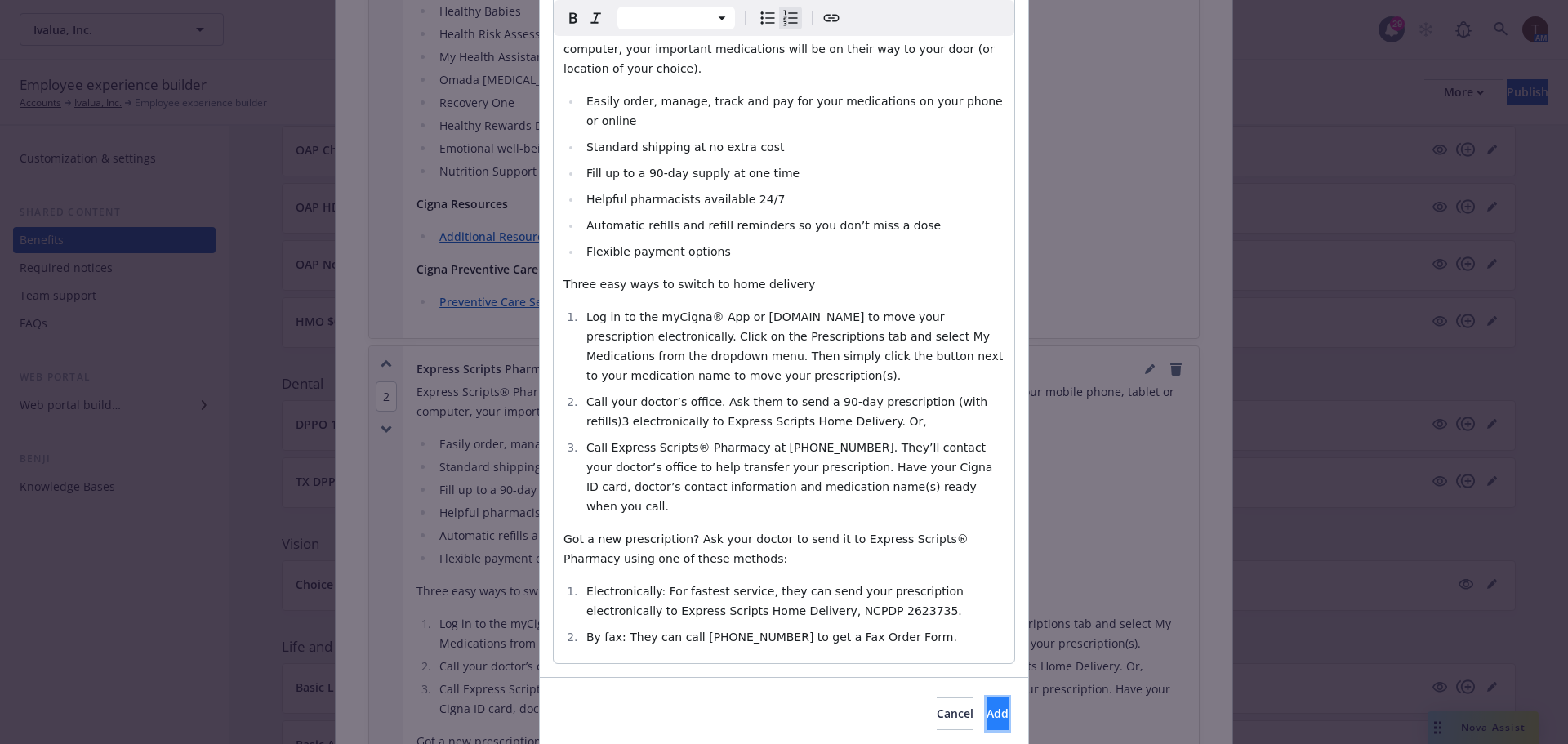
click at [987, 698] on button "Add" at bounding box center [998, 714] width 22 height 33
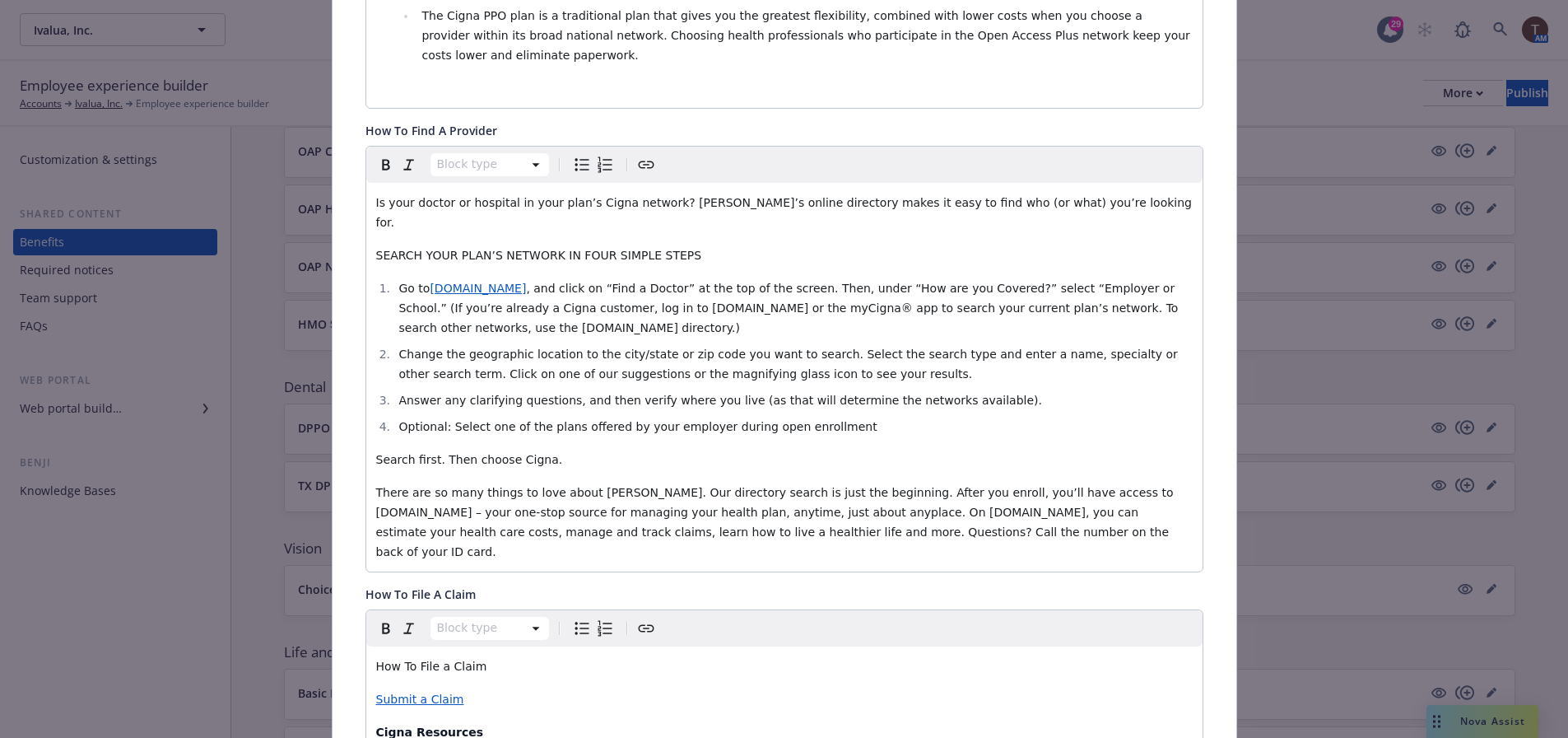
scroll to position [0, 0]
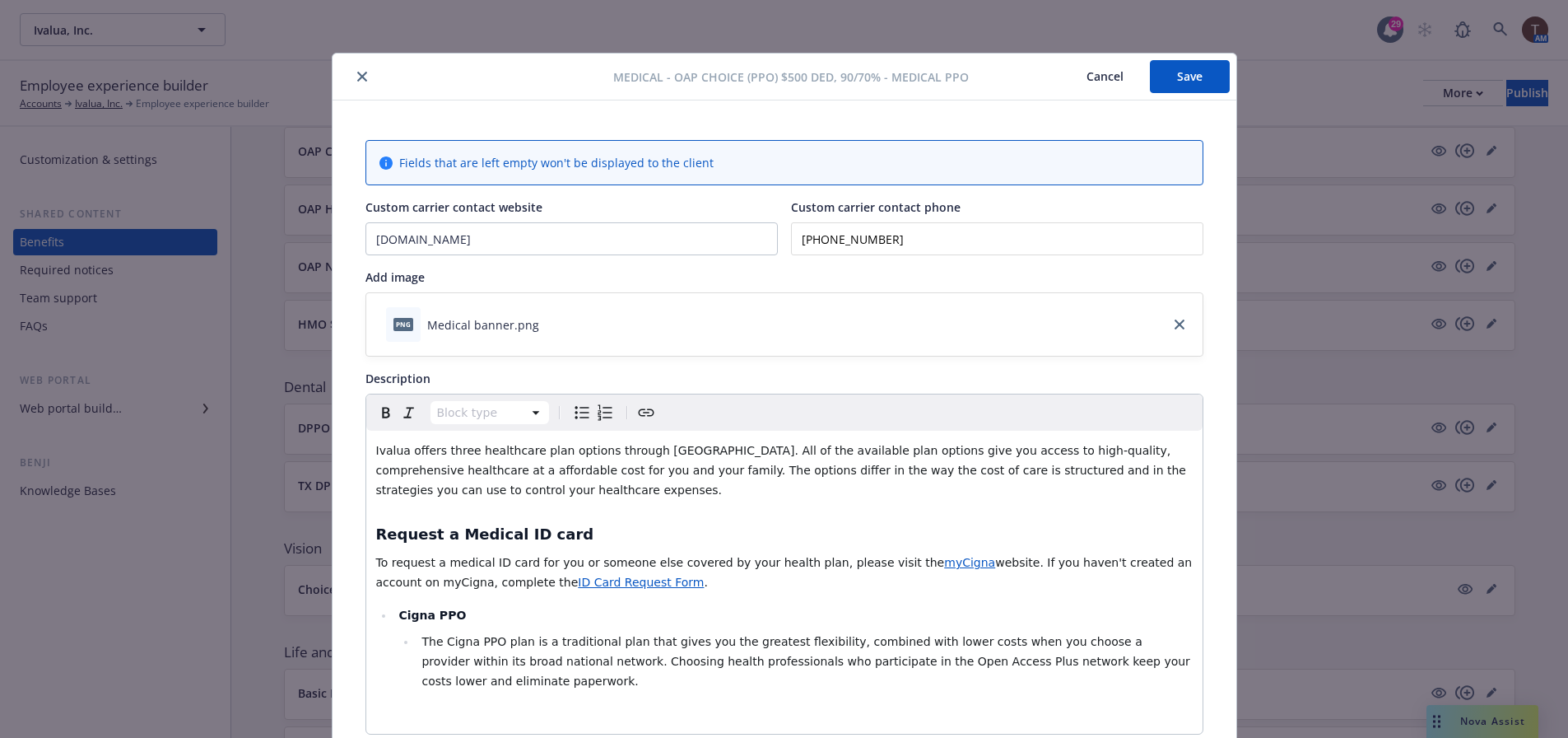
click at [1156, 68] on button "Save" at bounding box center [1190, 77] width 80 height 33
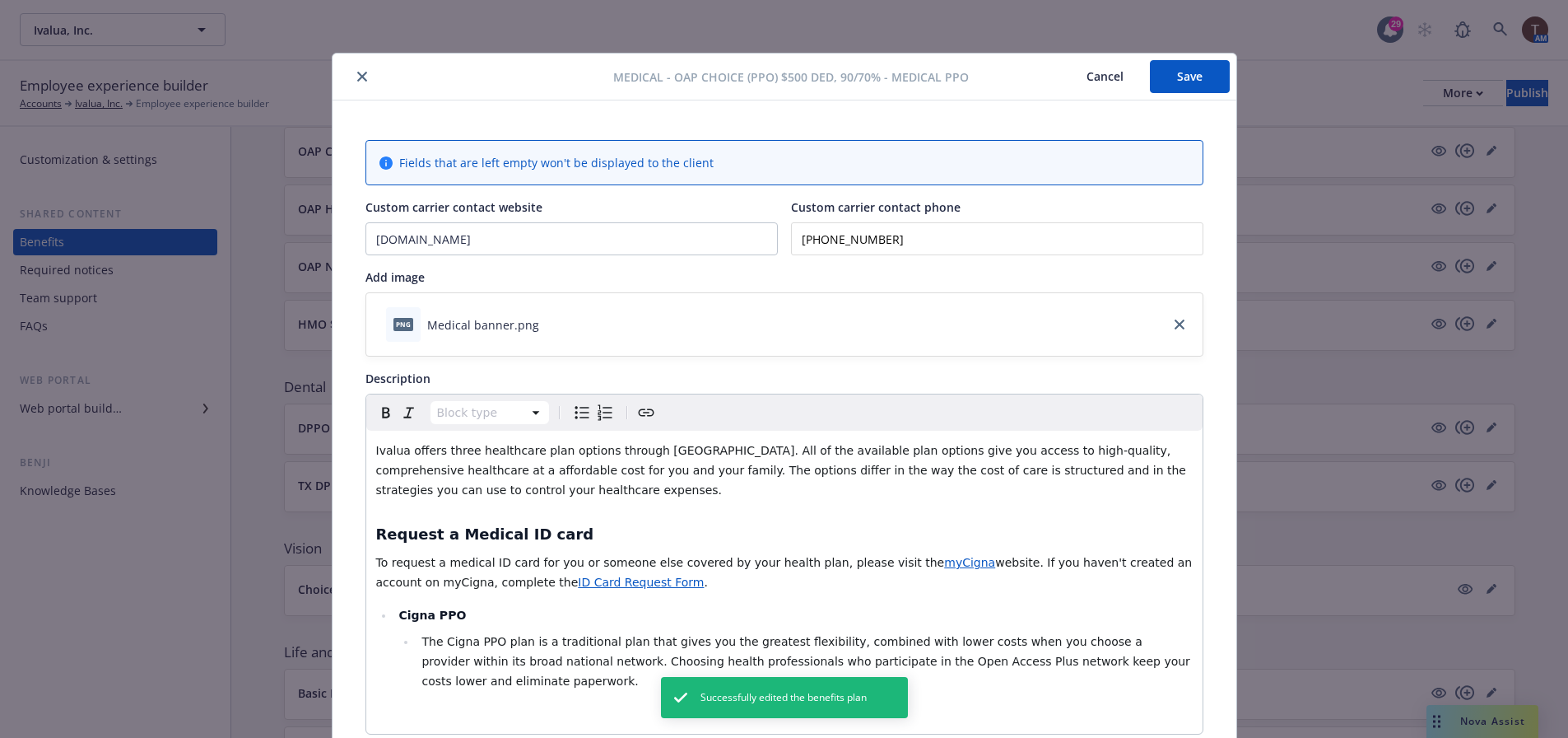
click at [357, 77] on icon "close" at bounding box center [361, 77] width 10 height 10
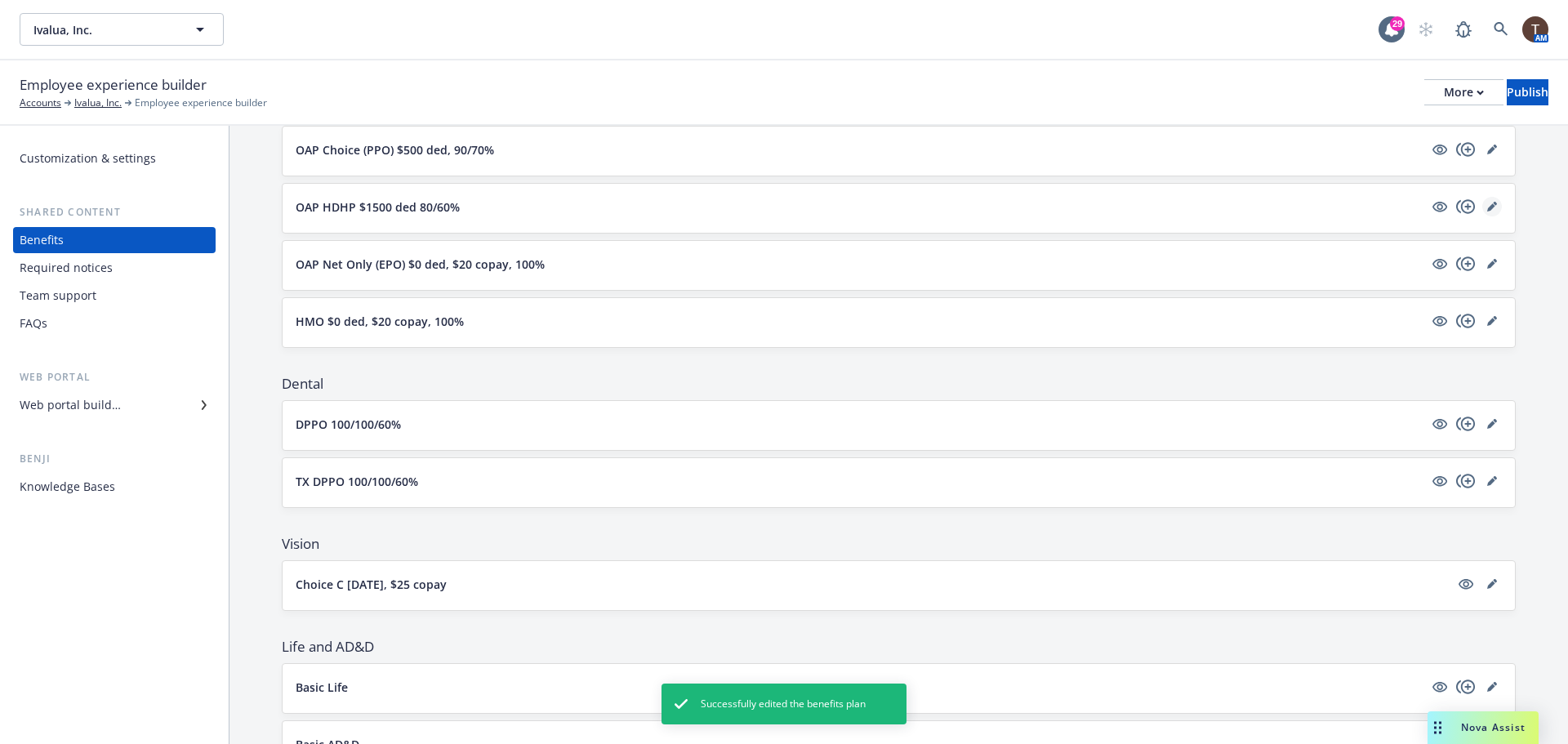
click at [1483, 205] on link "editPencil" at bounding box center [1493, 207] width 20 height 20
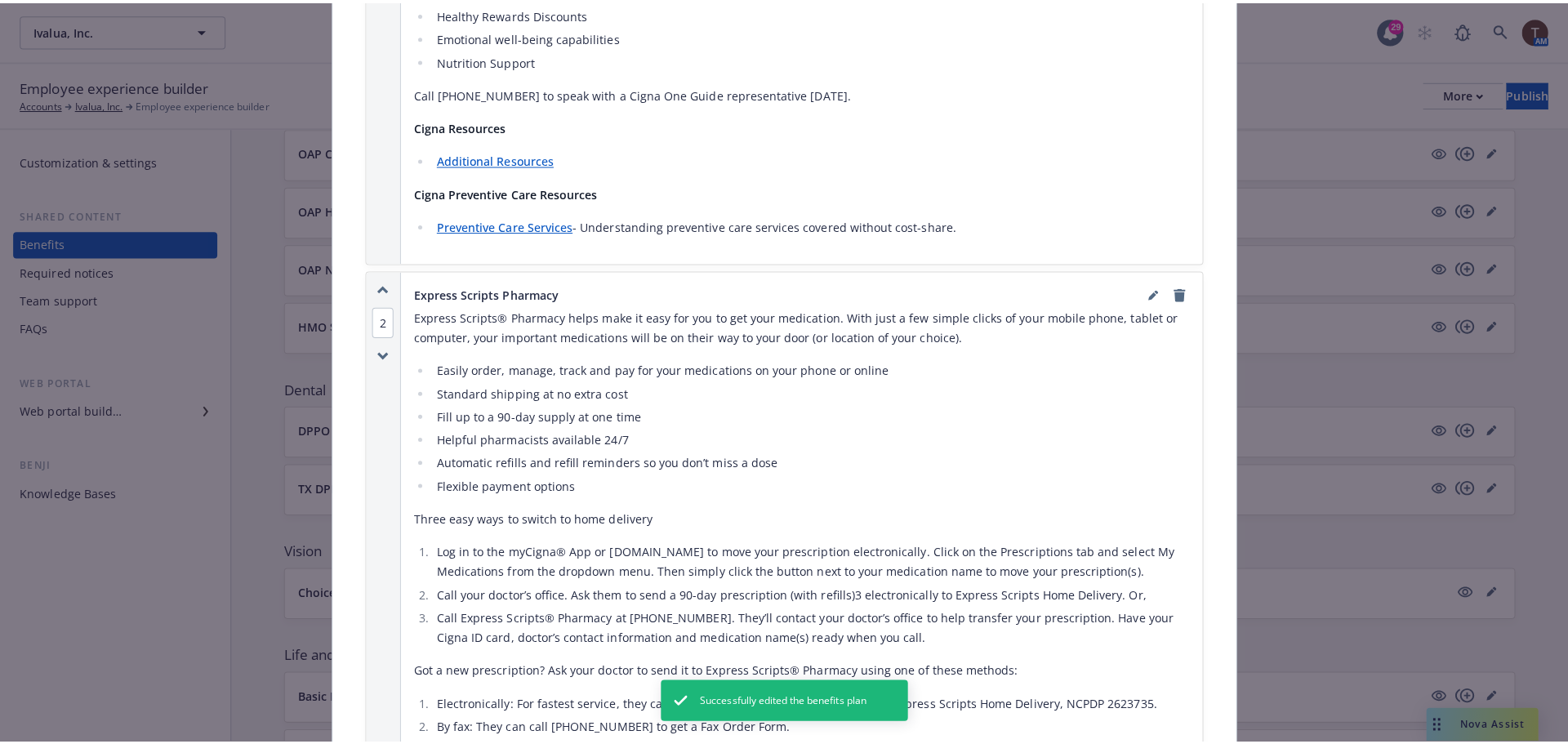
scroll to position [3399, 0]
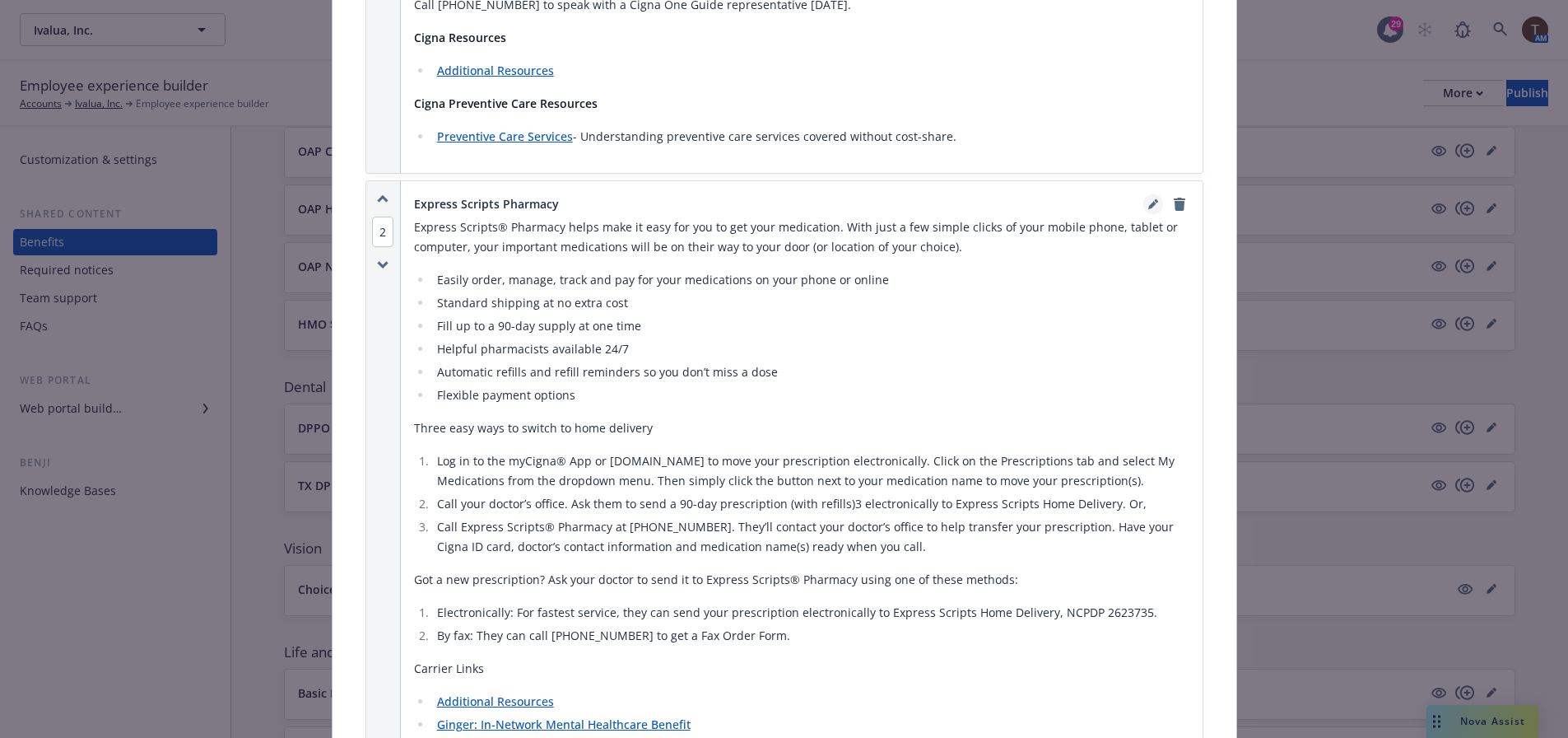
click at [1148, 200] on icon "editPencil" at bounding box center [1153, 204] width 10 height 10
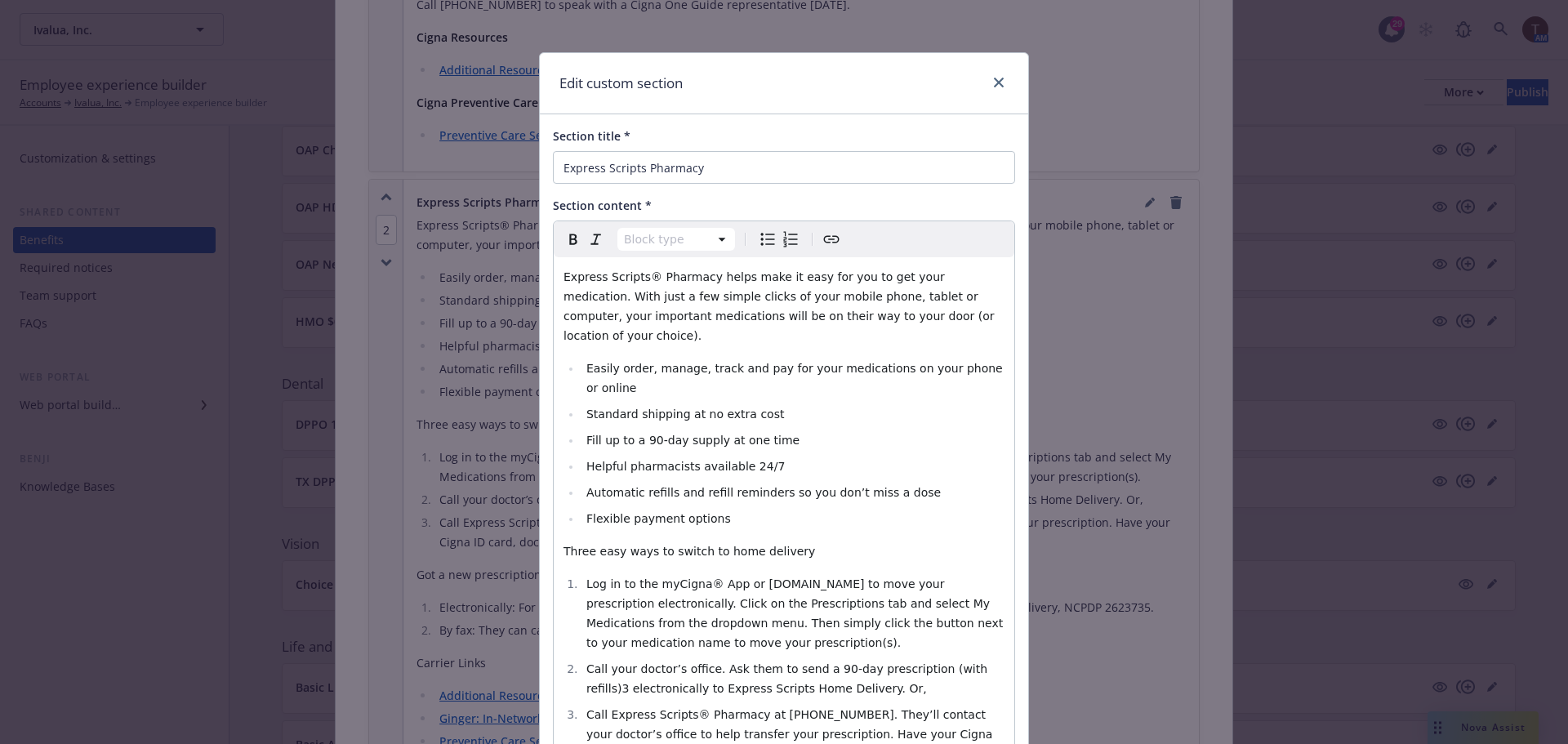
scroll to position [411, 0]
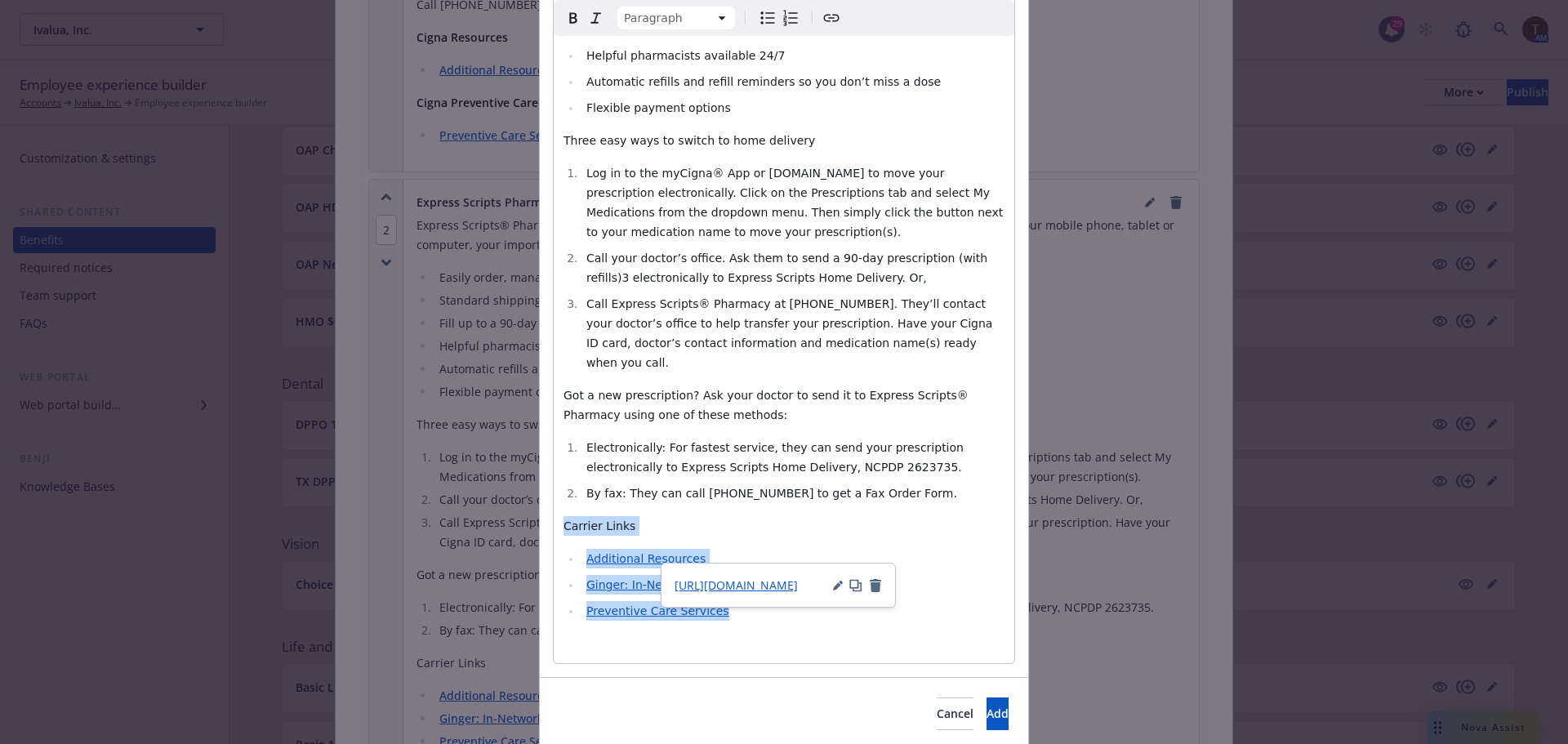
drag, startPoint x: 559, startPoint y: 461, endPoint x: 765, endPoint y: 541, distance: 221.0
click at [765, 541] on div "Express Scripts® Pharmacy helps make it easy for you to get your medication. Wi…" at bounding box center [784, 255] width 461 height 817
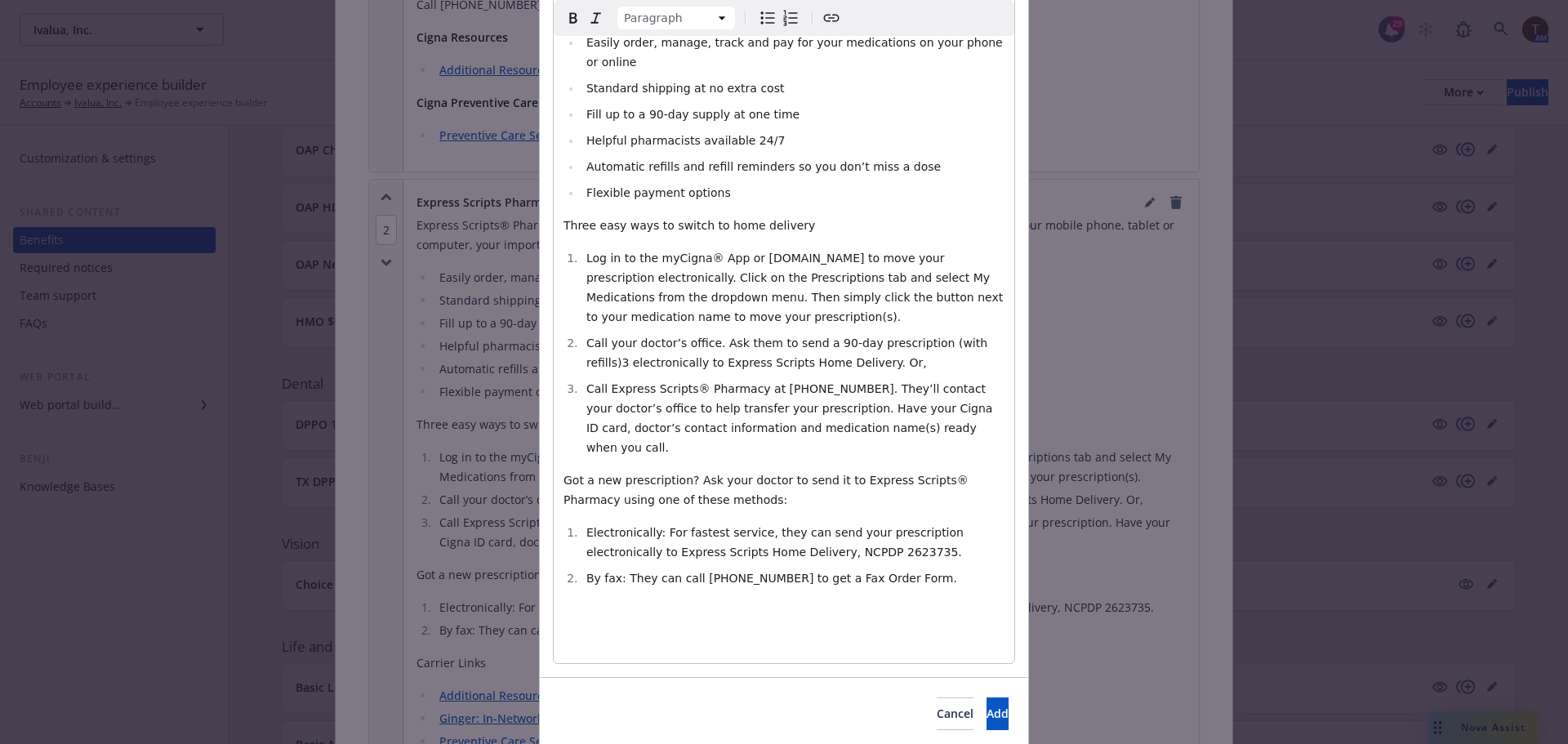
select select
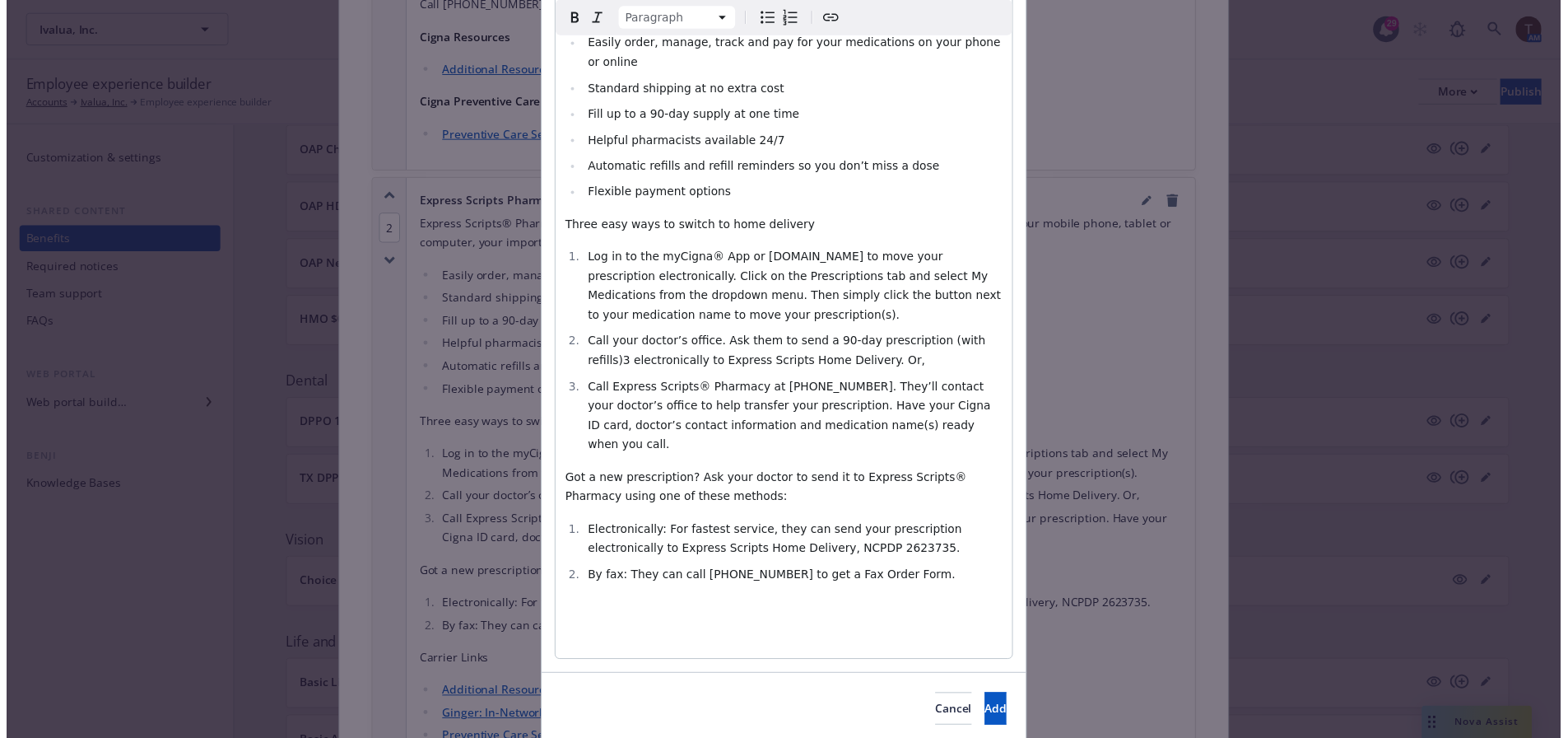
scroll to position [295, 0]
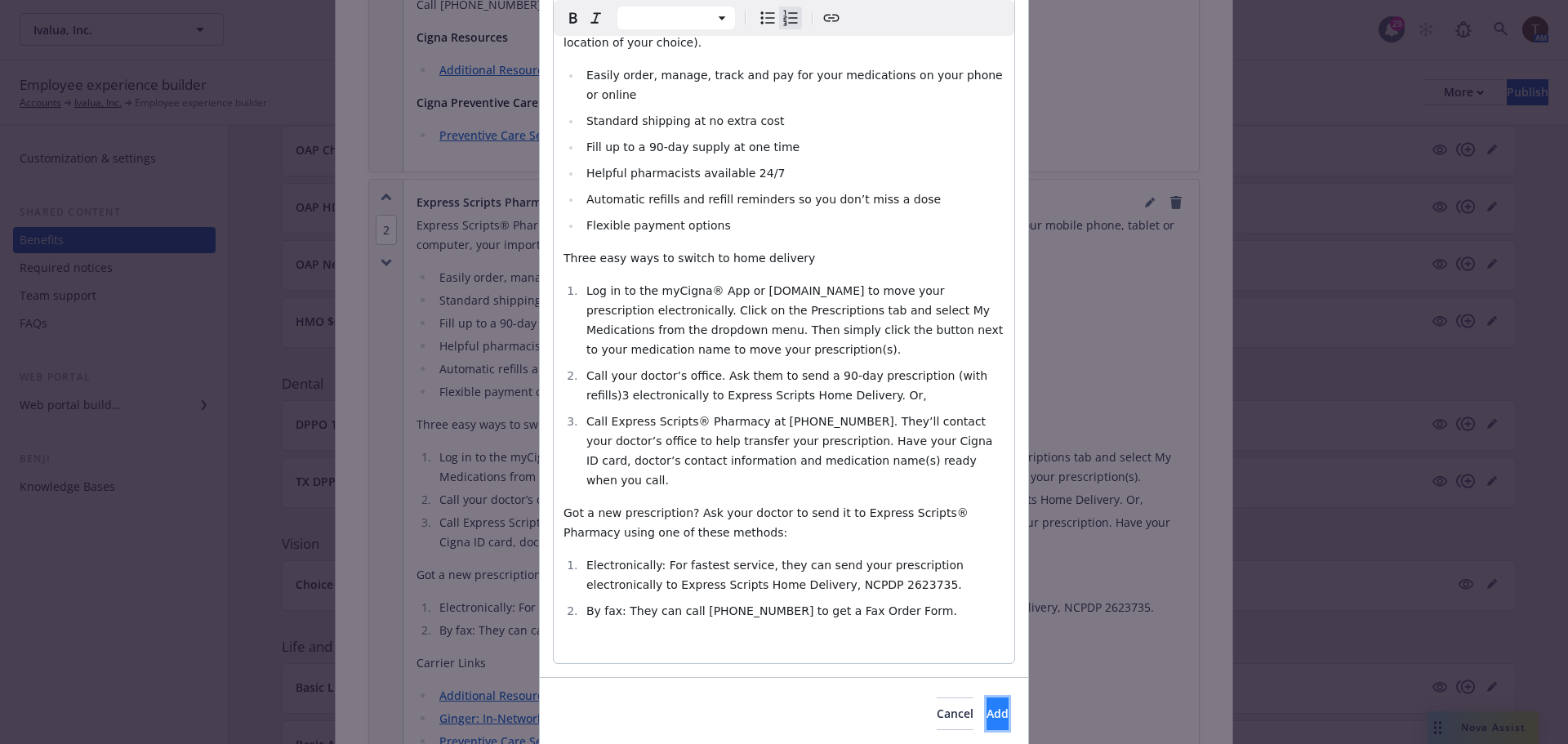
click at [987, 706] on span "Add" at bounding box center [998, 713] width 22 height 15
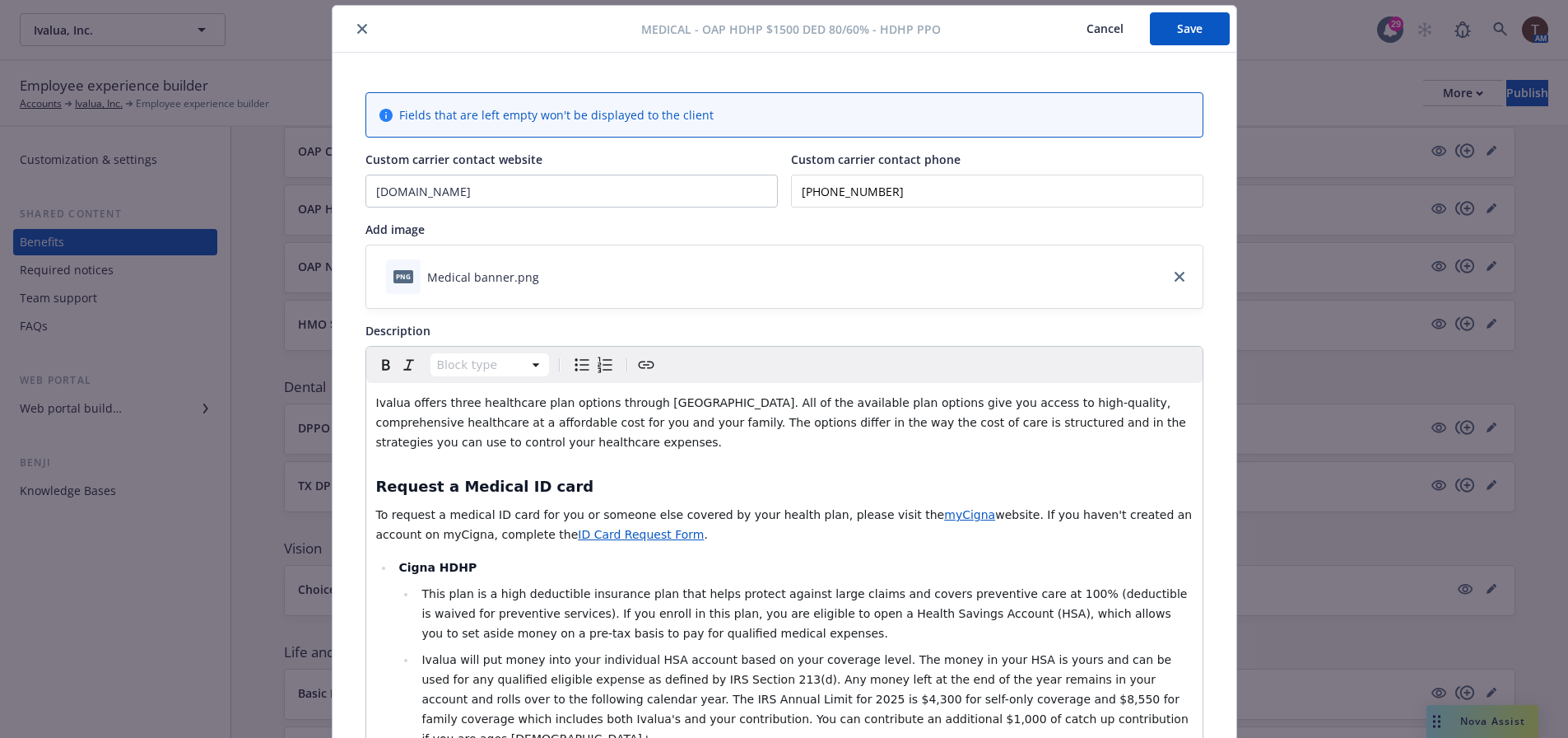
scroll to position [0, 0]
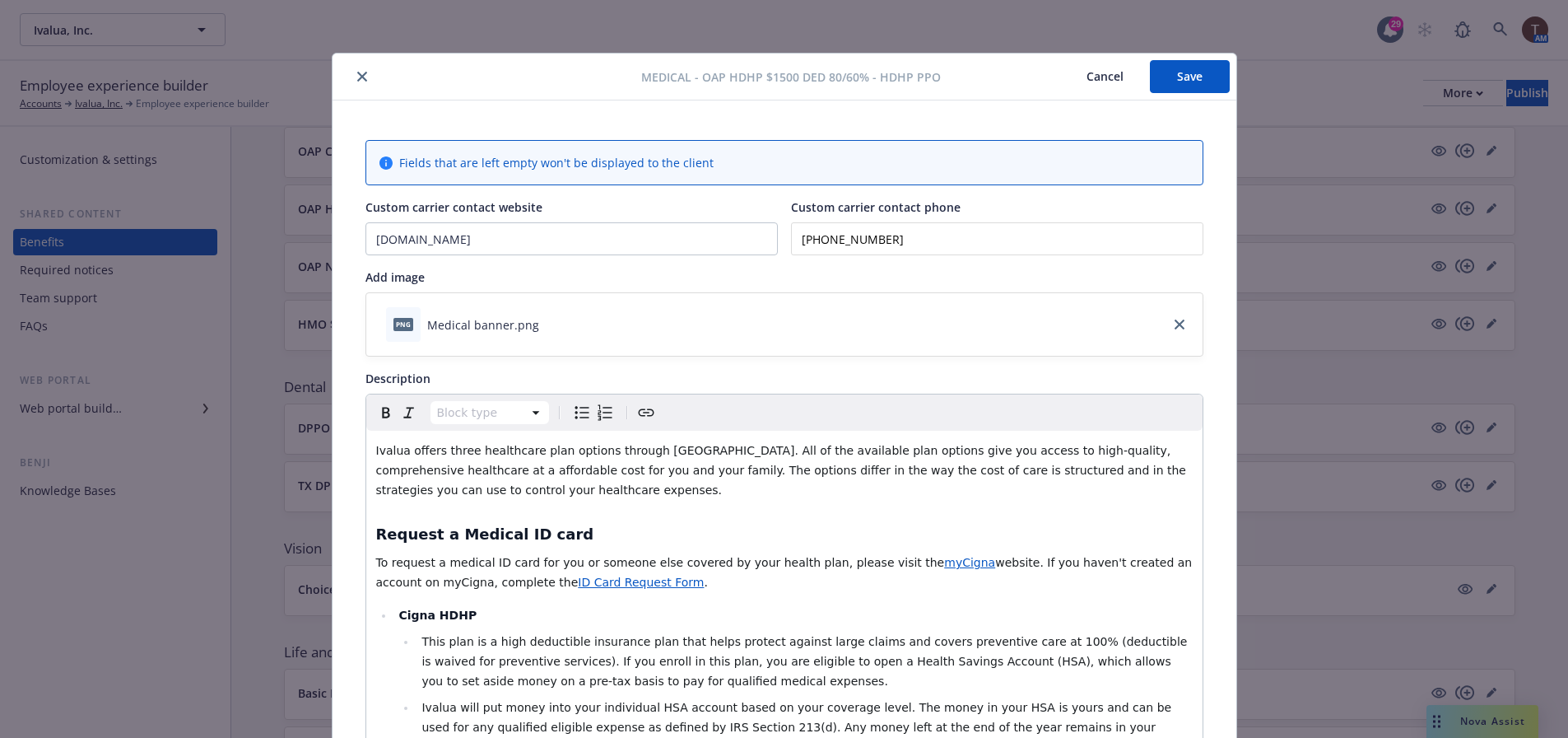
click at [1185, 79] on button "Save" at bounding box center [1190, 77] width 80 height 33
click at [357, 76] on icon "close" at bounding box center [361, 77] width 10 height 10
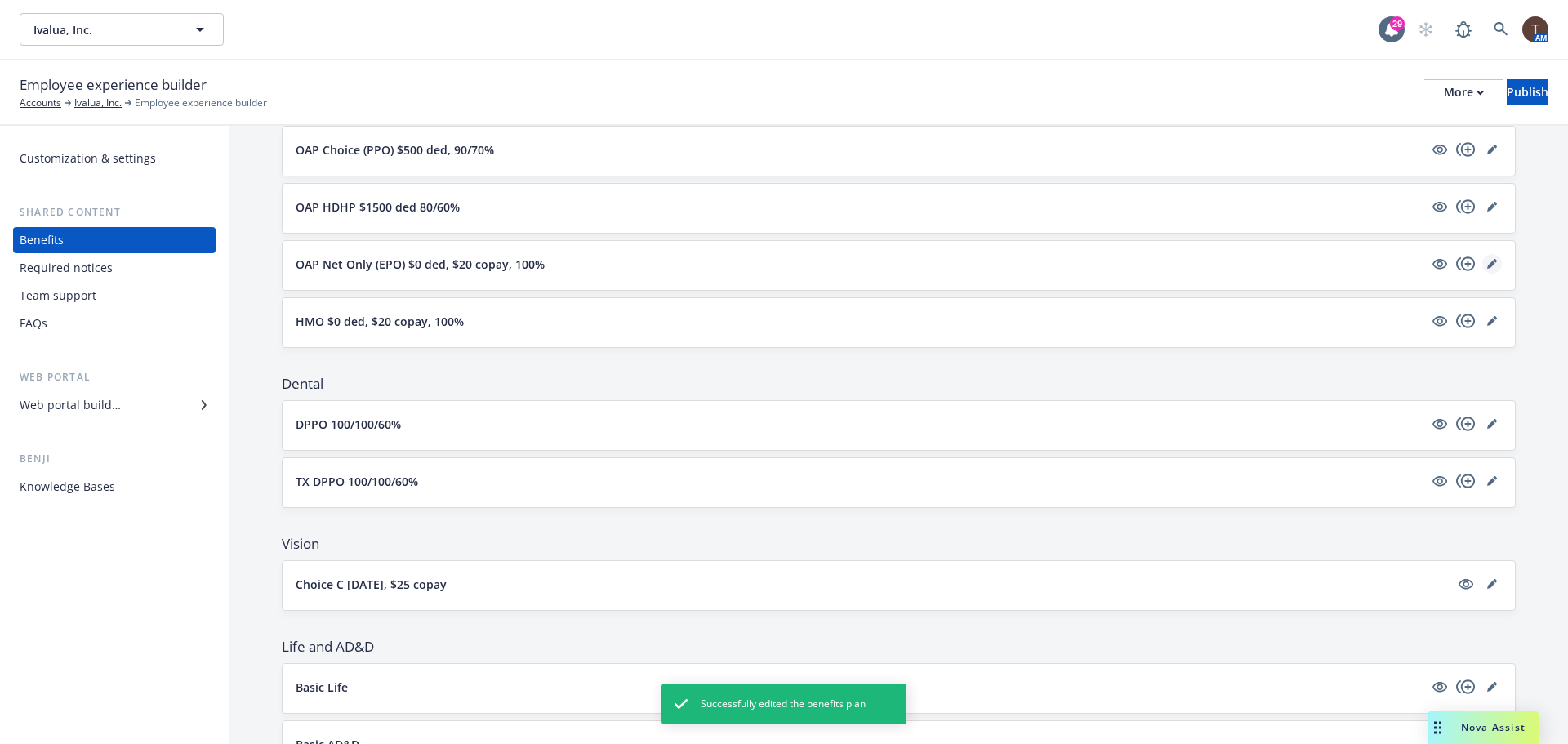
click at [1488, 259] on icon "editPencil" at bounding box center [1492, 264] width 10 height 10
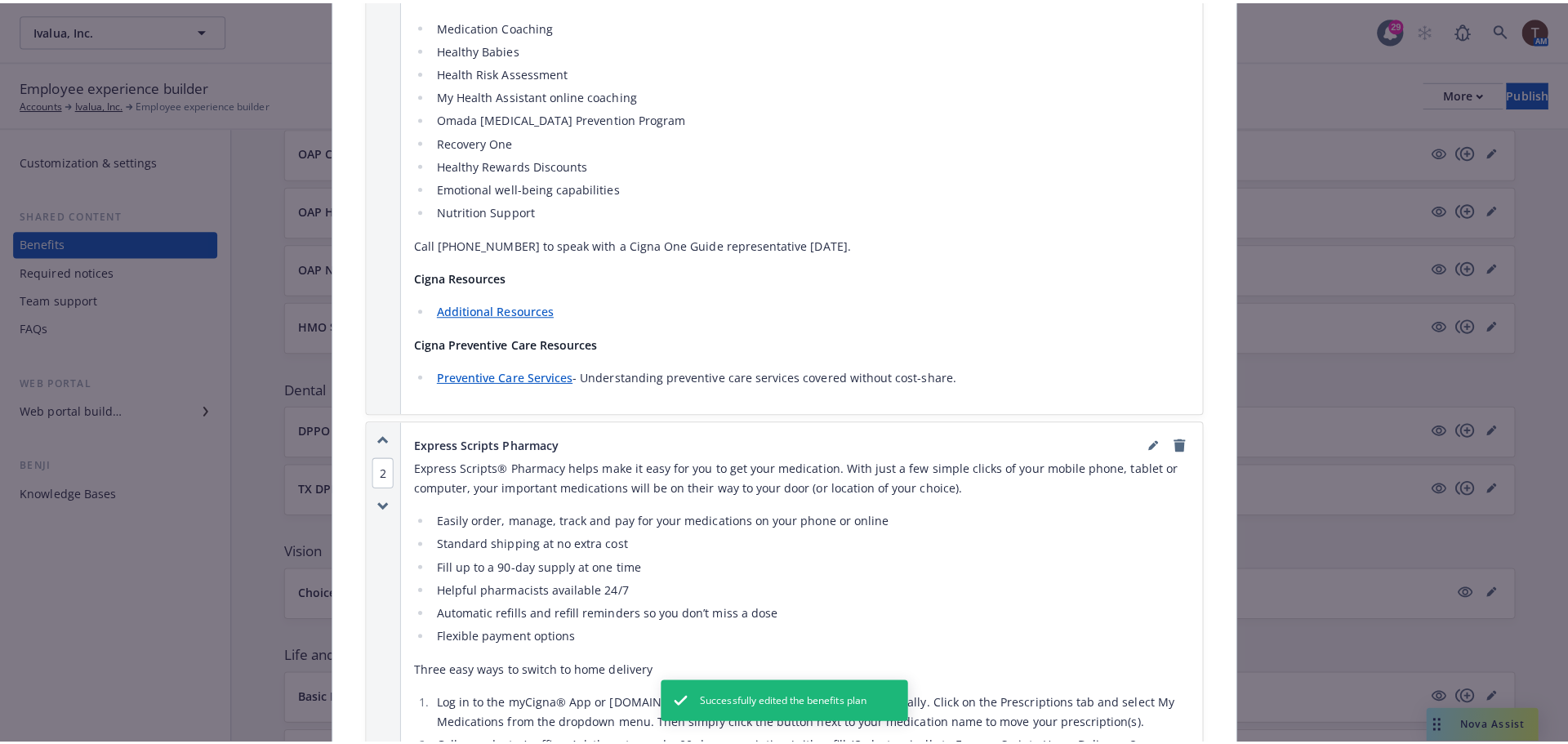
scroll to position [2990, 0]
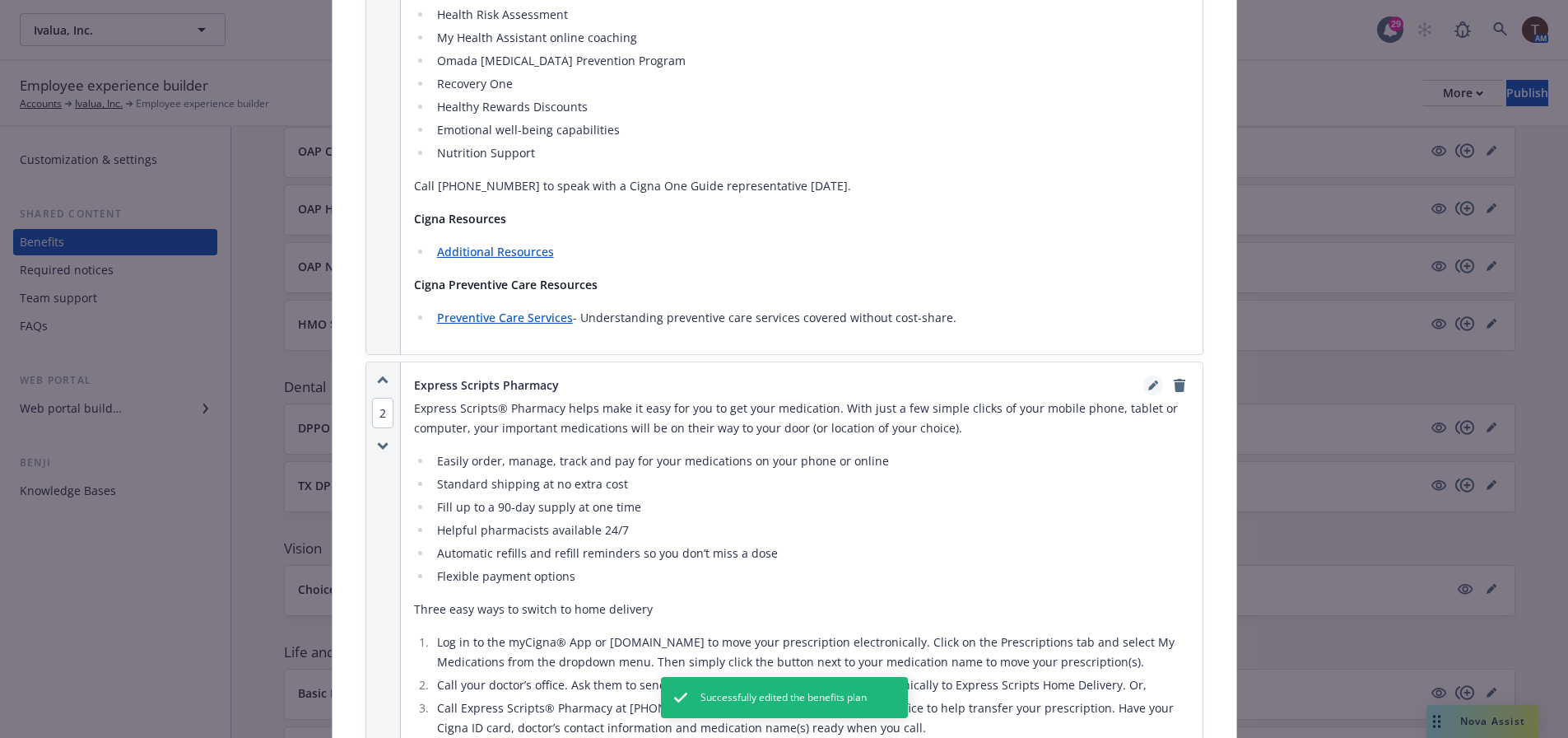
click at [1148, 382] on icon "editPencil" at bounding box center [1152, 385] width 8 height 8
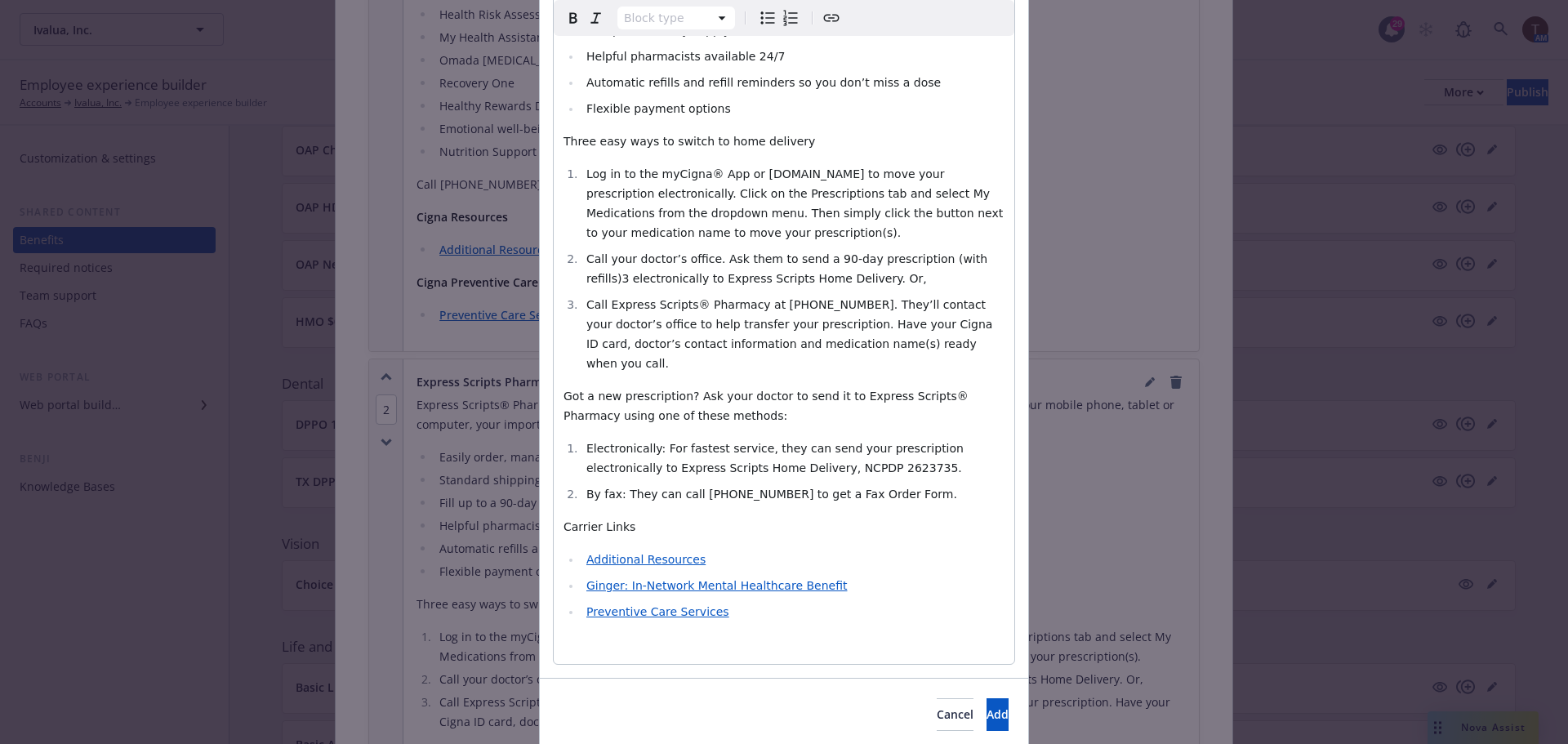
scroll to position [411, 0]
drag, startPoint x: 557, startPoint y: 464, endPoint x: 717, endPoint y: 561, distance: 187.1
click at [717, 561] on div "Express Scripts® Pharmacy helps make it easy for you to get your medication. Wi…" at bounding box center [784, 255] width 461 height 817
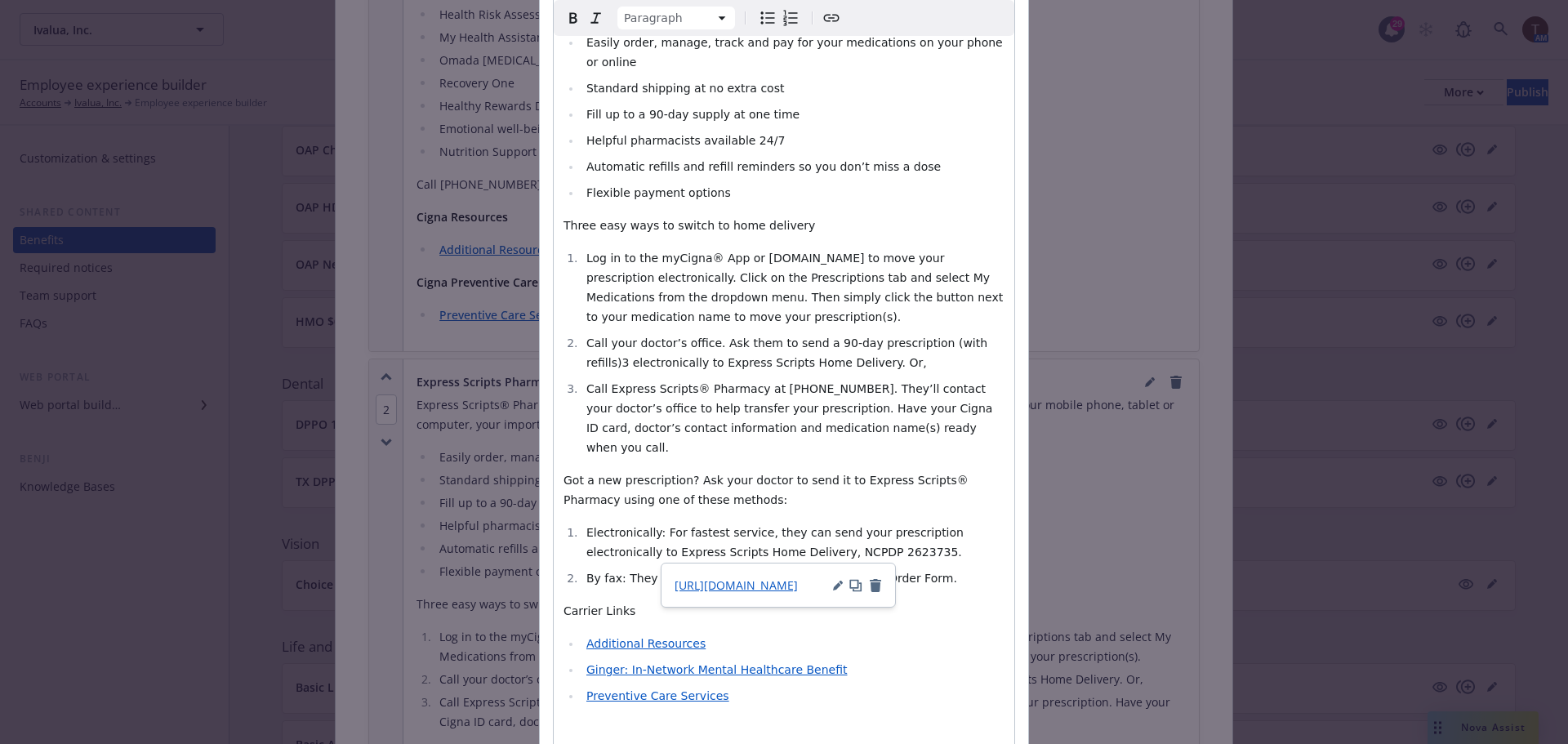
select select
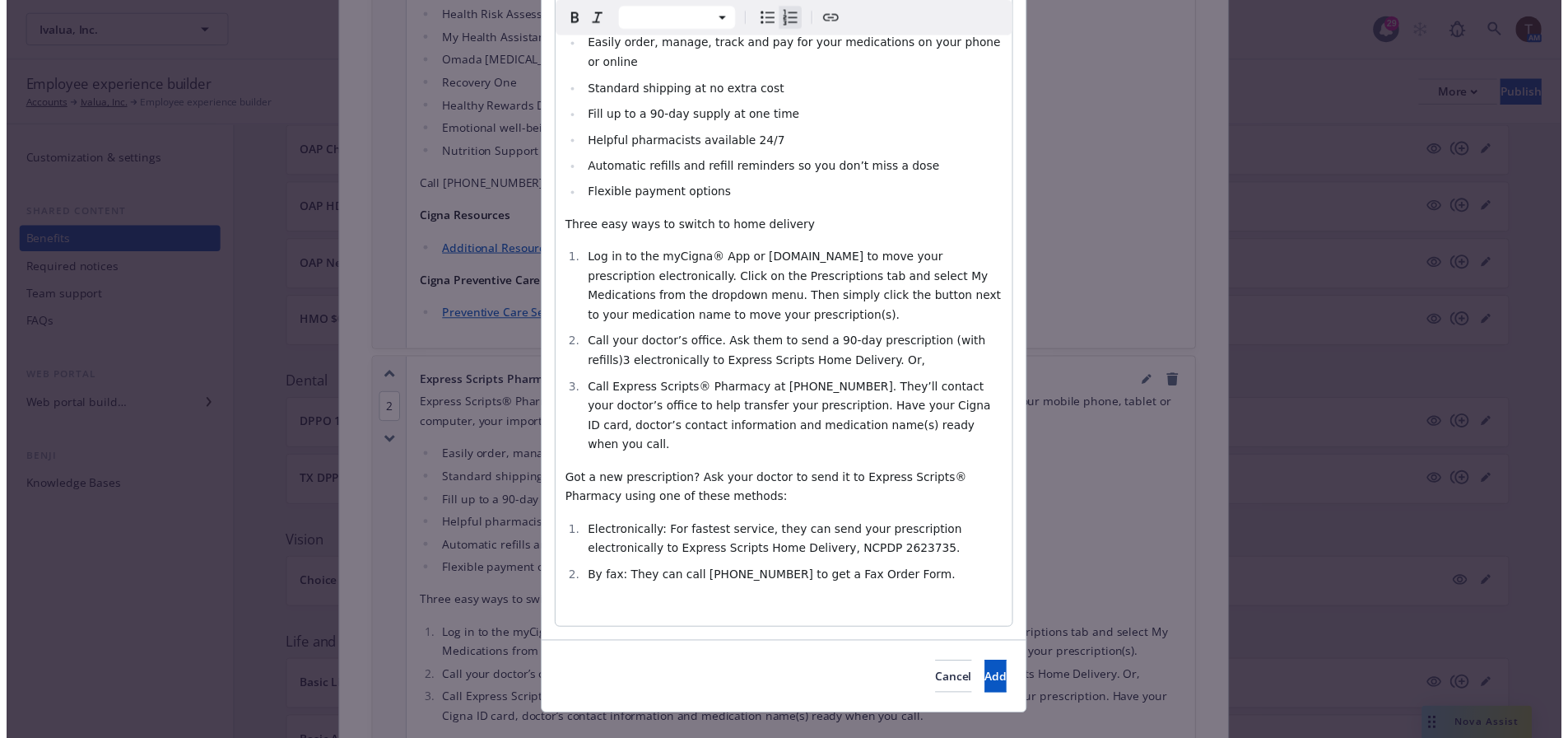
scroll to position [295, 0]
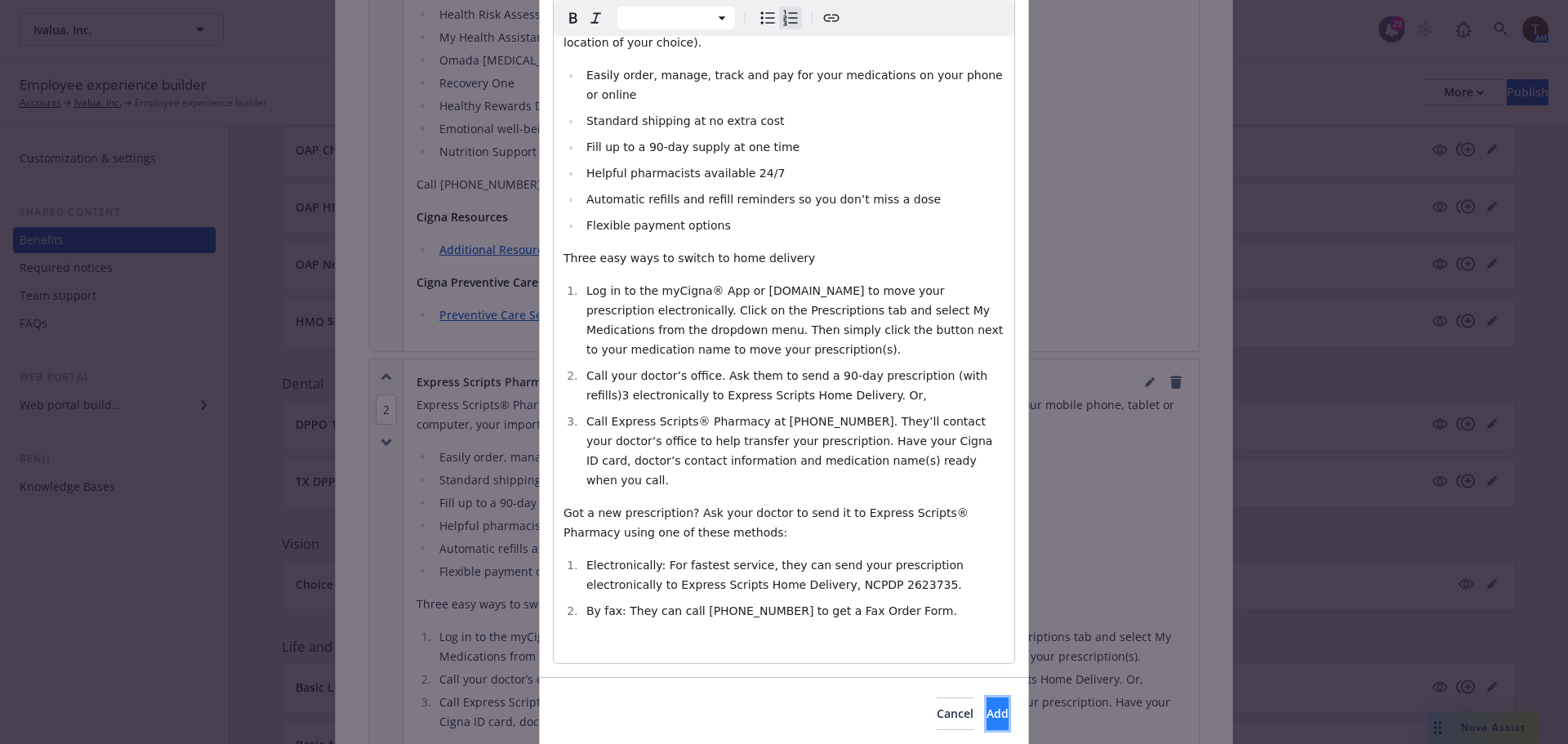
click at [987, 698] on button "Add" at bounding box center [998, 714] width 22 height 33
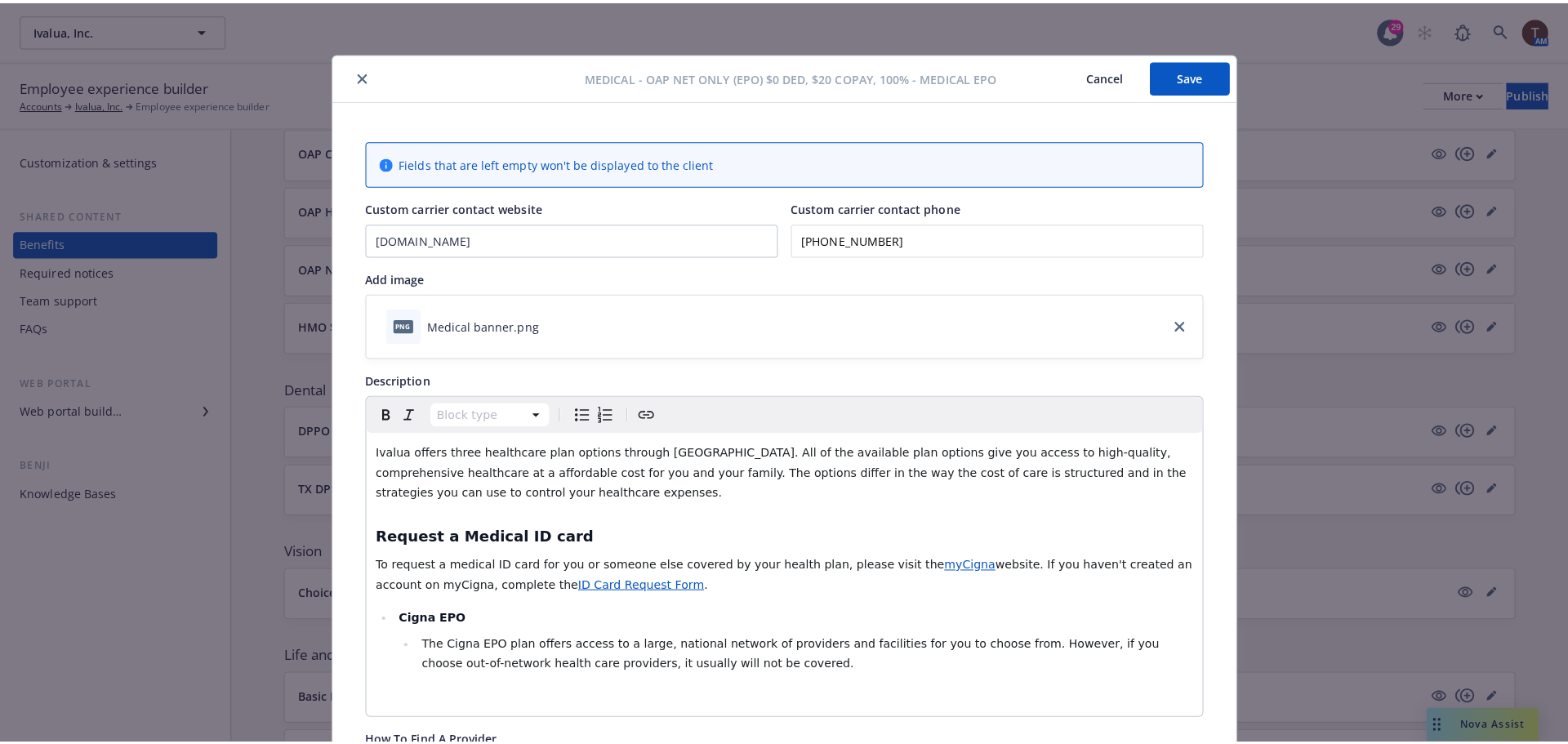
scroll to position [0, 0]
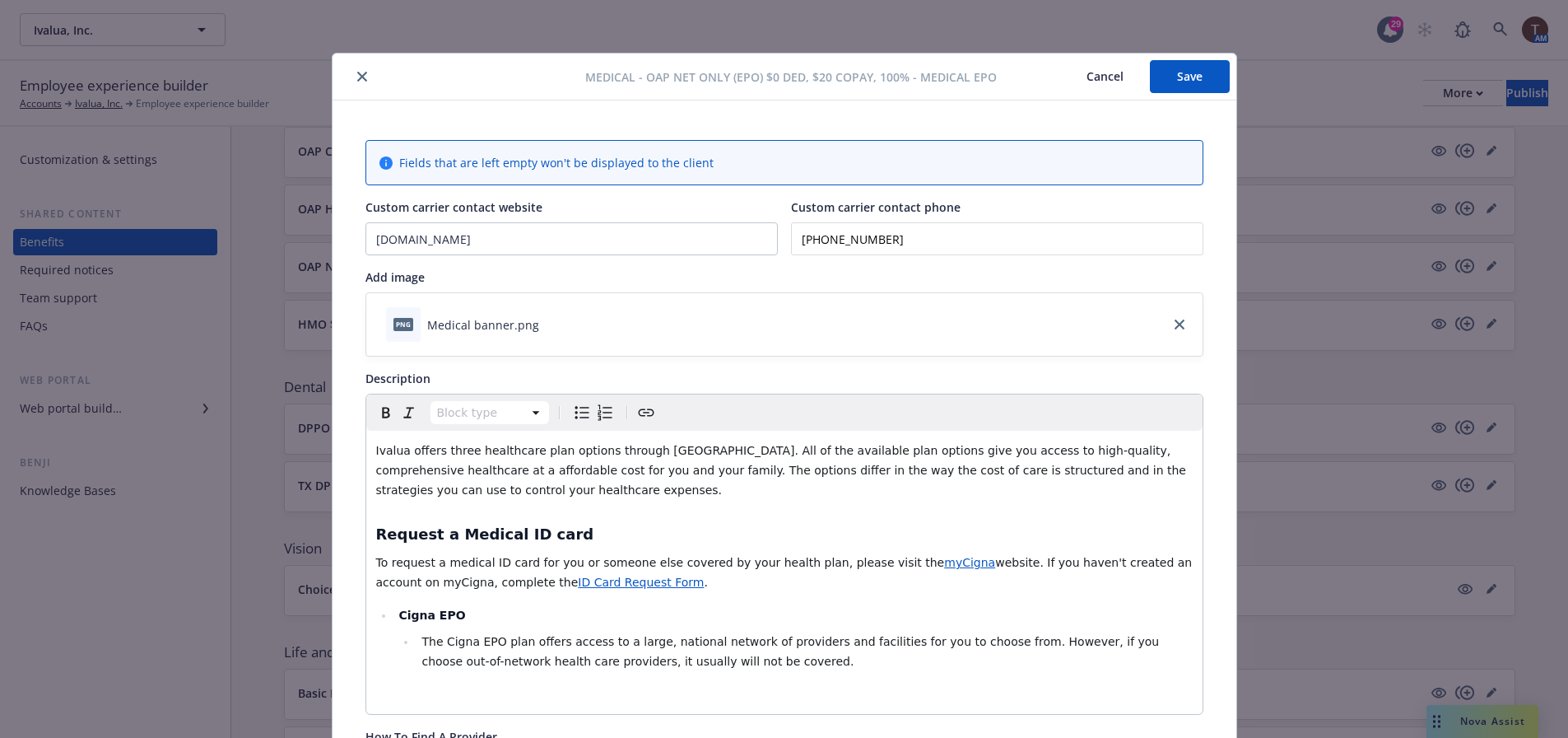
click at [1182, 63] on button "Save" at bounding box center [1190, 77] width 80 height 33
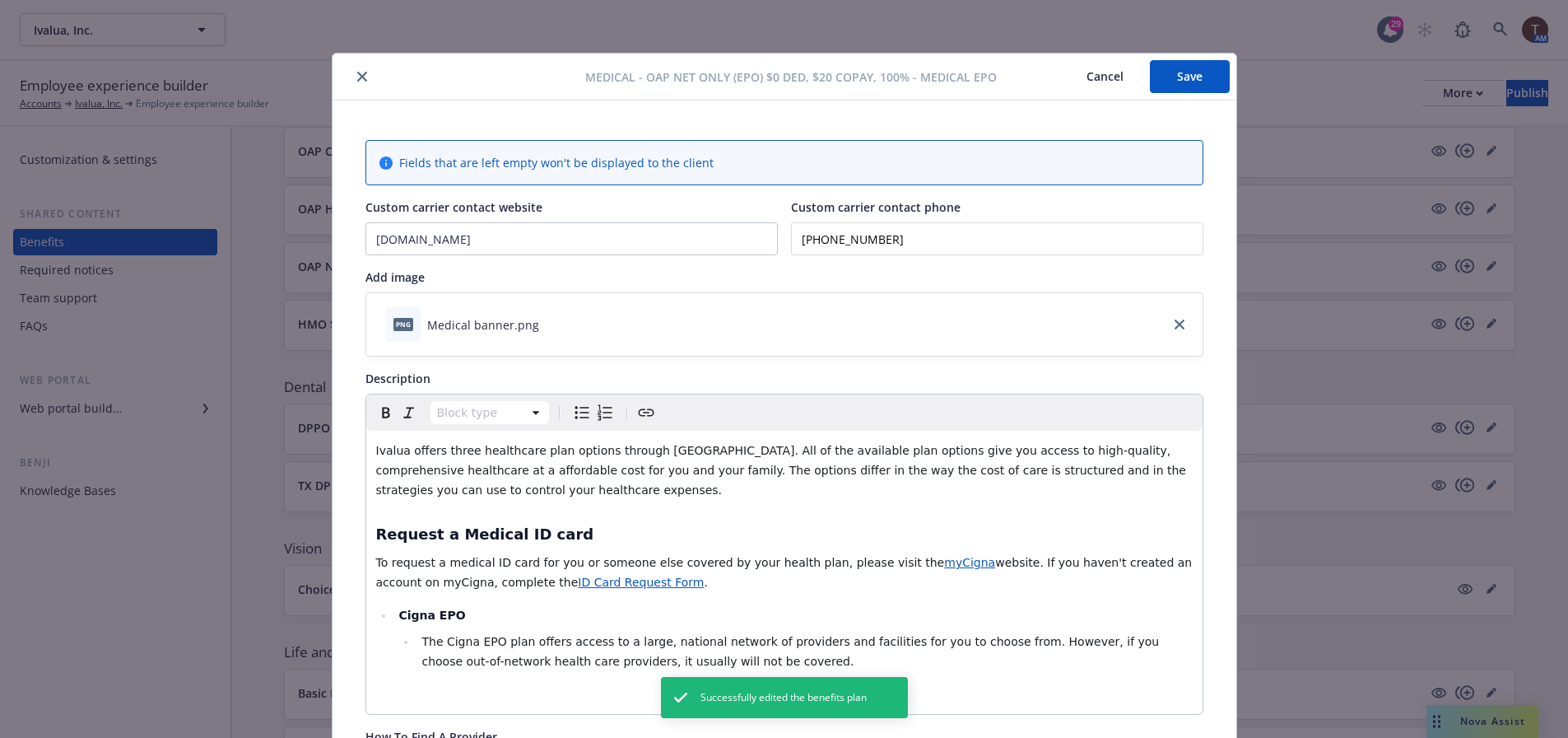
click at [361, 75] on button "close" at bounding box center [362, 77] width 20 height 20
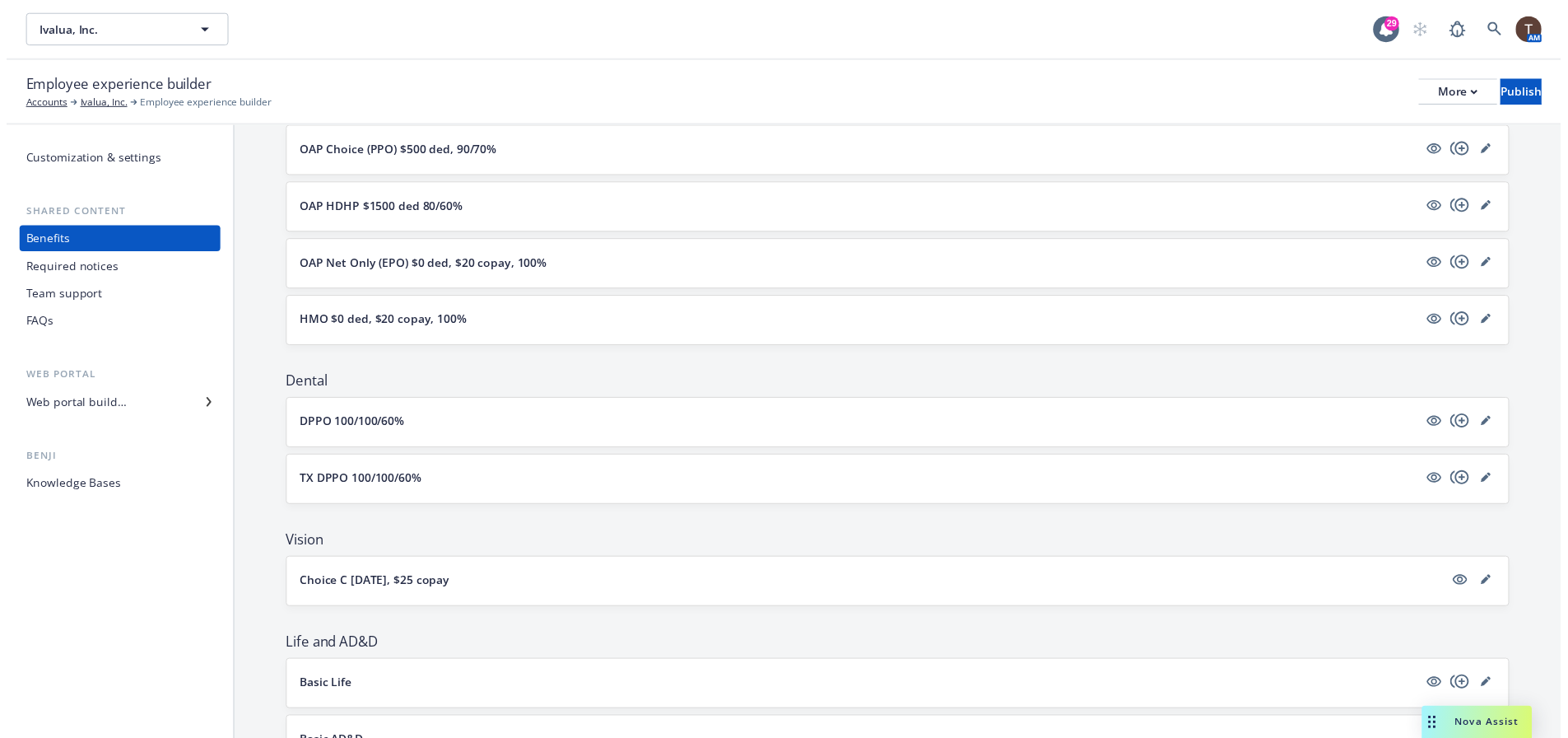
scroll to position [267, 0]
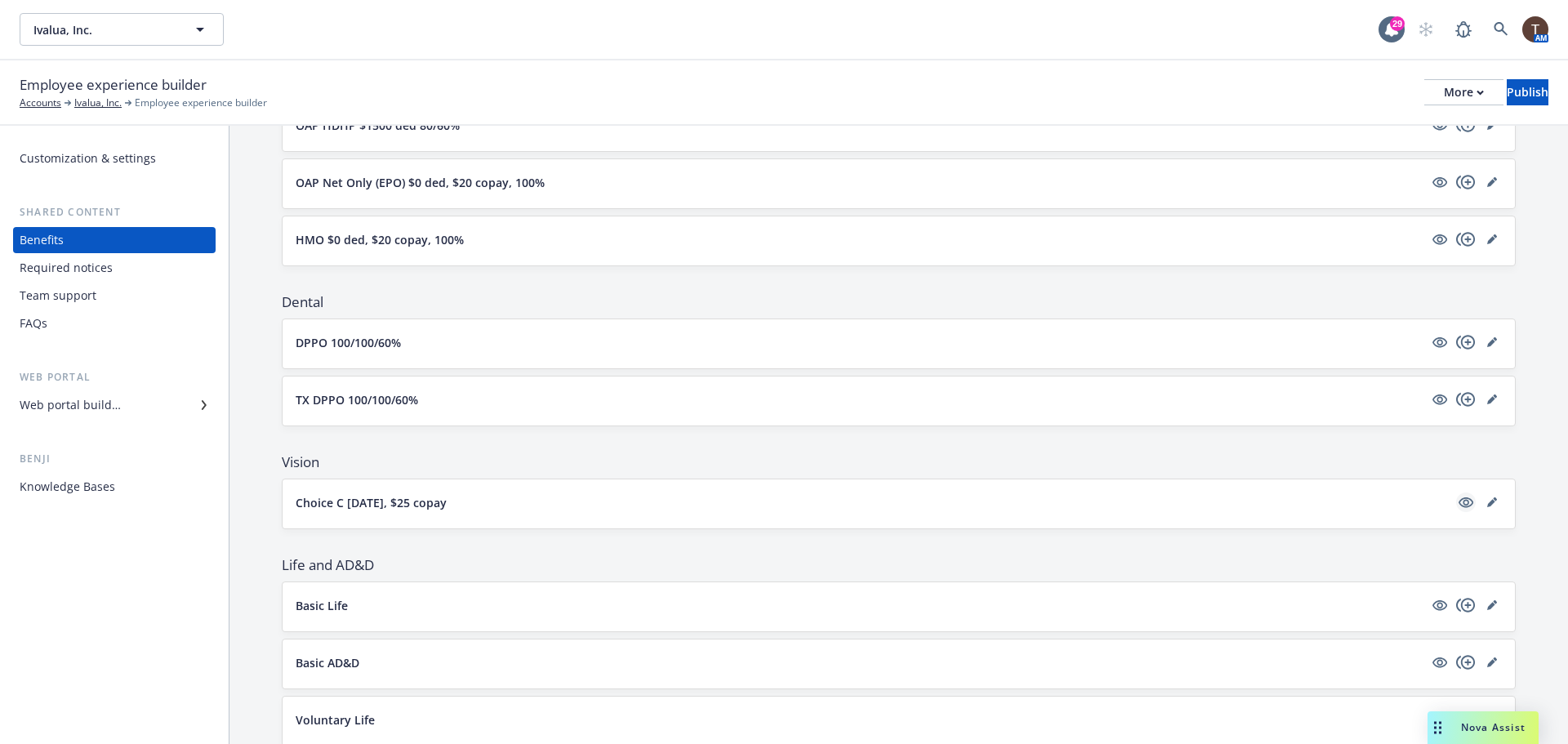
click at [1459, 501] on icon "visible" at bounding box center [1466, 503] width 14 height 11
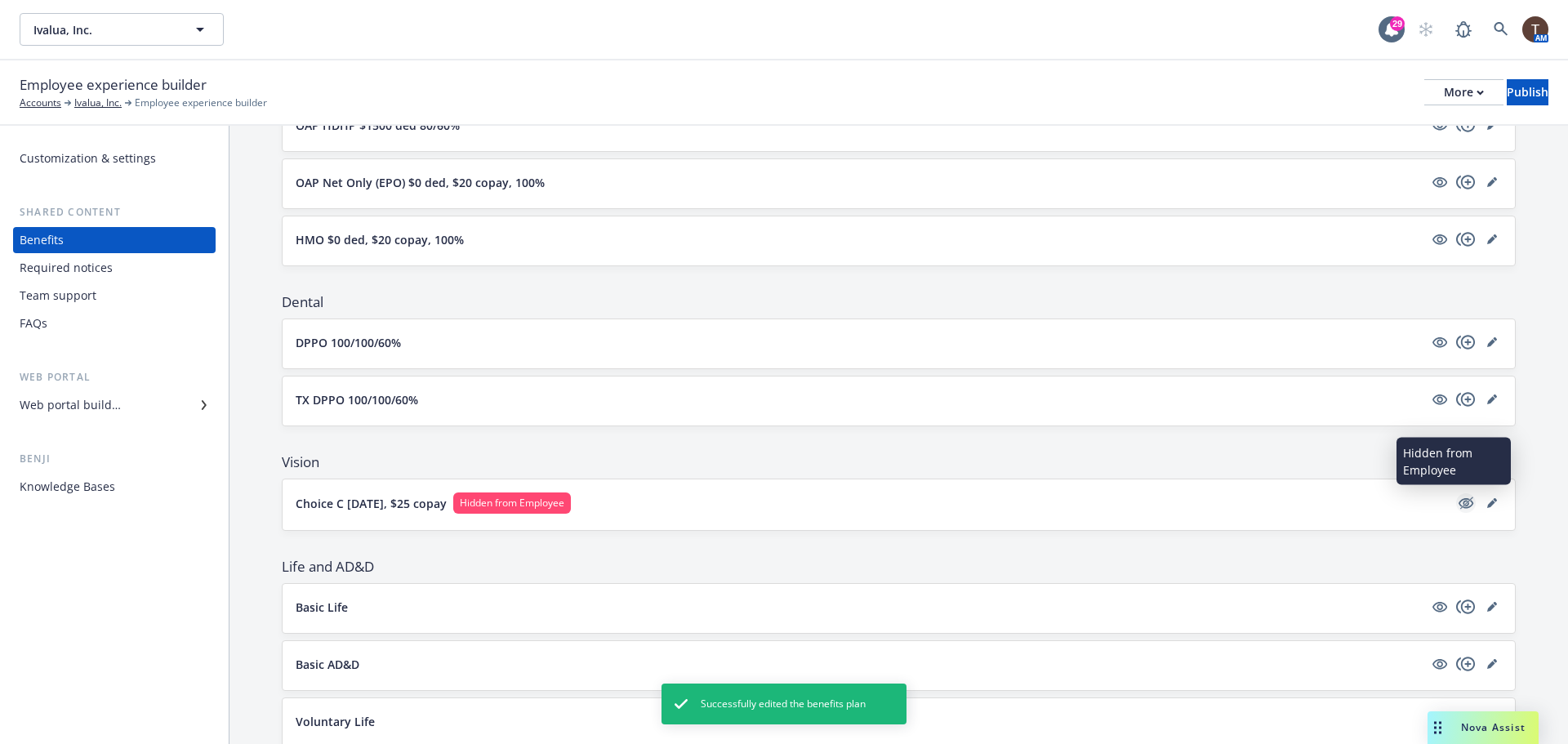
click at [1459, 505] on icon "hidden" at bounding box center [1466, 504] width 14 height 11
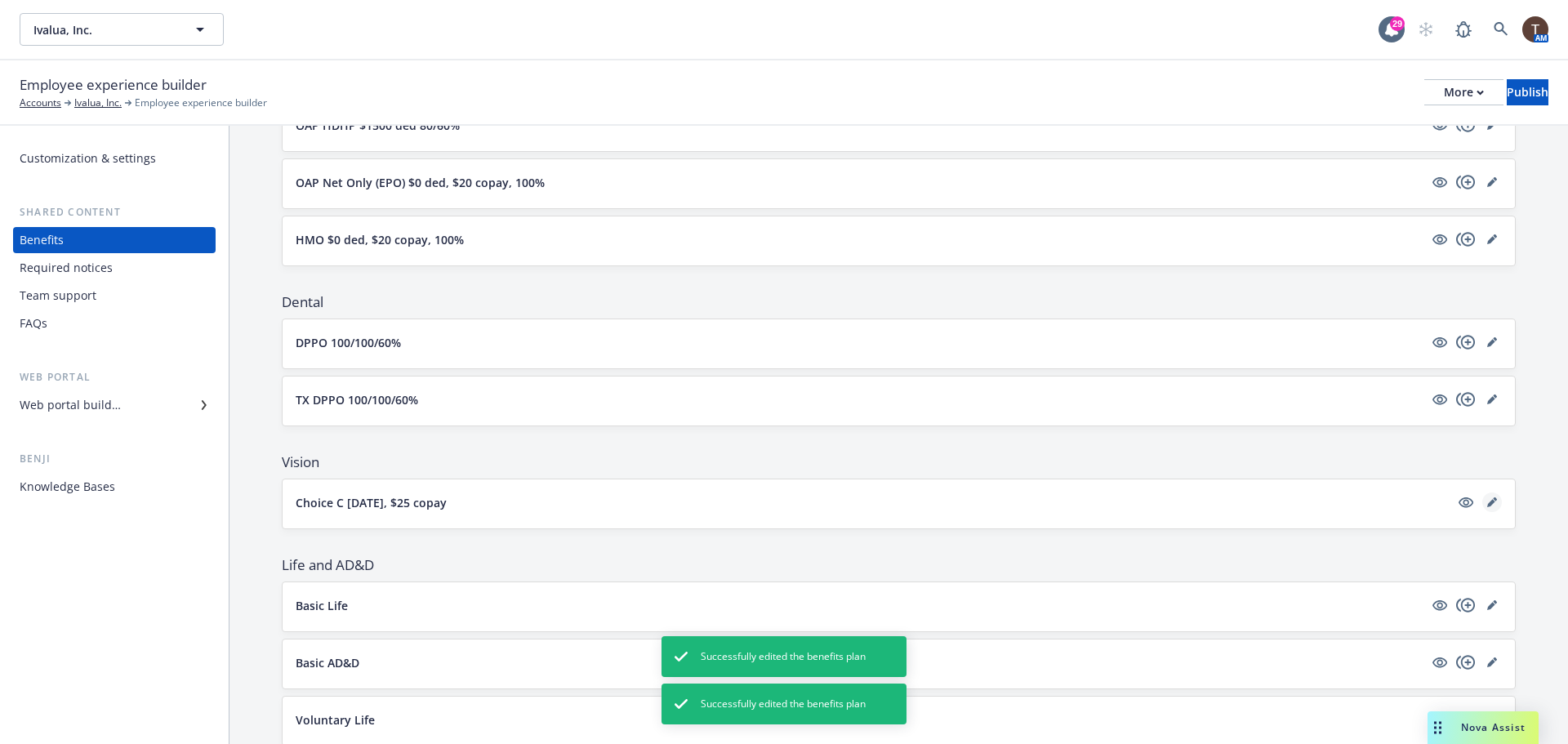
click at [1488, 501] on icon "editPencil" at bounding box center [1492, 502] width 10 height 10
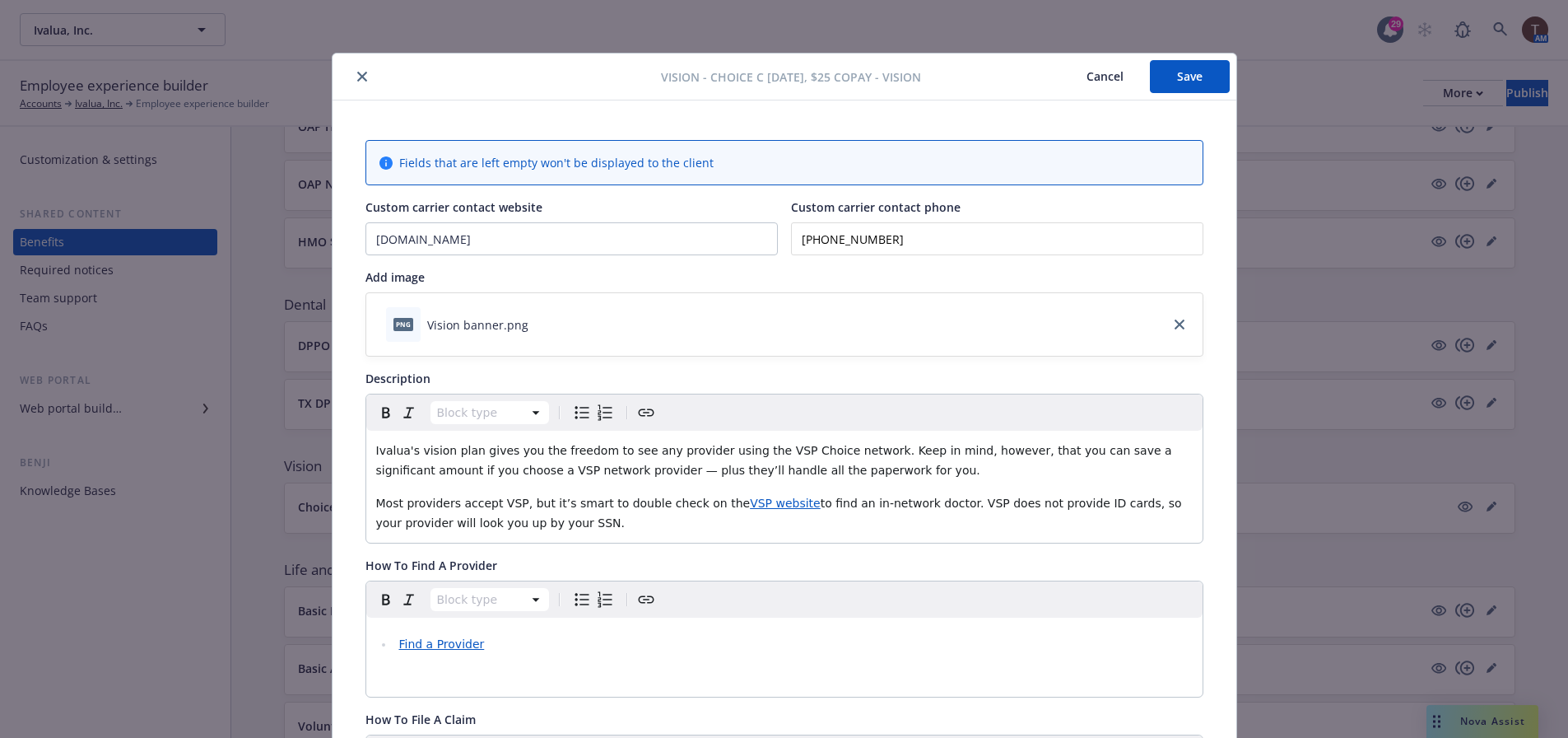
click at [357, 73] on icon "close" at bounding box center [361, 77] width 10 height 10
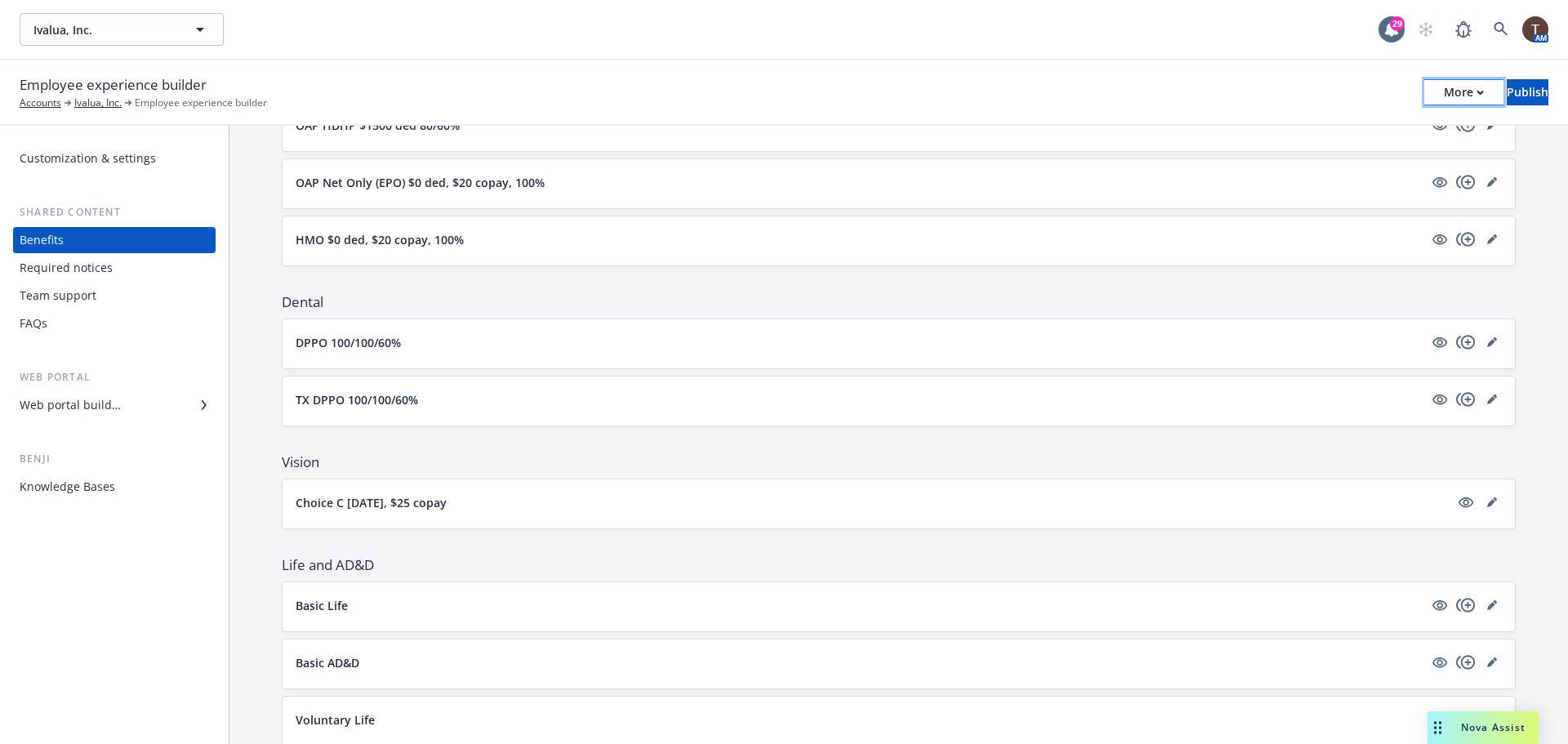
click at [1424, 105] on button "More" at bounding box center [1464, 92] width 80 height 26
click at [1299, 132] on link "Copy preview link" at bounding box center [1329, 129] width 242 height 33
click at [124, 395] on div "Web portal builder" at bounding box center [115, 405] width 190 height 26
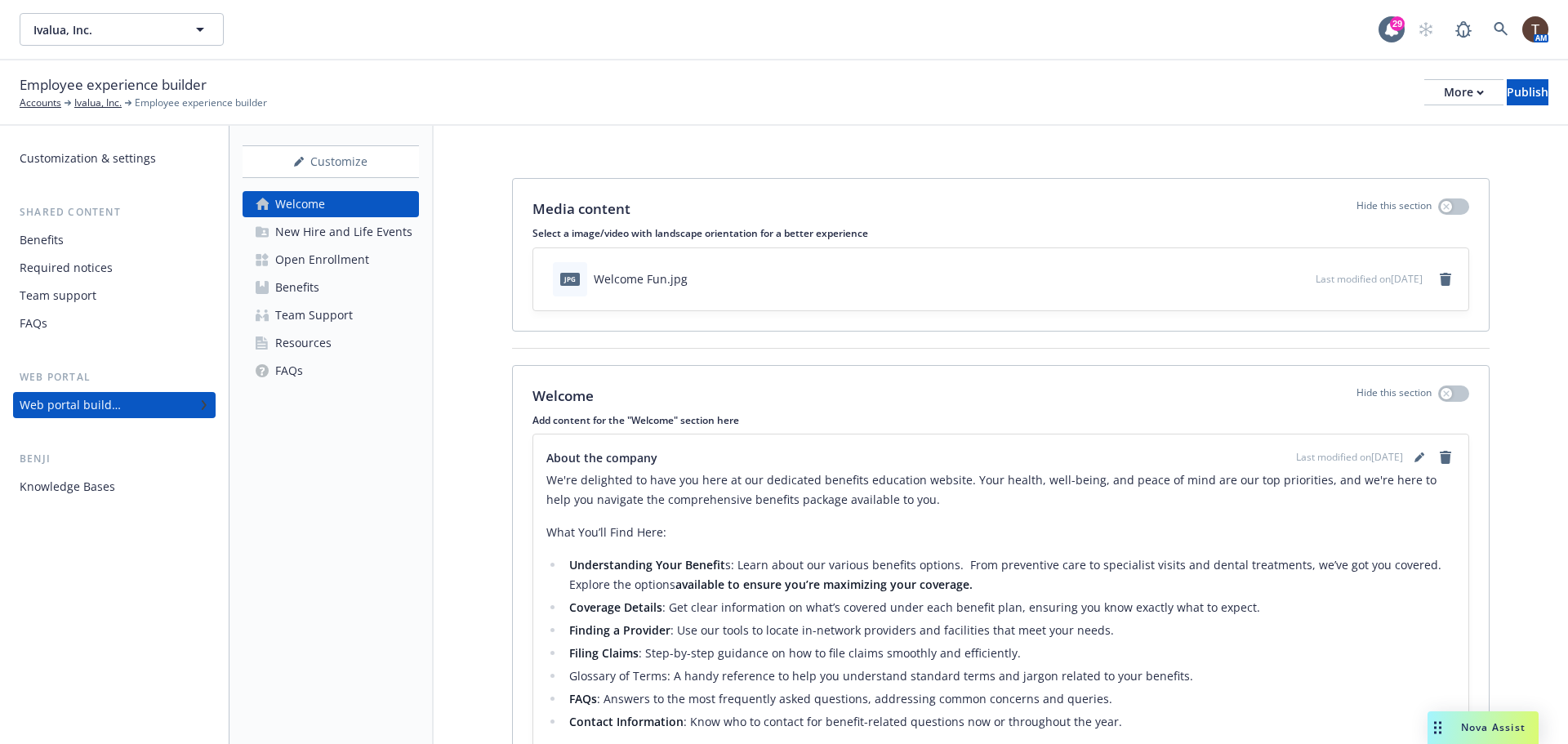
click at [323, 227] on div "New Hire and Life Events" at bounding box center [344, 231] width 137 height 26
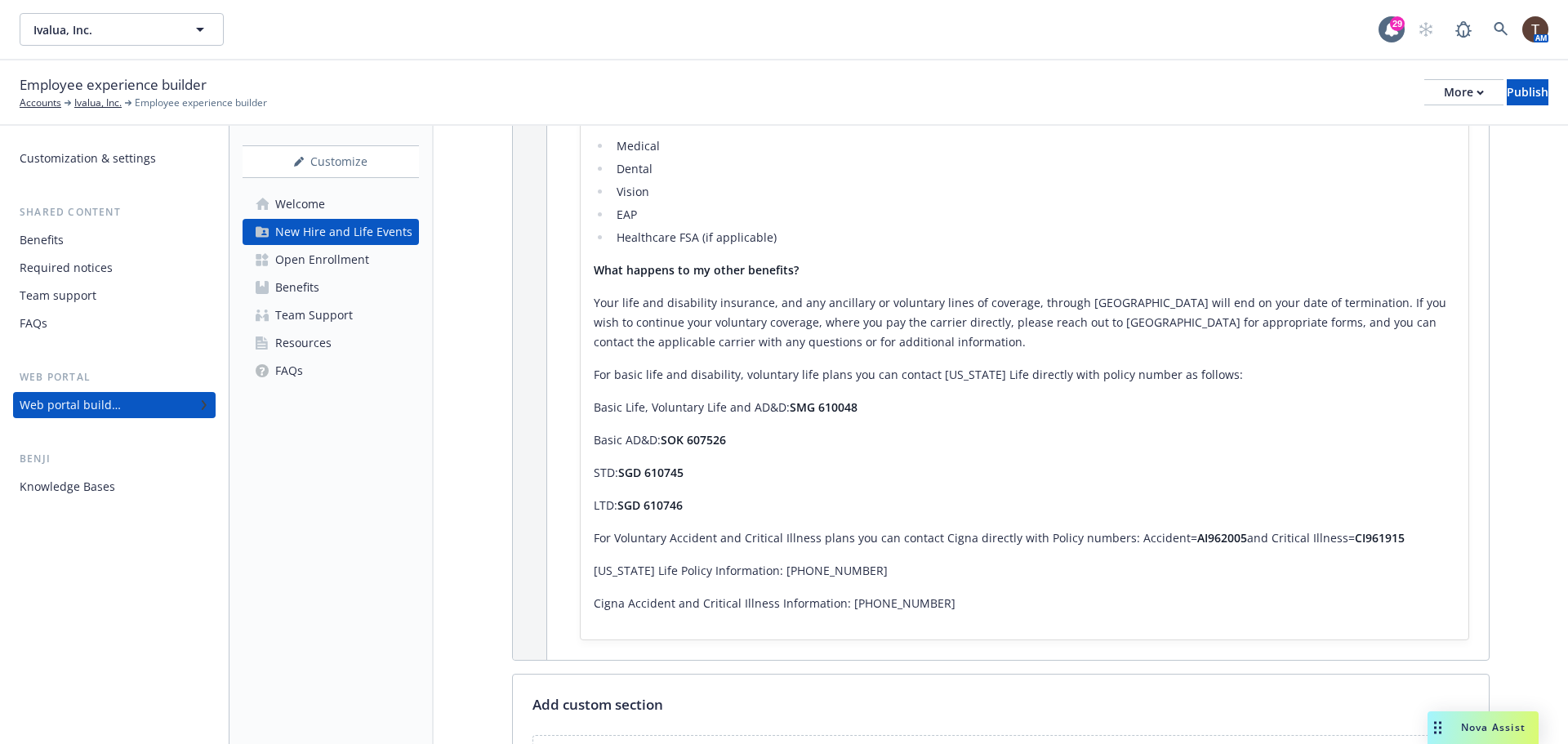
scroll to position [4331, 0]
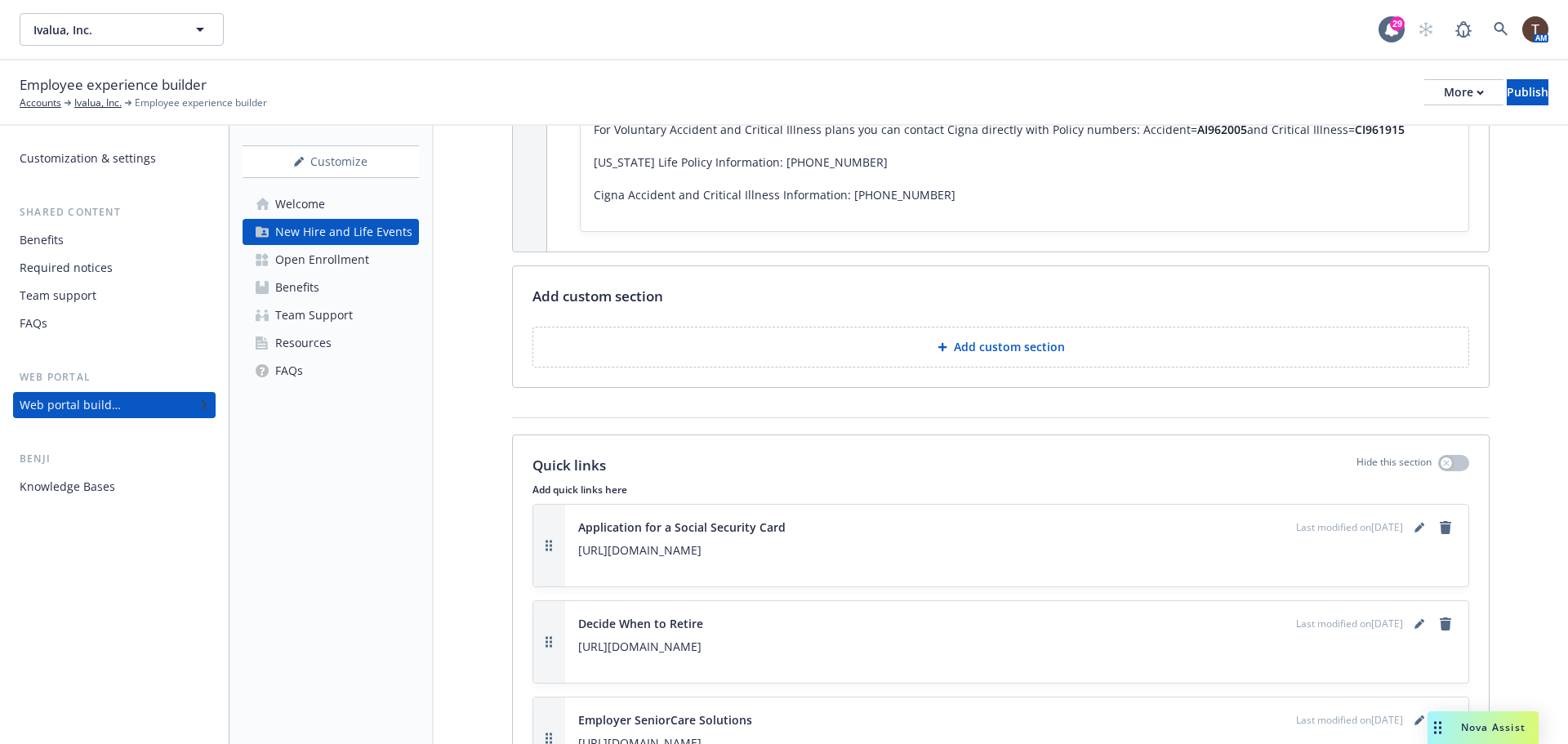
click at [904, 347] on button "Add custom section" at bounding box center [1000, 347] width 937 height 41
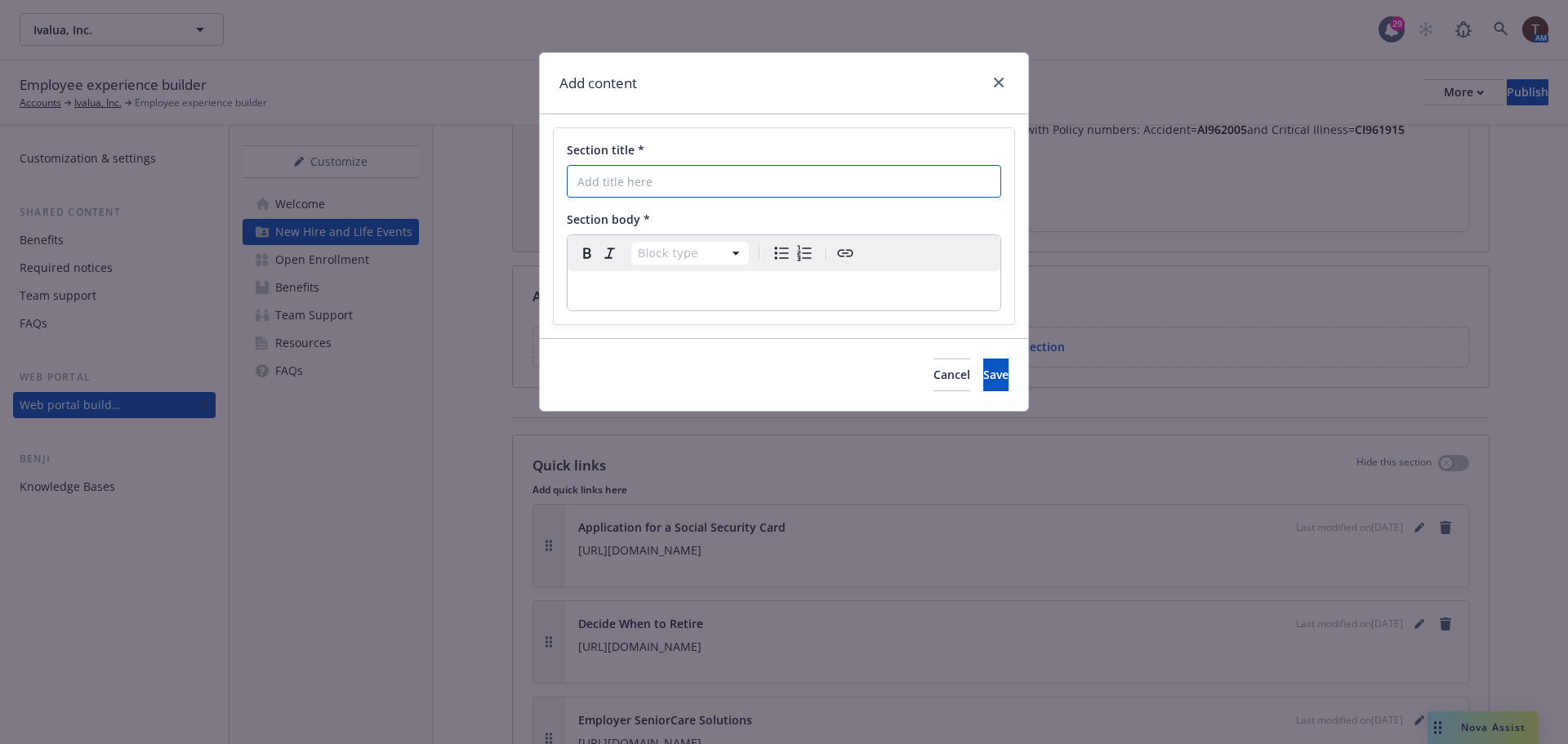
click at [746, 191] on input "Section title *" at bounding box center [784, 182] width 435 height 33
type input "Opt Out Credit"
click at [620, 303] on div "editable markdown" at bounding box center [784, 290] width 433 height 39
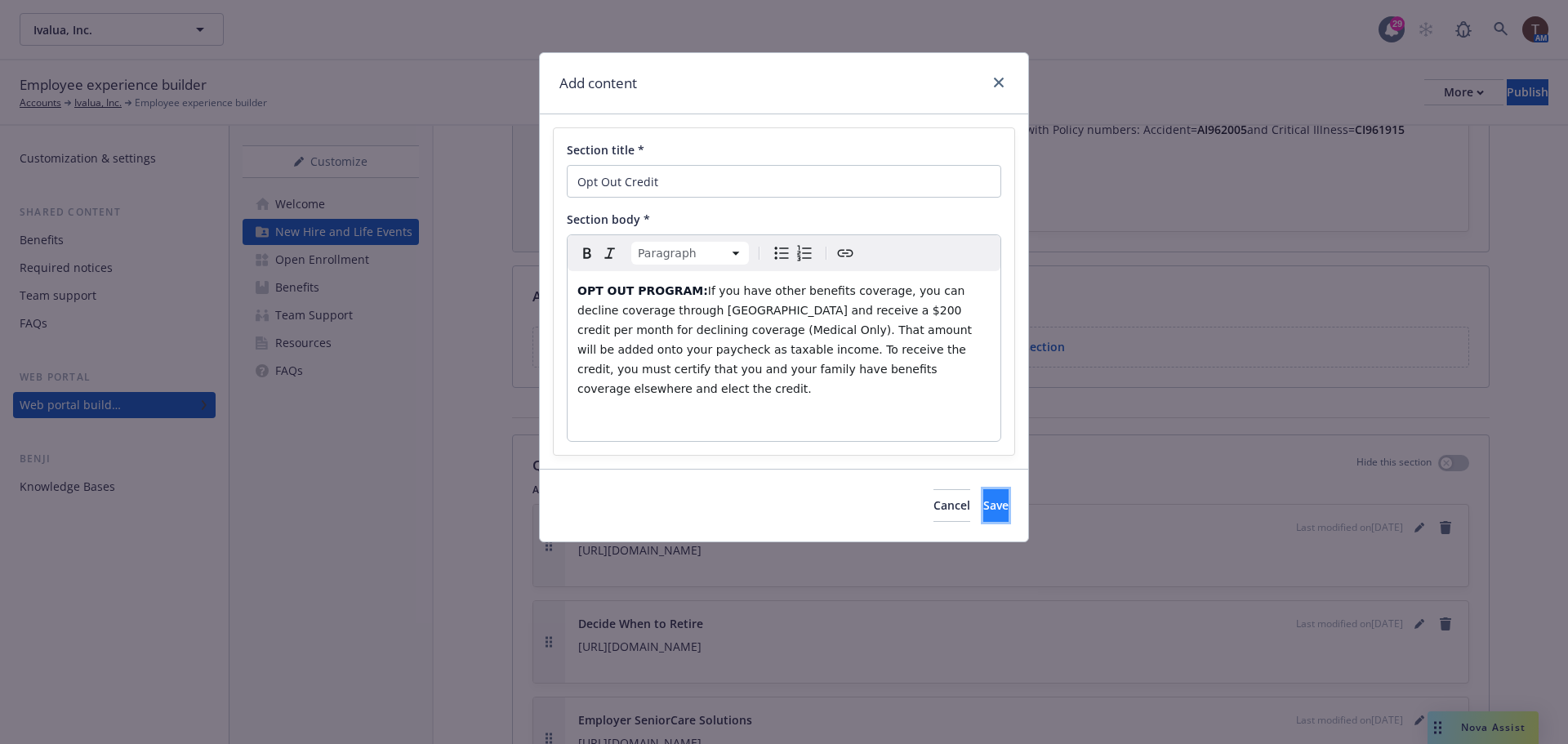
click at [983, 497] on span "Save" at bounding box center [996, 504] width 25 height 15
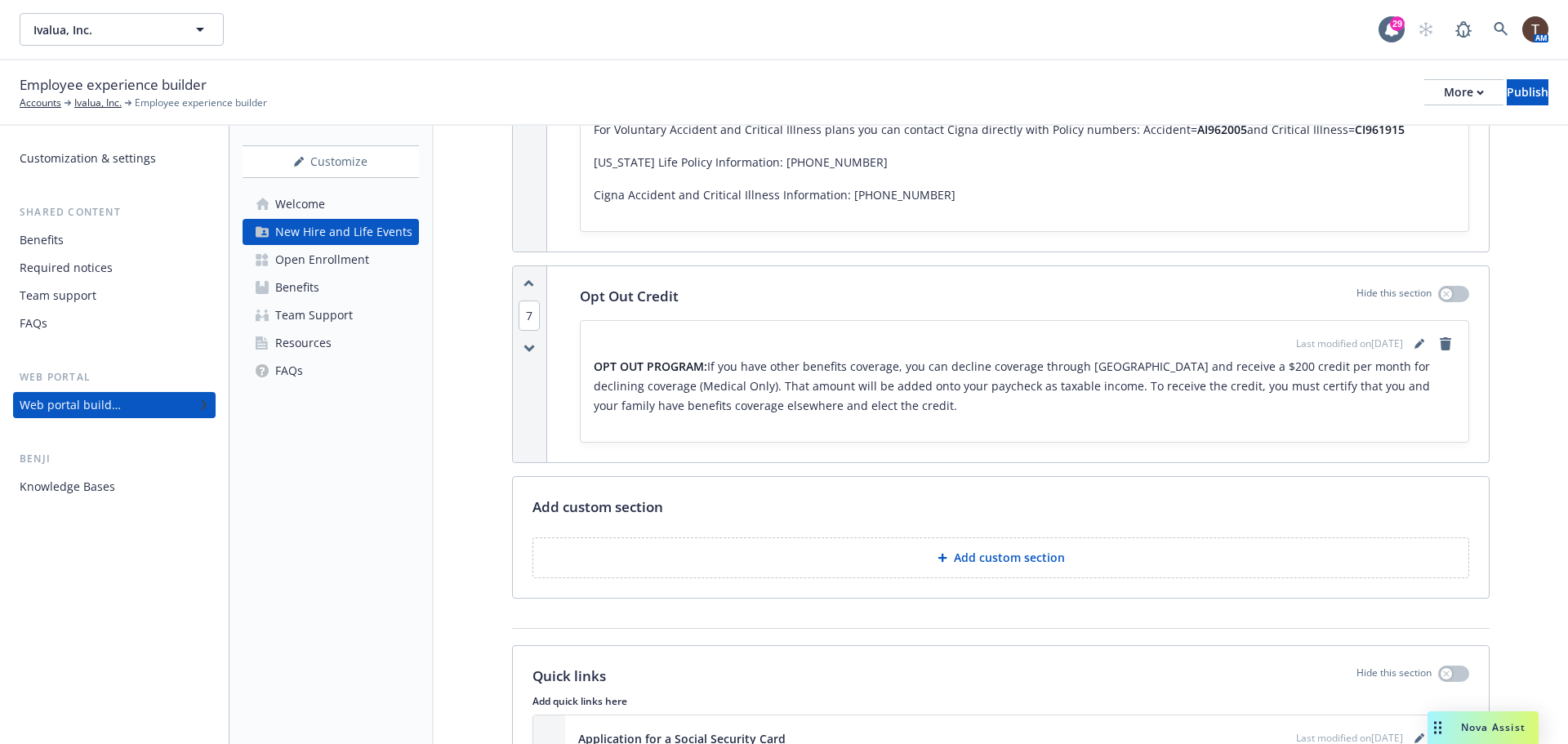
click at [533, 317] on span "7" at bounding box center [530, 315] width 22 height 30
click at [562, 278] on button "3" at bounding box center [560, 272] width 33 height 43
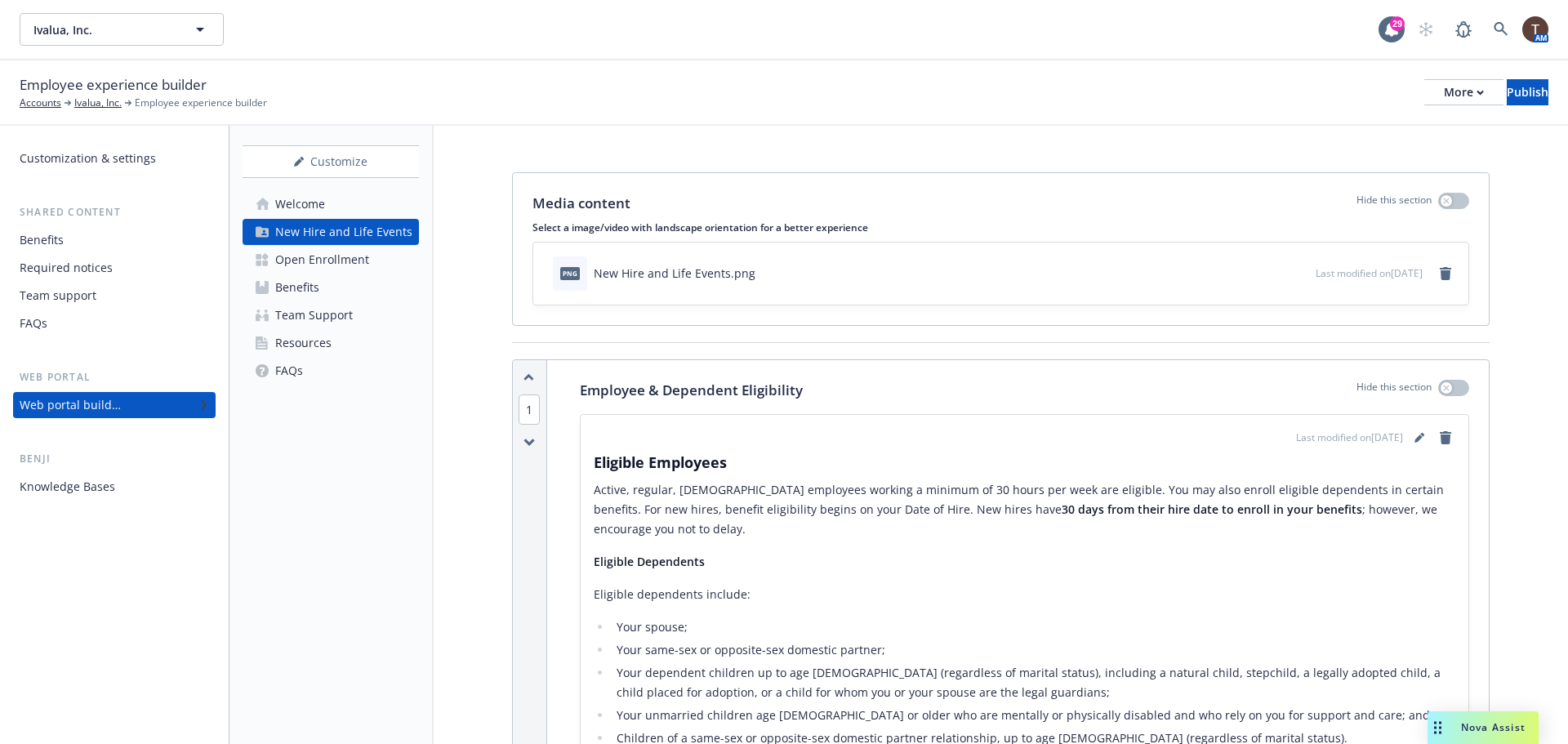
scroll to position [0, 0]
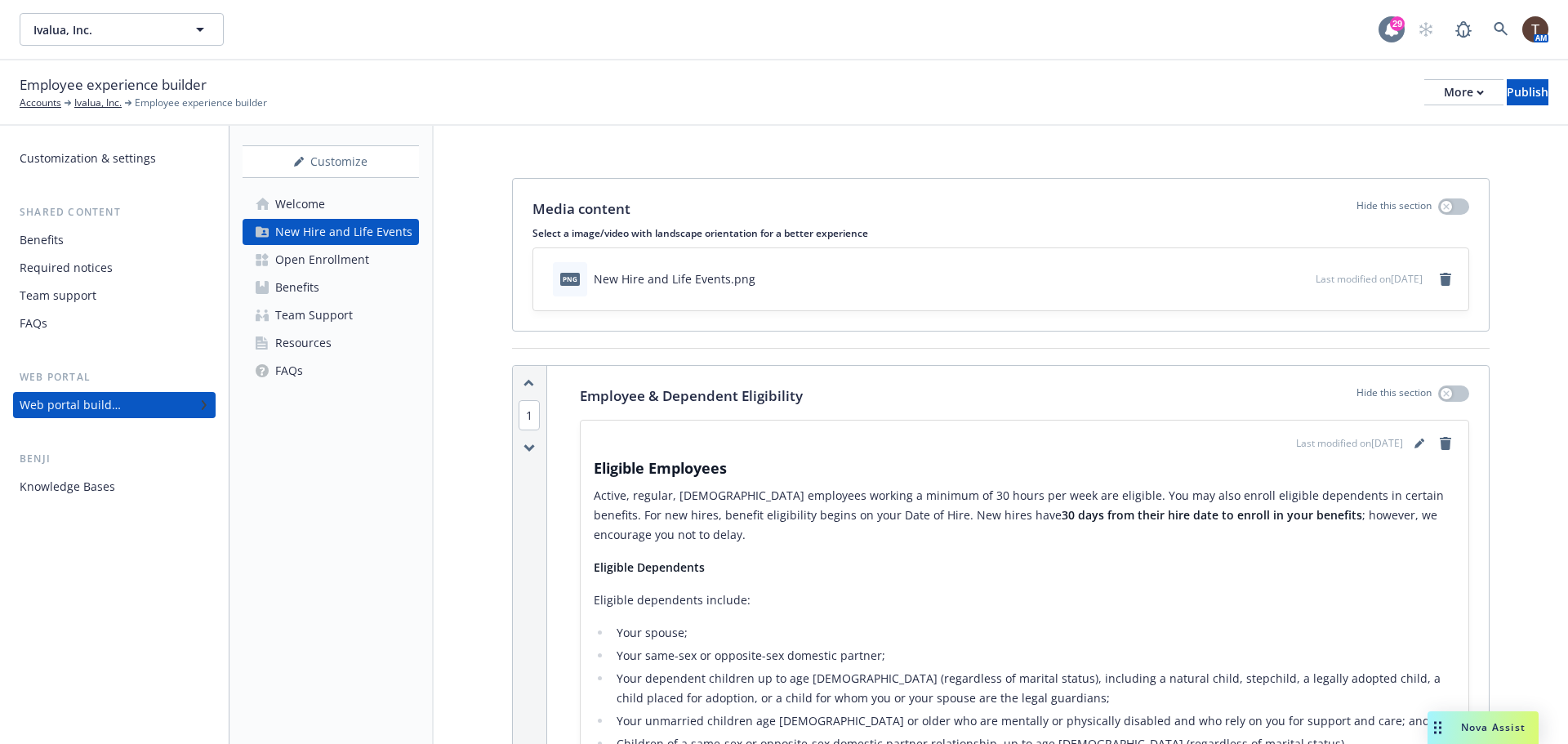
click at [1400, 30] on div "29" at bounding box center [1397, 24] width 14 height 14
click at [1463, 729] on span "Nova Assist" at bounding box center [1493, 727] width 64 height 14
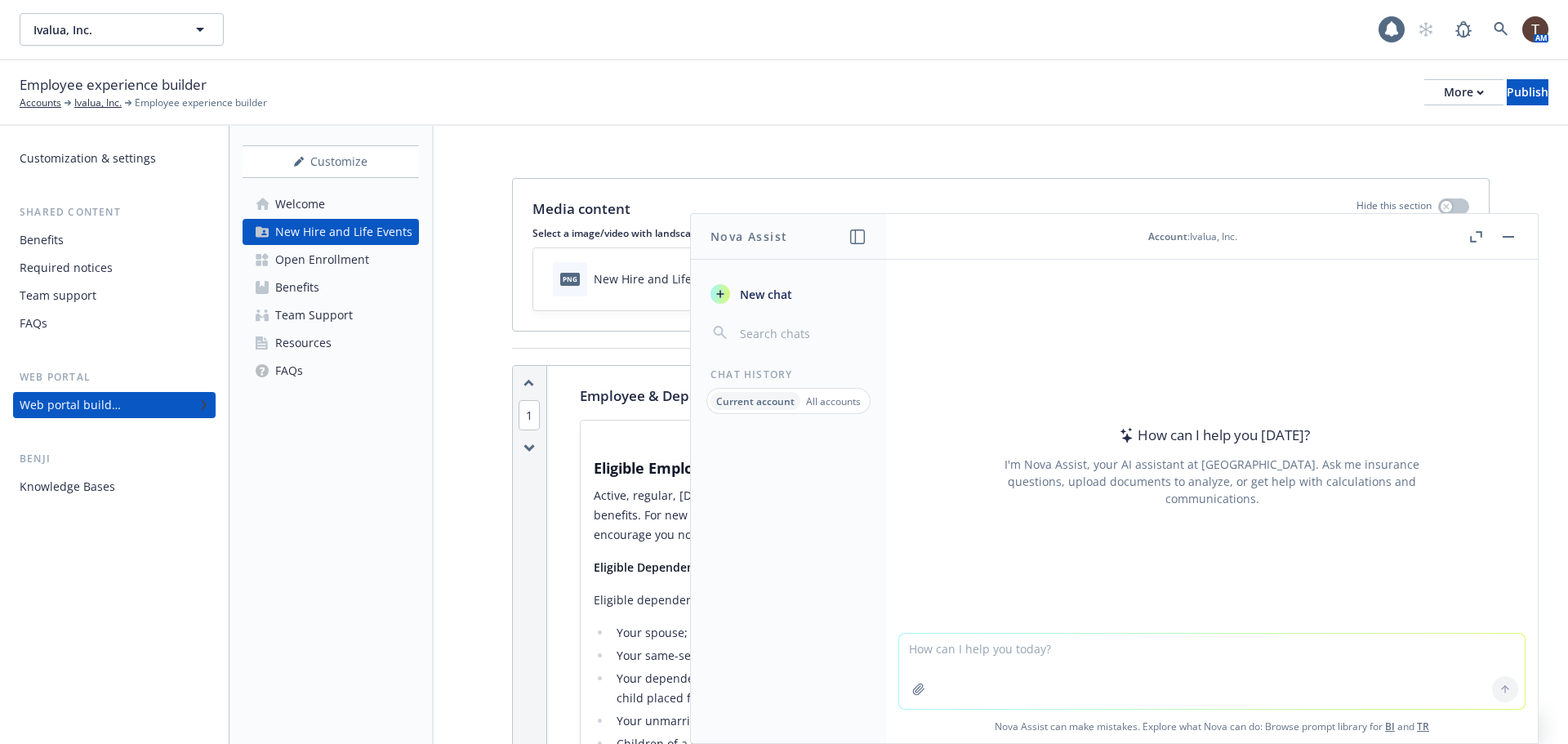
click at [1507, 233] on button "button" at bounding box center [1509, 237] width 20 height 20
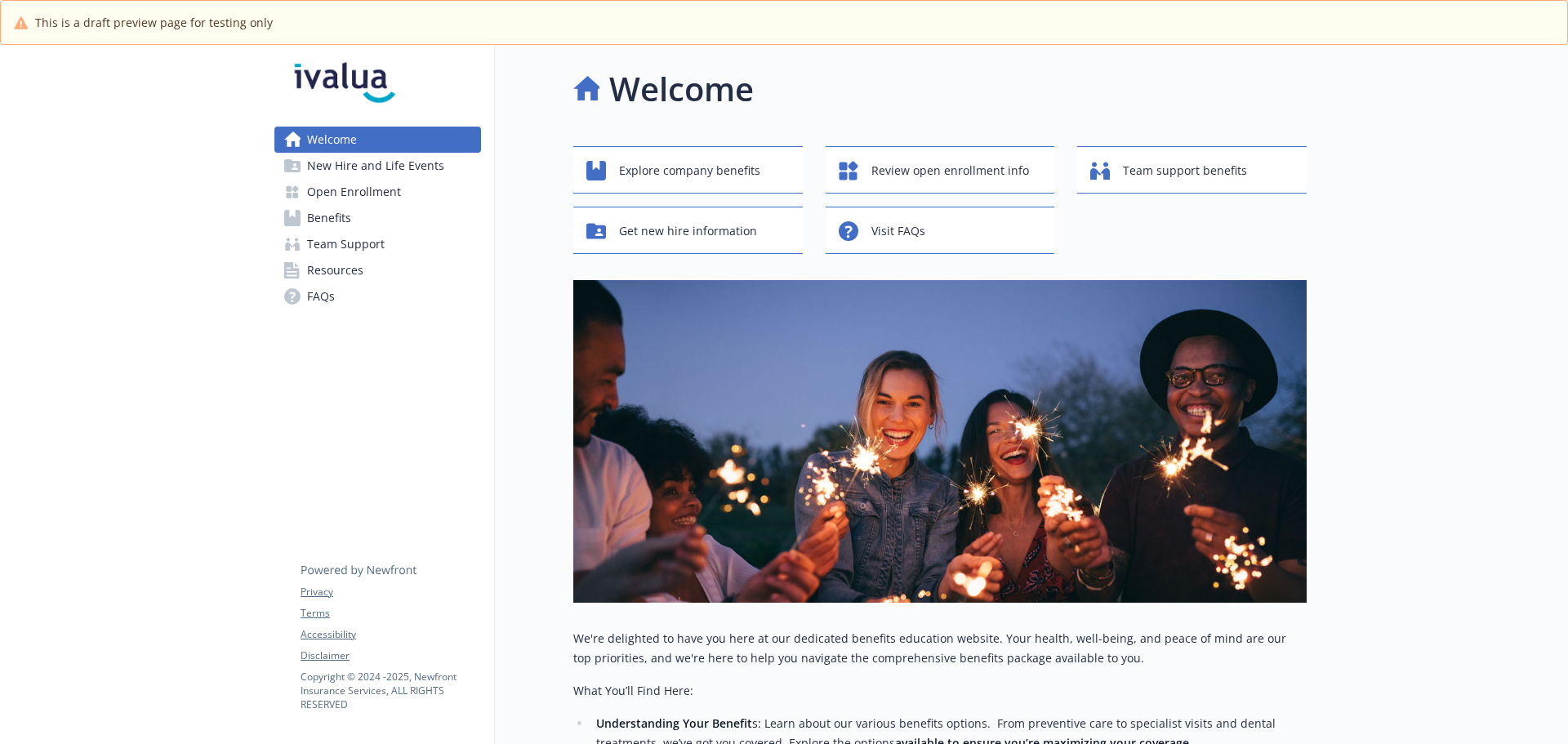
click at [420, 170] on span "New Hire and Life Events" at bounding box center [376, 165] width 137 height 26
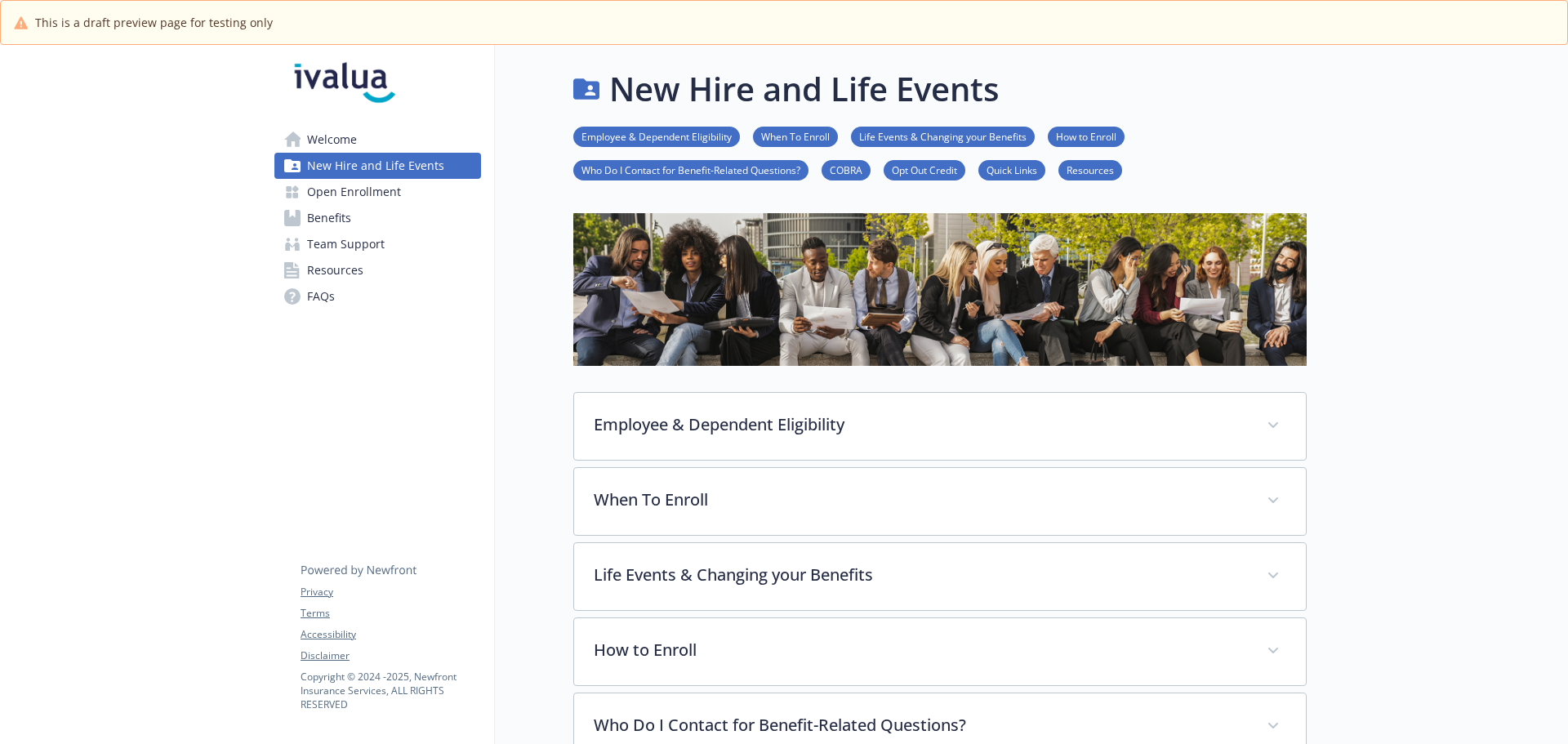
click at [386, 184] on span "Open Enrollment" at bounding box center [354, 192] width 94 height 26
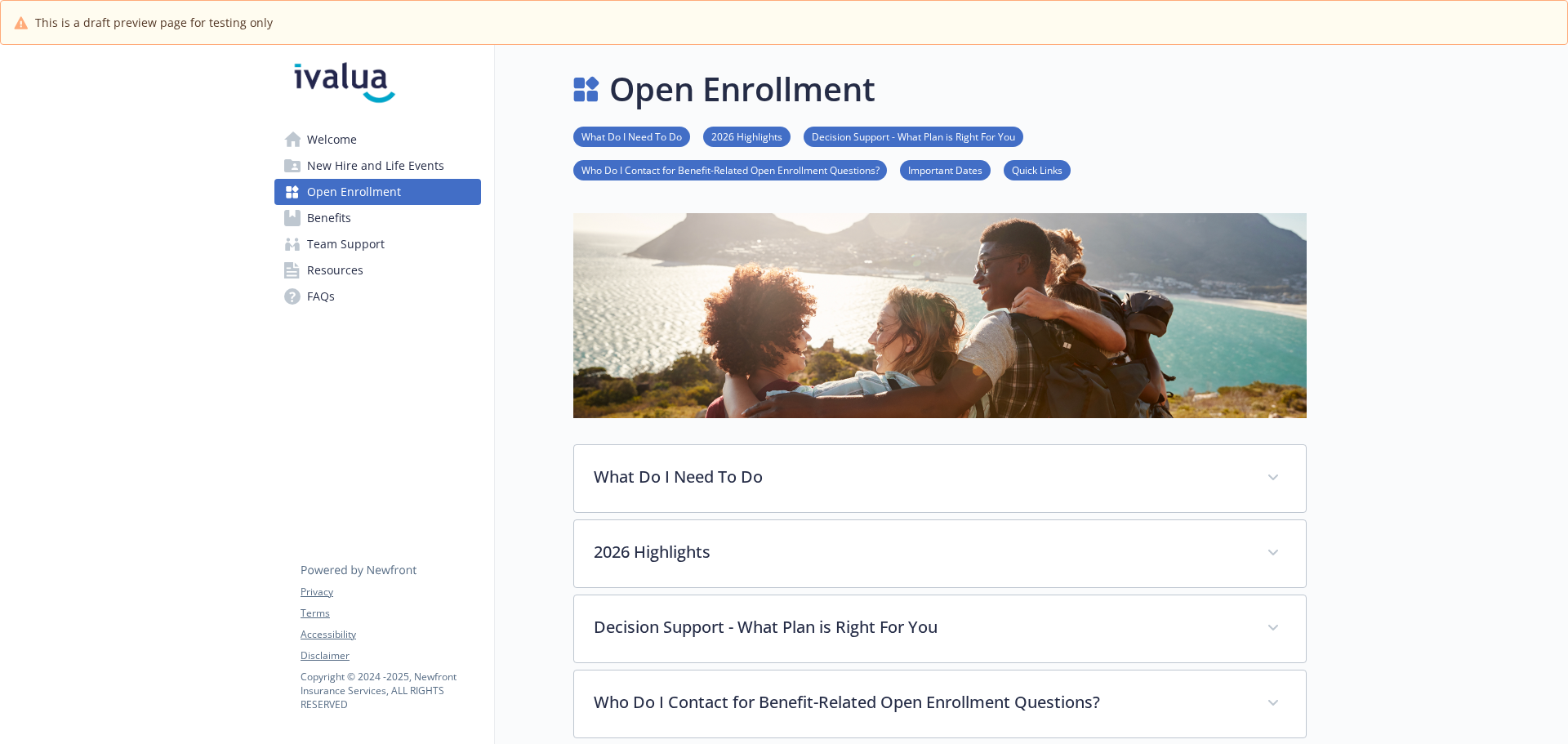
click at [386, 166] on span "New Hire and Life Events" at bounding box center [376, 165] width 137 height 26
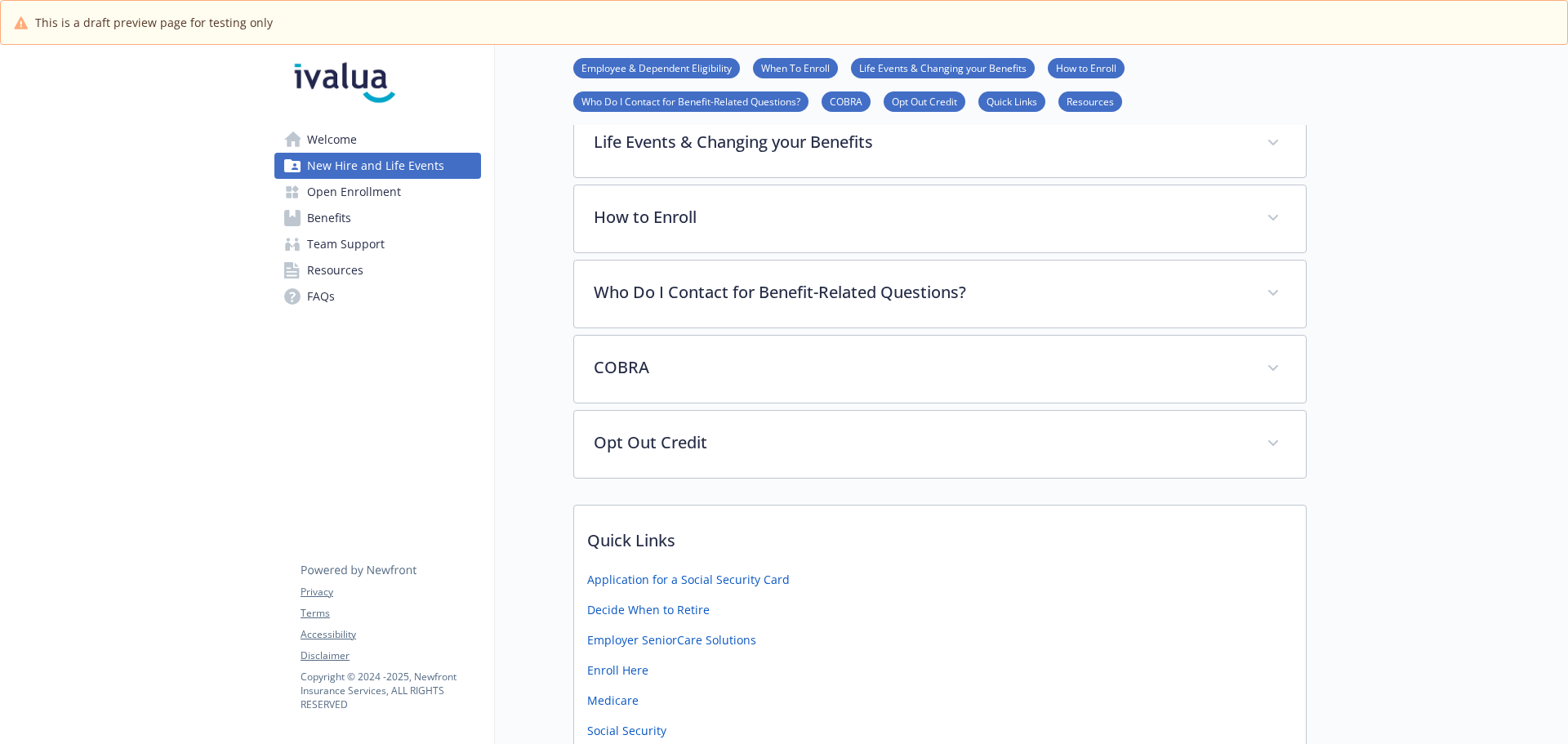
scroll to position [490, 0]
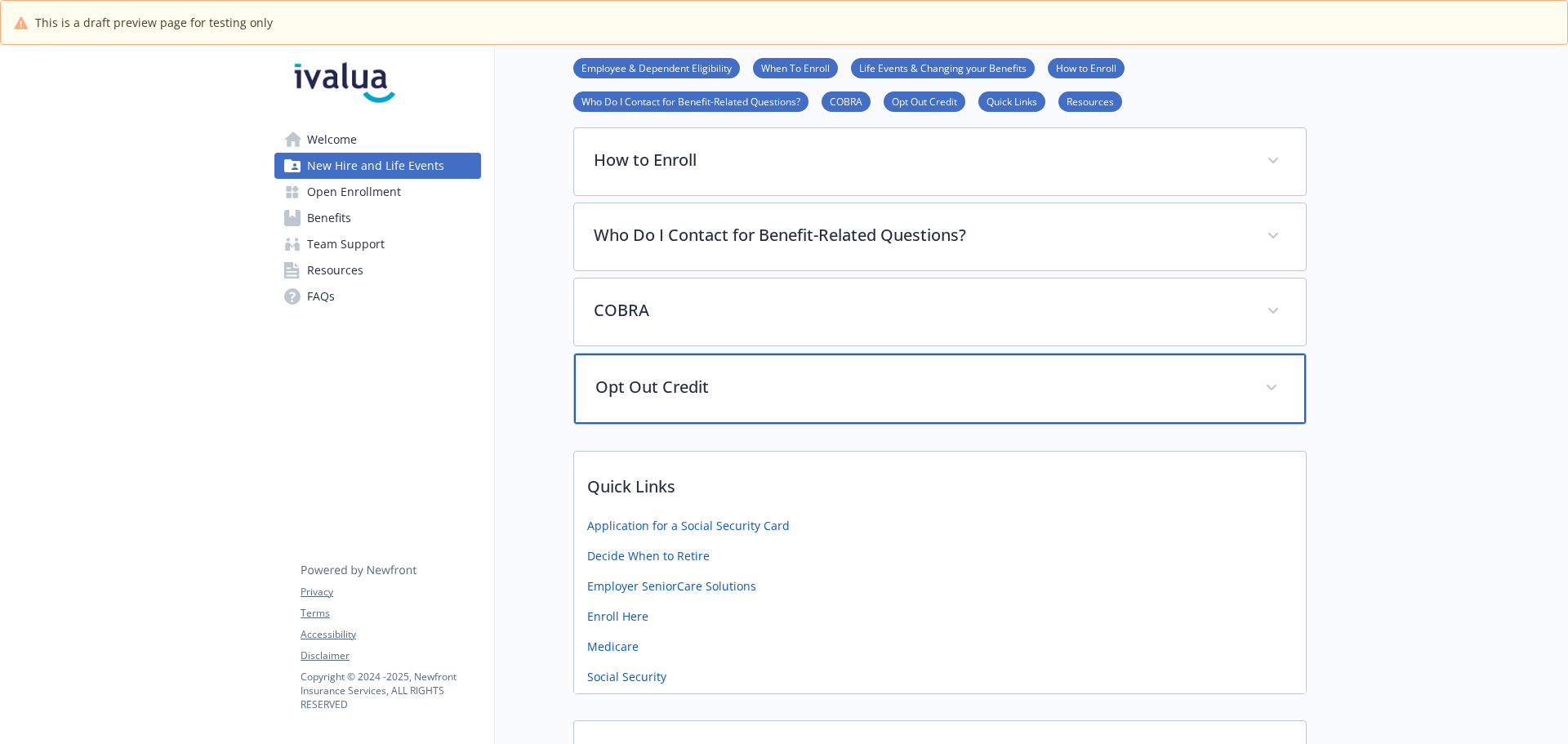
click at [820, 391] on p "Opt Out Credit" at bounding box center [920, 387] width 650 height 24
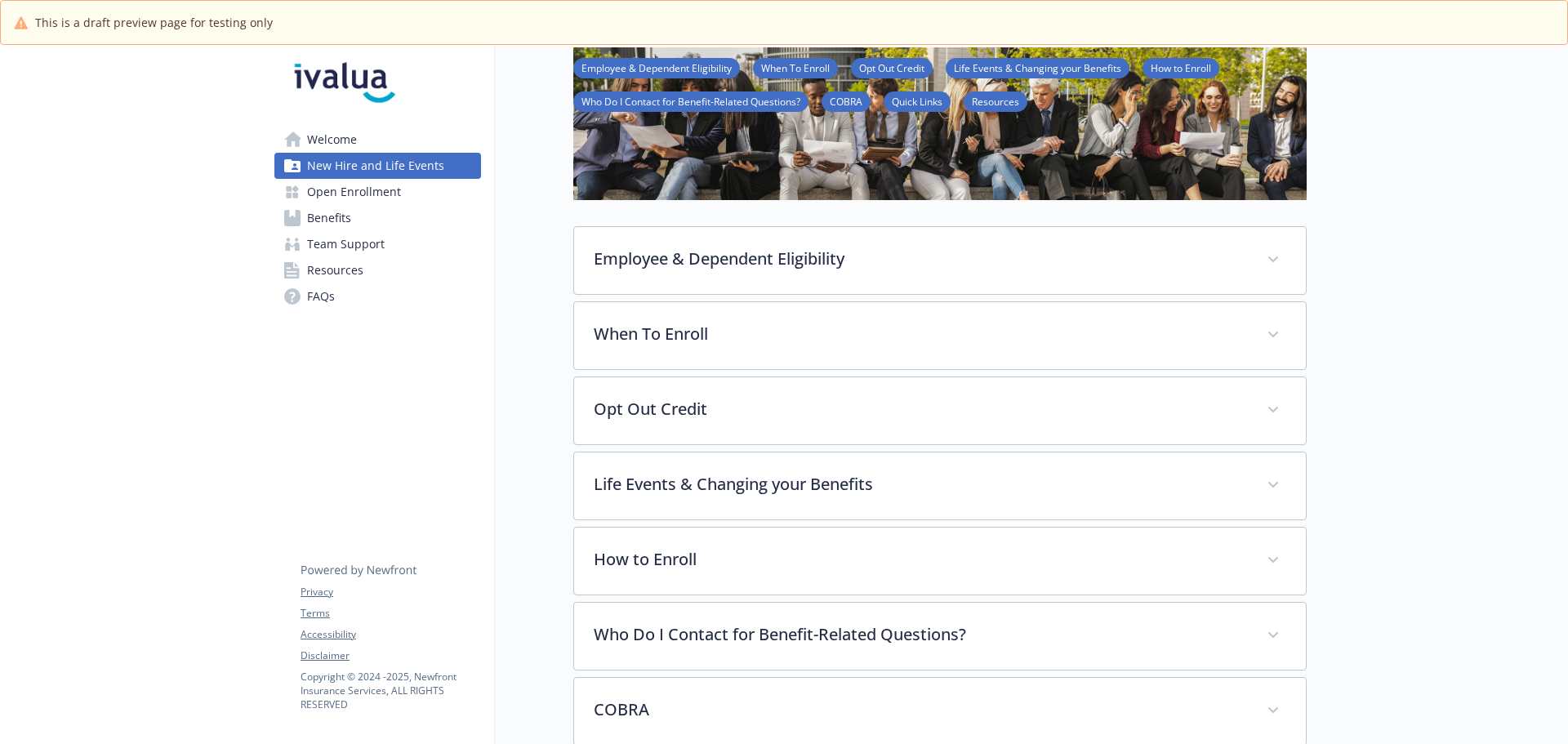
scroll to position [0, 0]
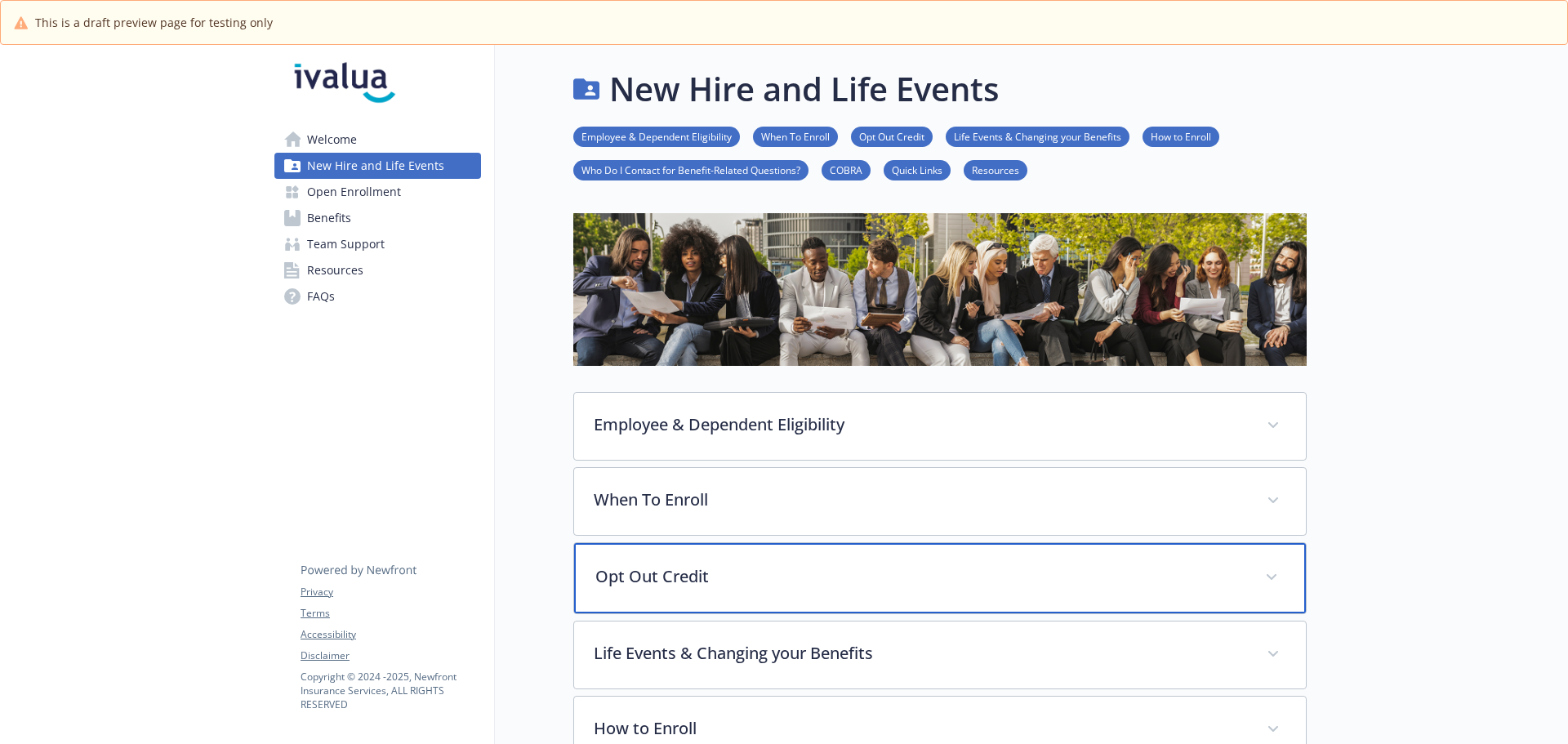
click at [731, 567] on p "Opt Out Credit" at bounding box center [920, 577] width 650 height 24
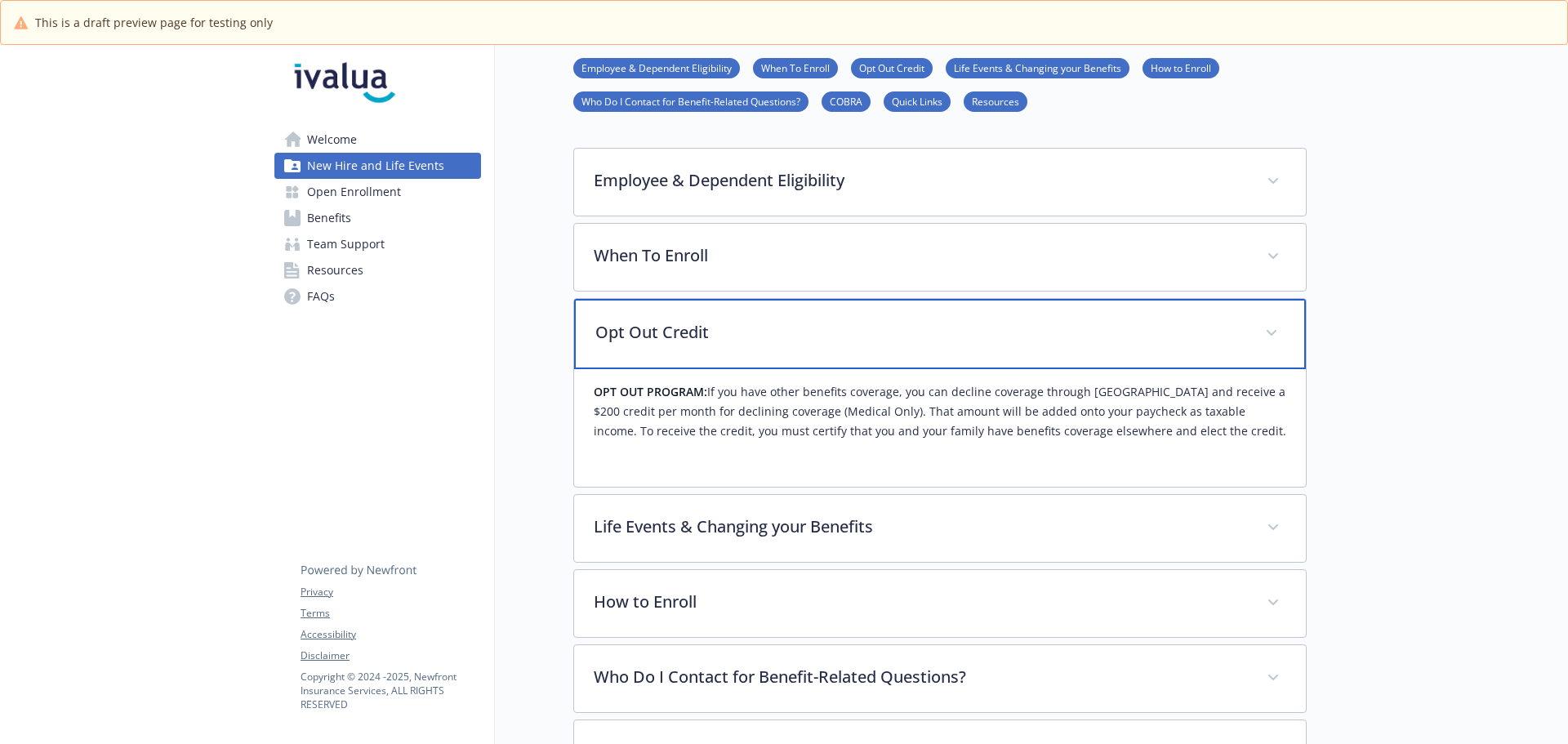
scroll to position [245, 0]
click at [784, 340] on p "Opt Out Credit" at bounding box center [920, 331] width 650 height 24
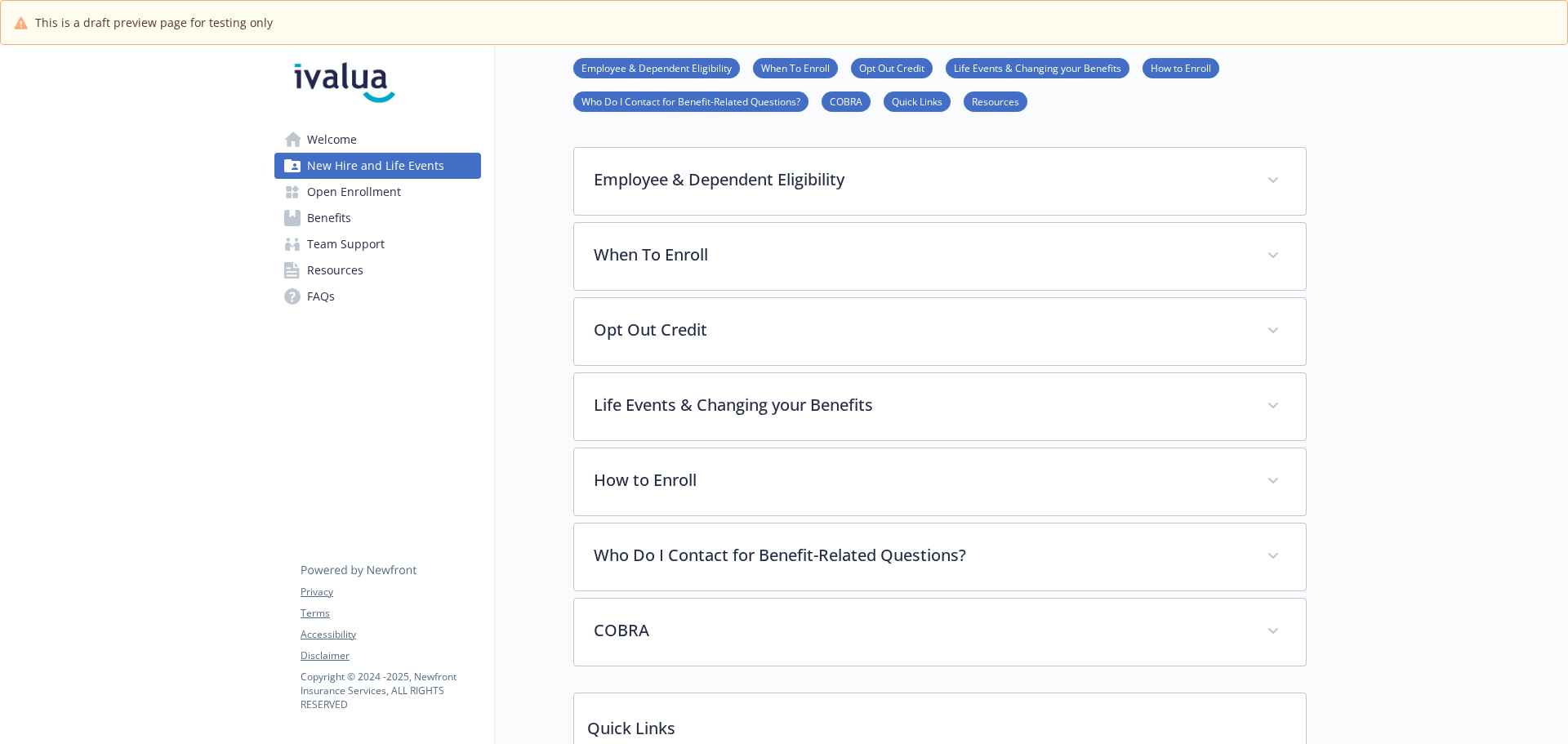
click at [412, 220] on link "Benefits" at bounding box center [378, 218] width 207 height 26
